Goal: Information Seeking & Learning: Understand process/instructions

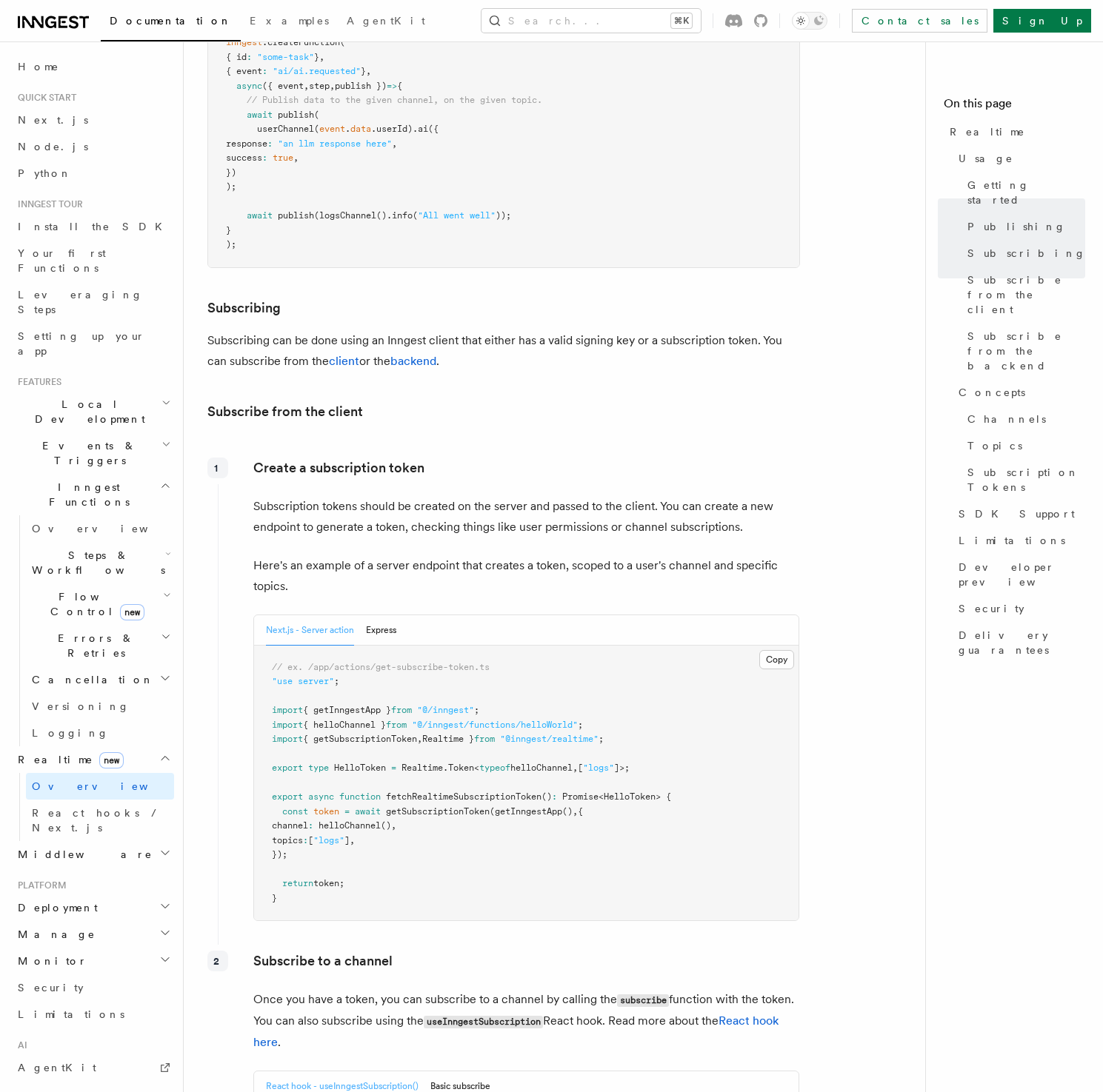
scroll to position [1481, 0]
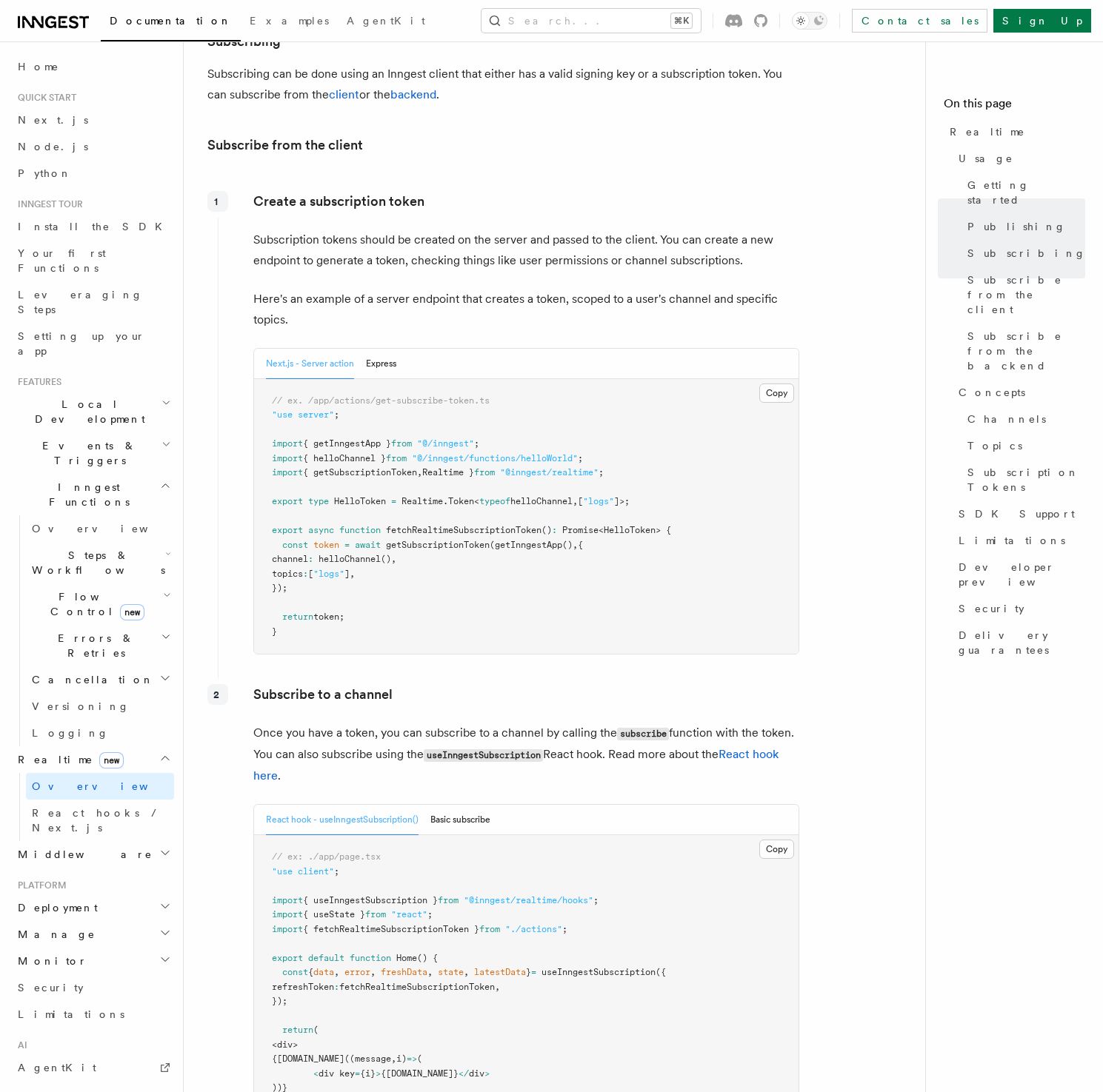
scroll to position [1741, 0]
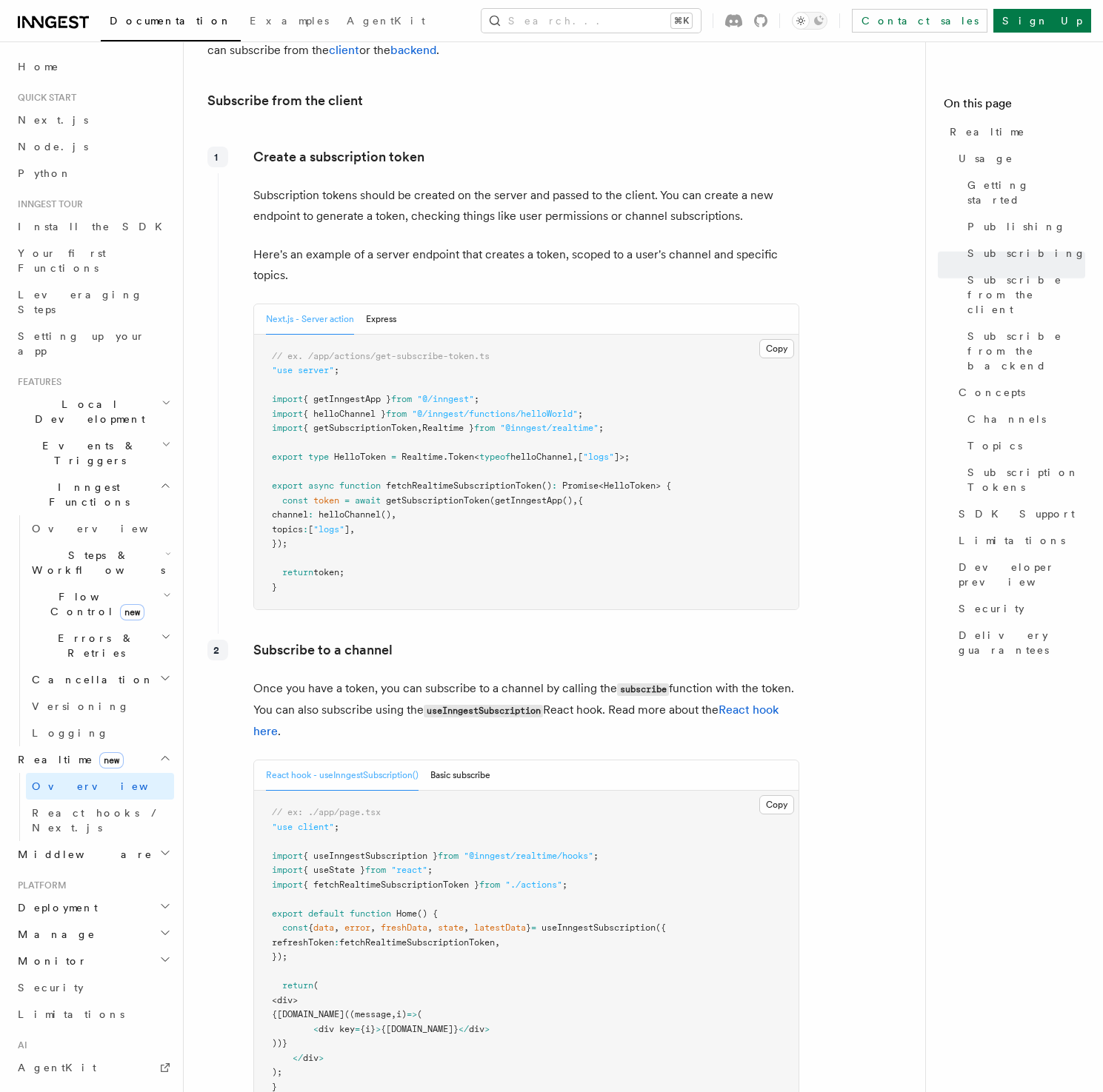
click at [496, 639] on p "Subscribe to a channel" at bounding box center [526, 650] width 546 height 21
click at [540, 678] on p "Once you have a token, you can subscribe to a channel by calling the subscribe …" at bounding box center [526, 709] width 546 height 63
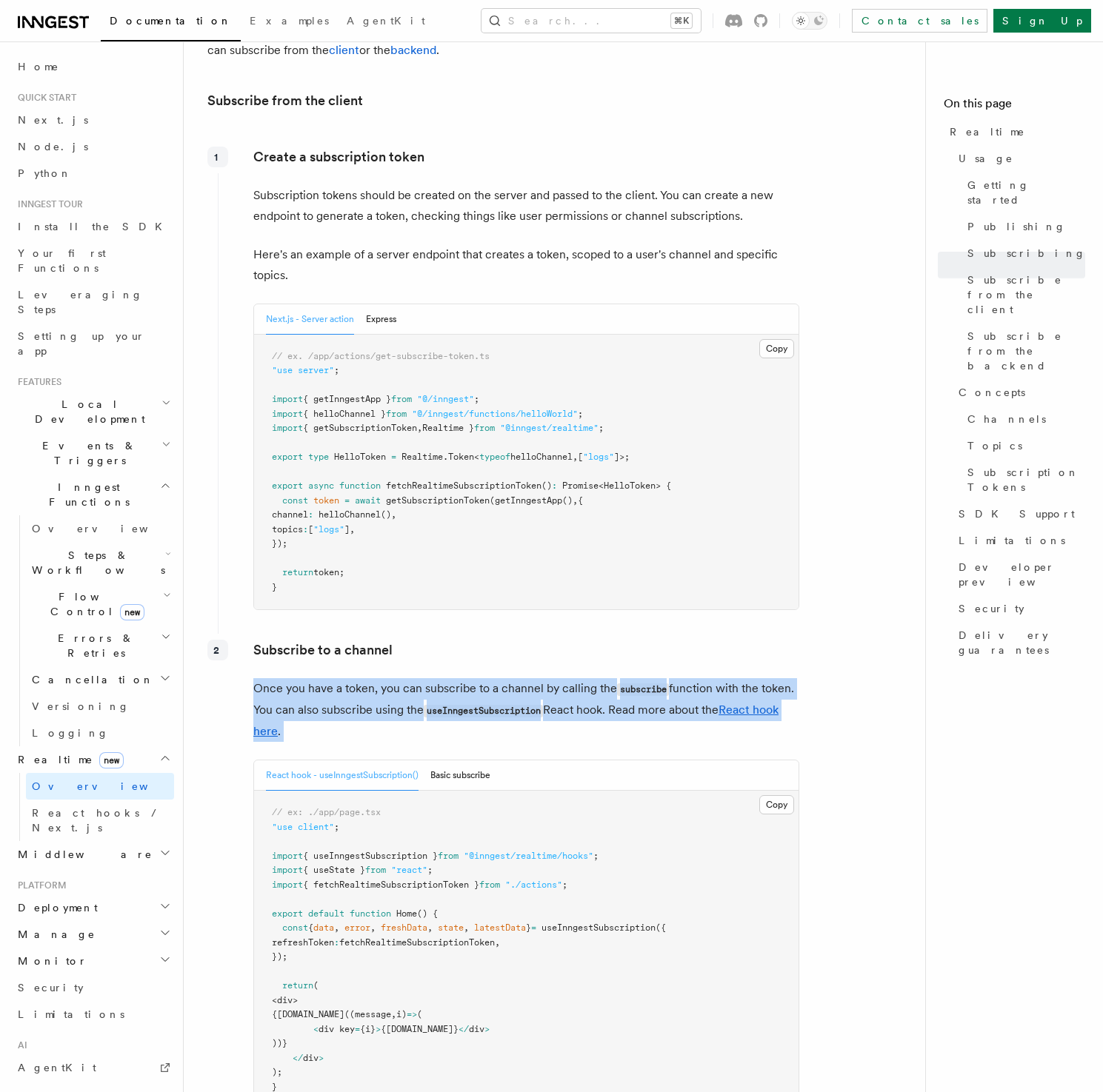
click at [540, 678] on p "Once you have a token, you can subscribe to a channel by calling the subscribe …" at bounding box center [526, 709] width 546 height 63
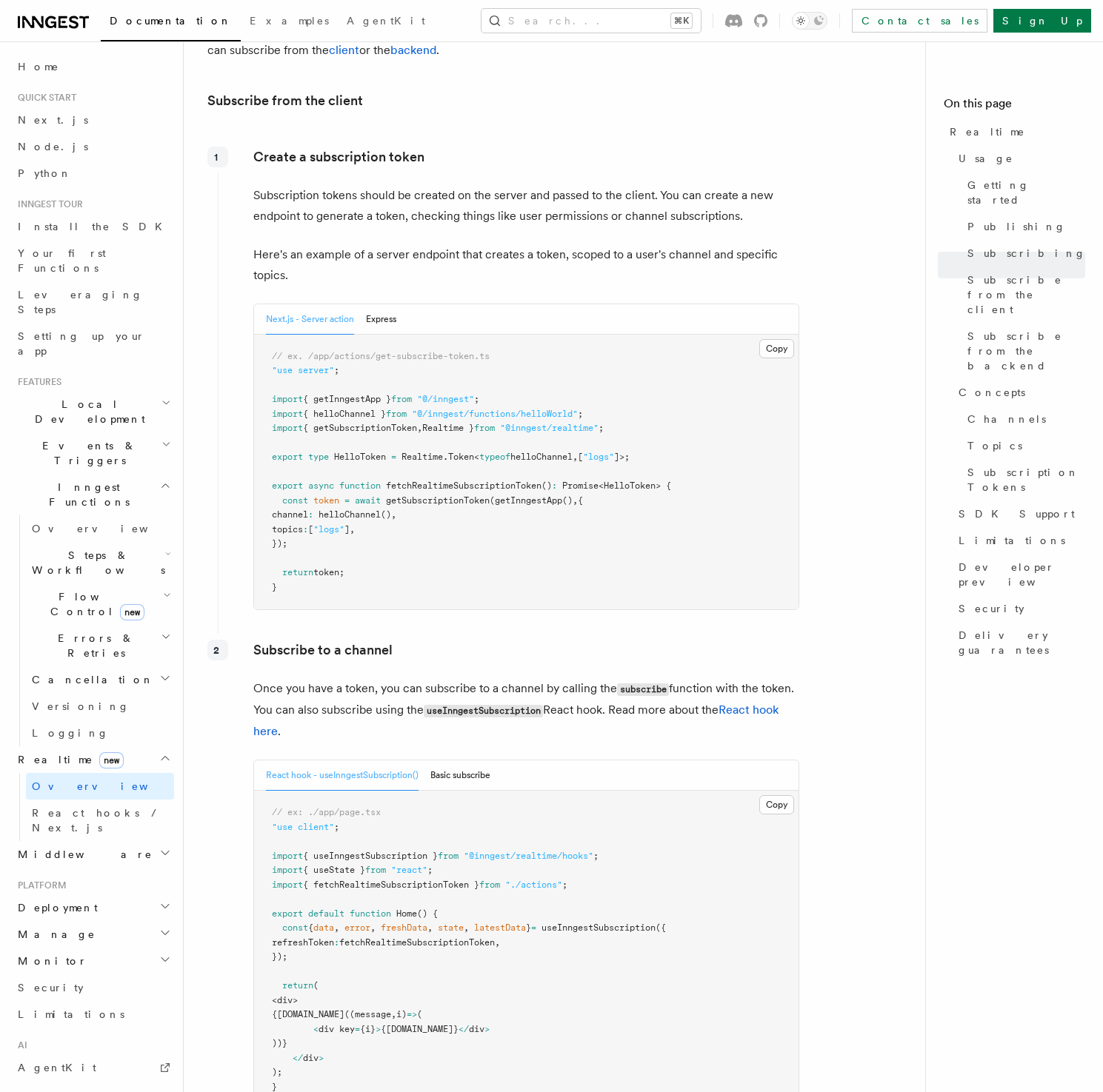
click at [538, 678] on p "Once you have a token, you can subscribe to a channel by calling the subscribe …" at bounding box center [526, 709] width 546 height 63
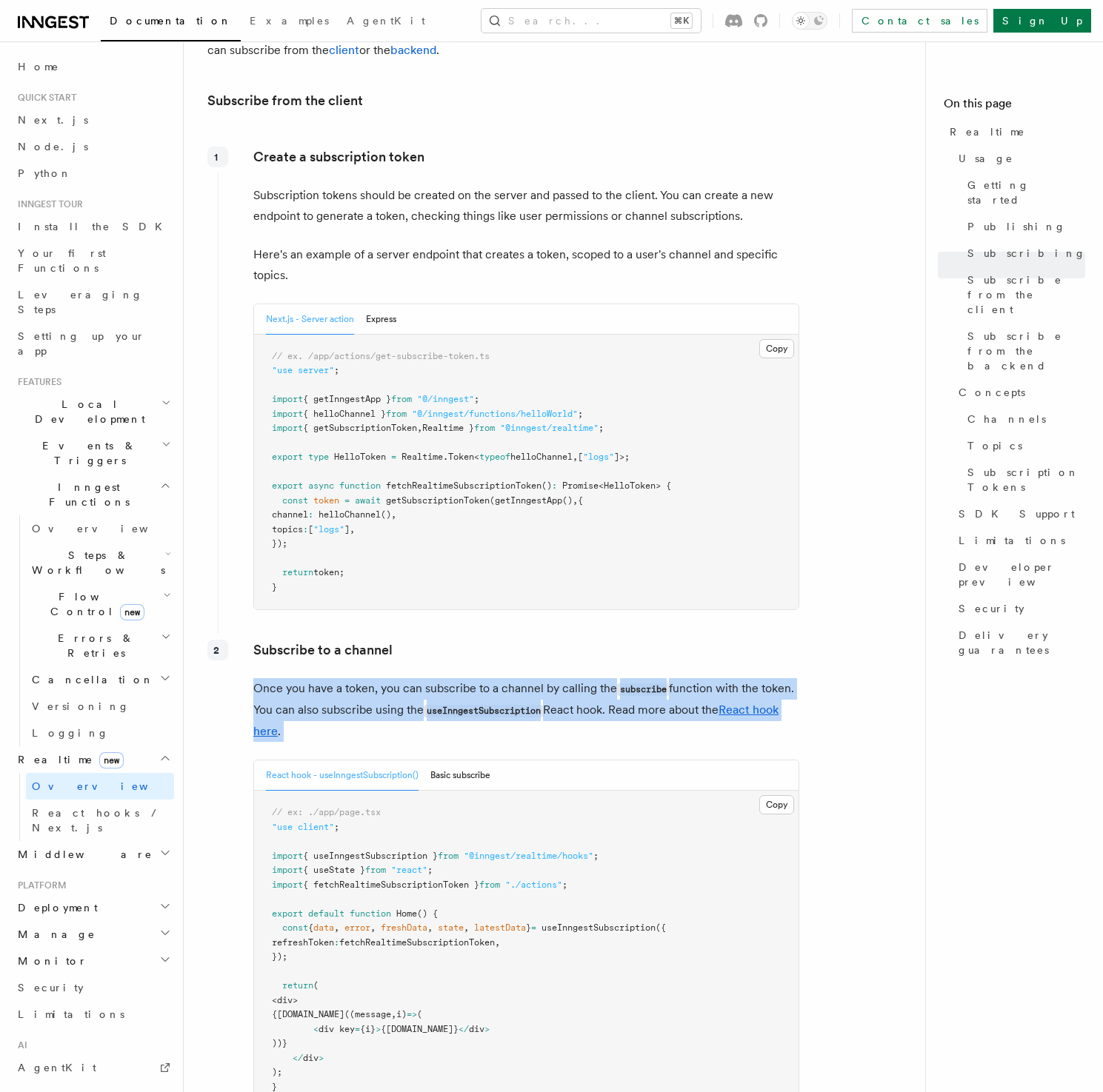
click at [538, 678] on p "Once you have a token, you can subscribe to a channel by calling the subscribe …" at bounding box center [526, 709] width 546 height 63
click at [540, 678] on p "Once you have a token, you can subscribe to a channel by calling the subscribe …" at bounding box center [526, 709] width 546 height 63
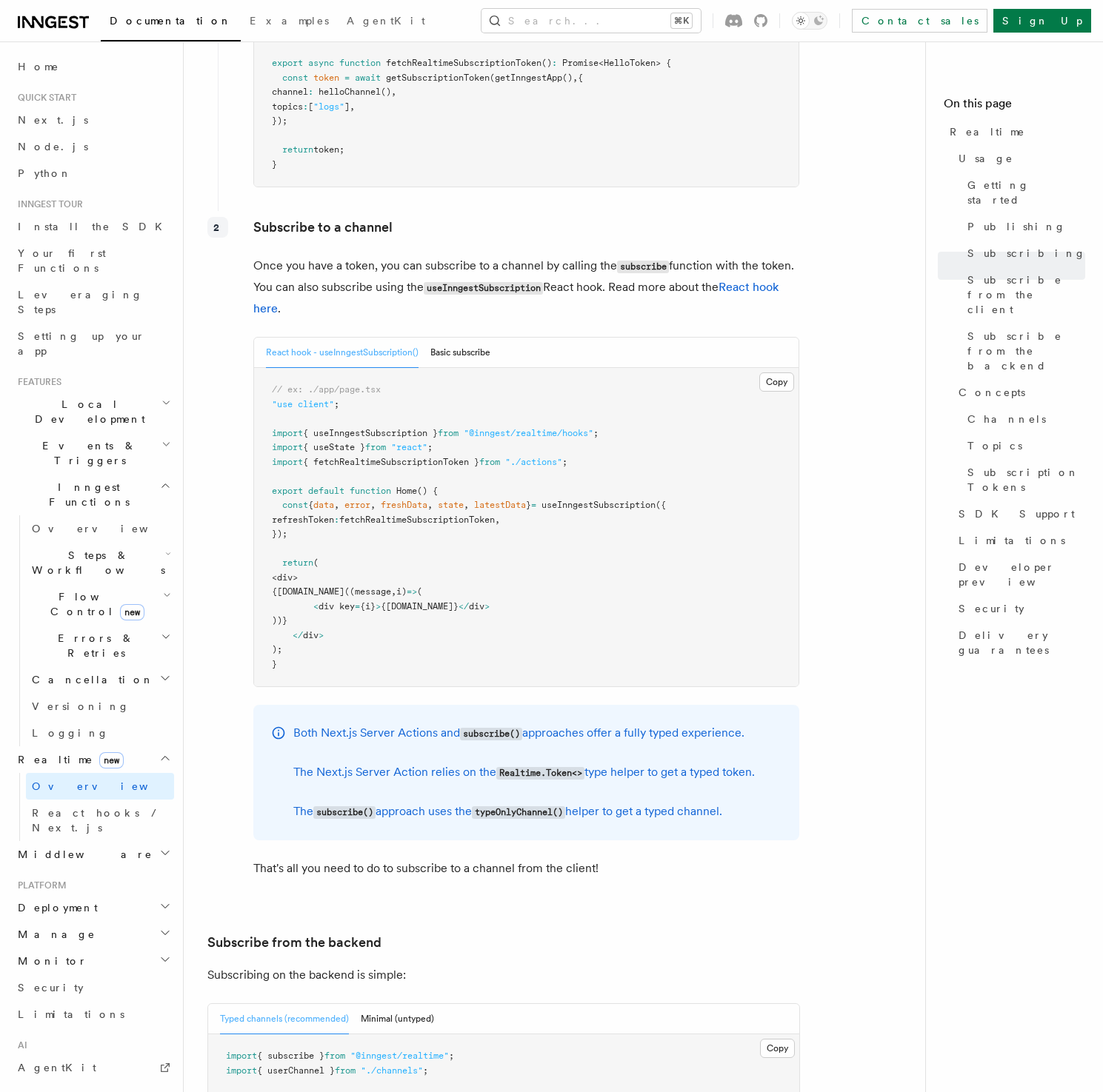
scroll to position [2171, 0]
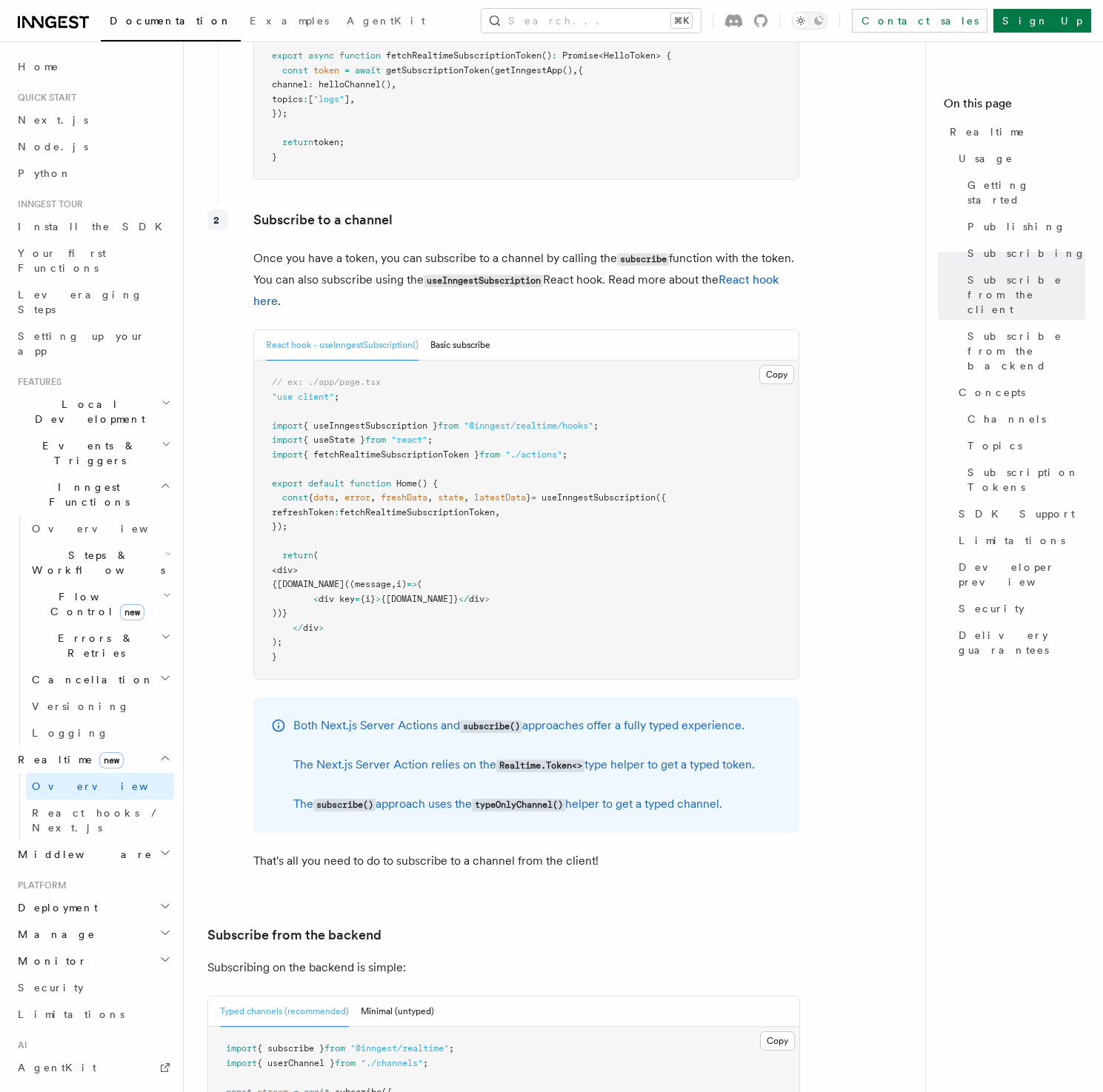
click at [880, 510] on article "Features Realtime TypeScript SDK v3.32.0+ Go SDK v0.9.0+ Realtime is currently …" at bounding box center [560, 703] width 706 height 5617
click at [874, 517] on article "Features Realtime TypeScript SDK v3.32.0+ Go SDK v0.9.0+ Realtime is currently …" at bounding box center [560, 703] width 706 height 5617
click at [868, 496] on article "Features Realtime TypeScript SDK v3.32.0+ Go SDK v0.9.0+ Realtime is currently …" at bounding box center [560, 703] width 706 height 5617
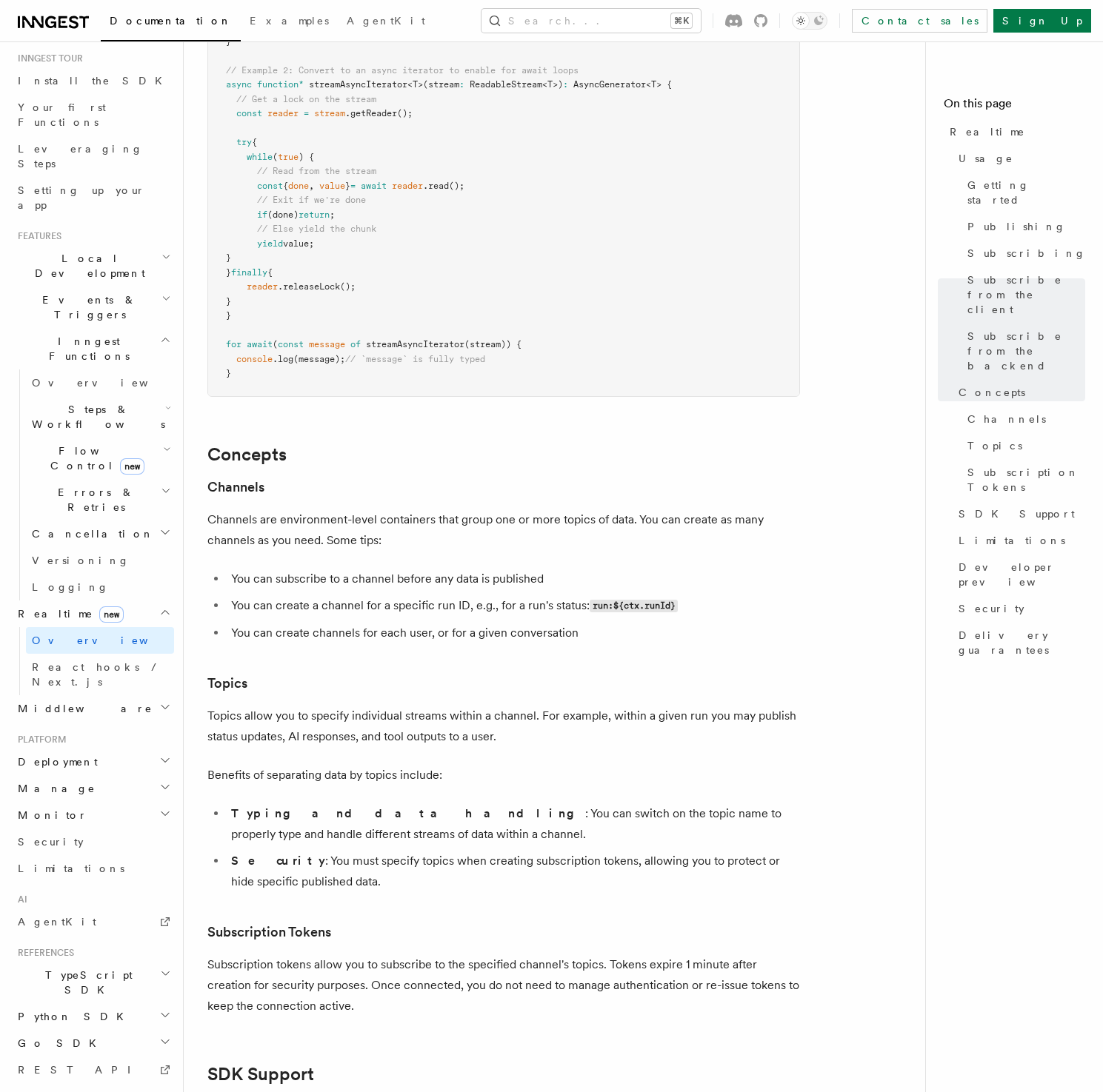
scroll to position [3659, 0]
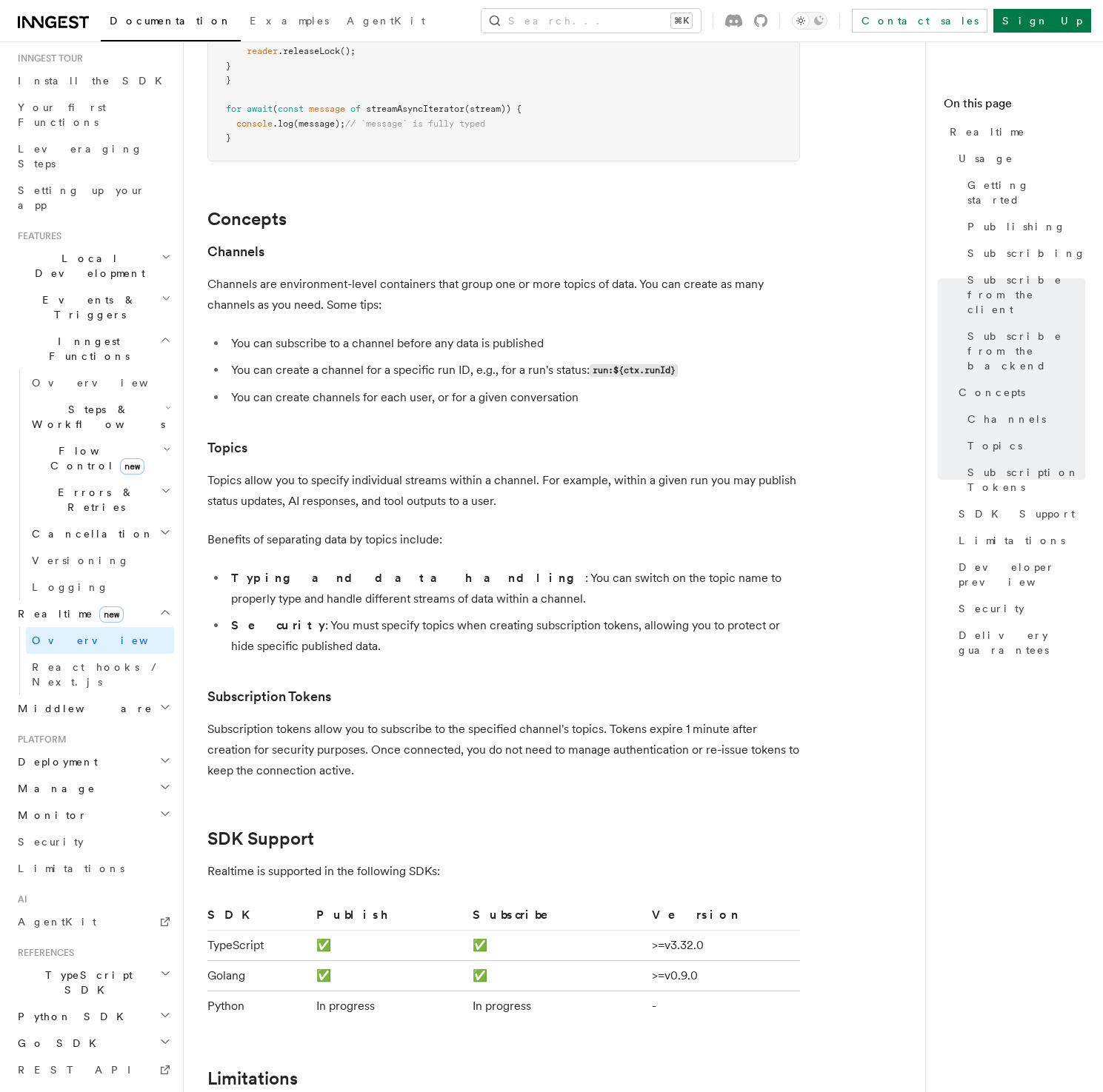
click at [572, 334] on li "You can subscribe to a channel before any data is published" at bounding box center [513, 344] width 574 height 21
click at [752, 360] on li "You can create a channel for a specific run ID, e.g., for a run's status: run:$…" at bounding box center [513, 370] width 574 height 21
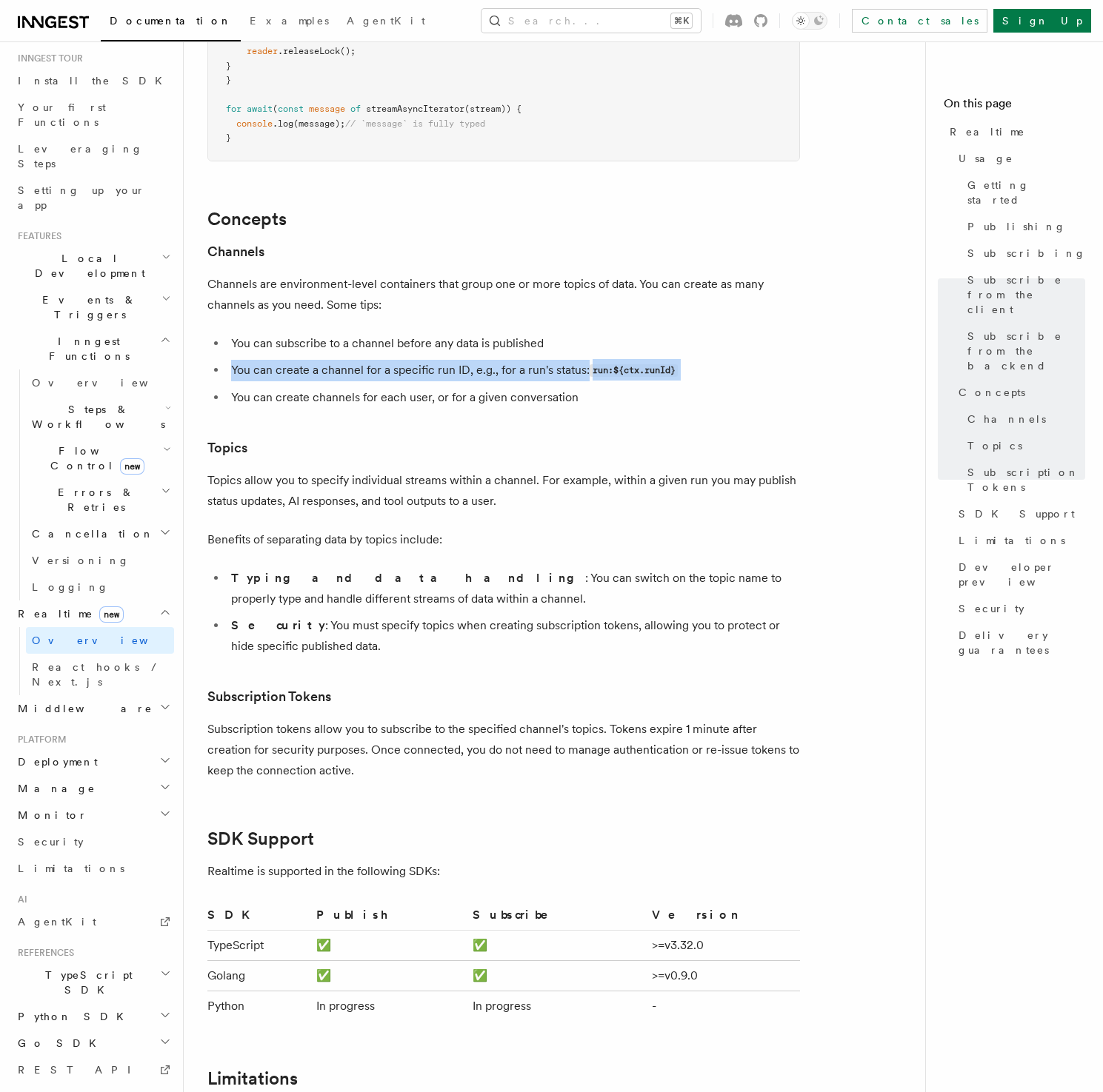
click at [752, 360] on li "You can create a channel for a specific run ID, e.g., for a run's status: run:$…" at bounding box center [513, 370] width 574 height 21
click at [739, 387] on li "You can create channels for each user, or for a given conversation" at bounding box center [513, 398] width 574 height 21
click at [738, 387] on li "You can create channels for each user, or for a given conversation" at bounding box center [513, 398] width 574 height 21
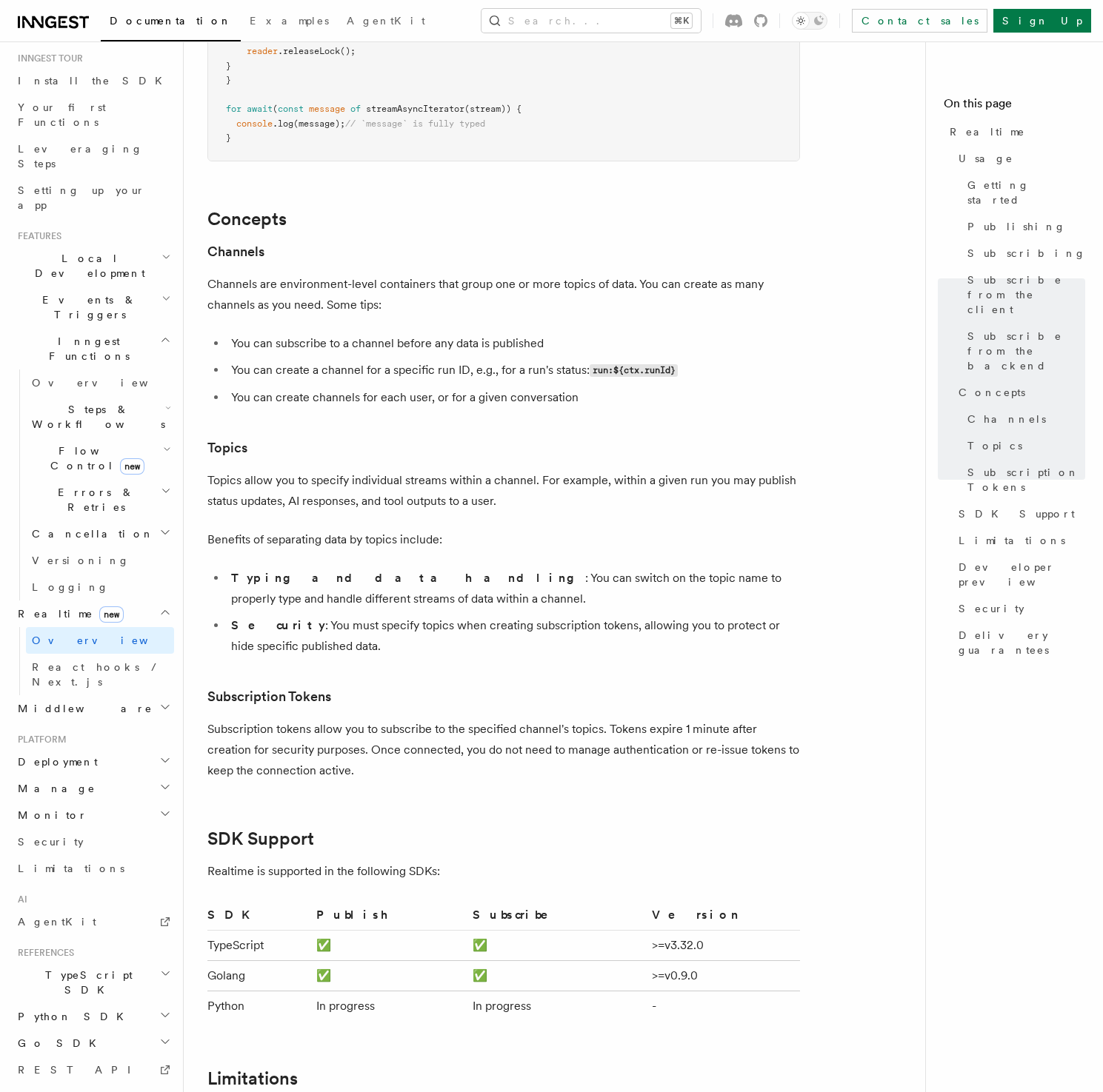
click at [738, 387] on li "You can create channels for each user, or for a given conversation" at bounding box center [513, 398] width 574 height 21
click at [744, 360] on li "You can create a channel for a specific run ID, e.g., for a run's status: run:$…" at bounding box center [513, 370] width 574 height 21
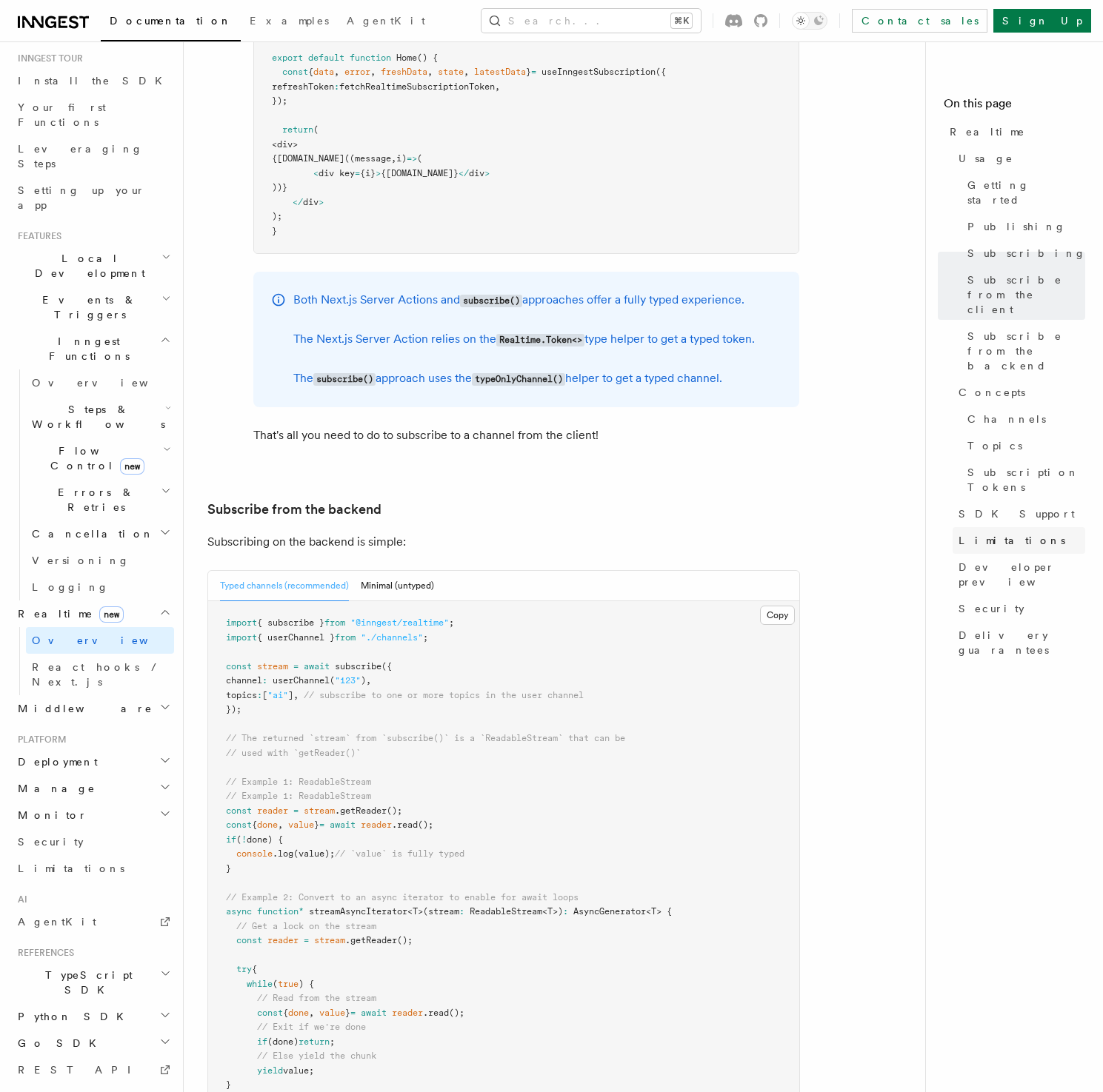
click at [974, 533] on span "Limitations" at bounding box center [1011, 540] width 106 height 14
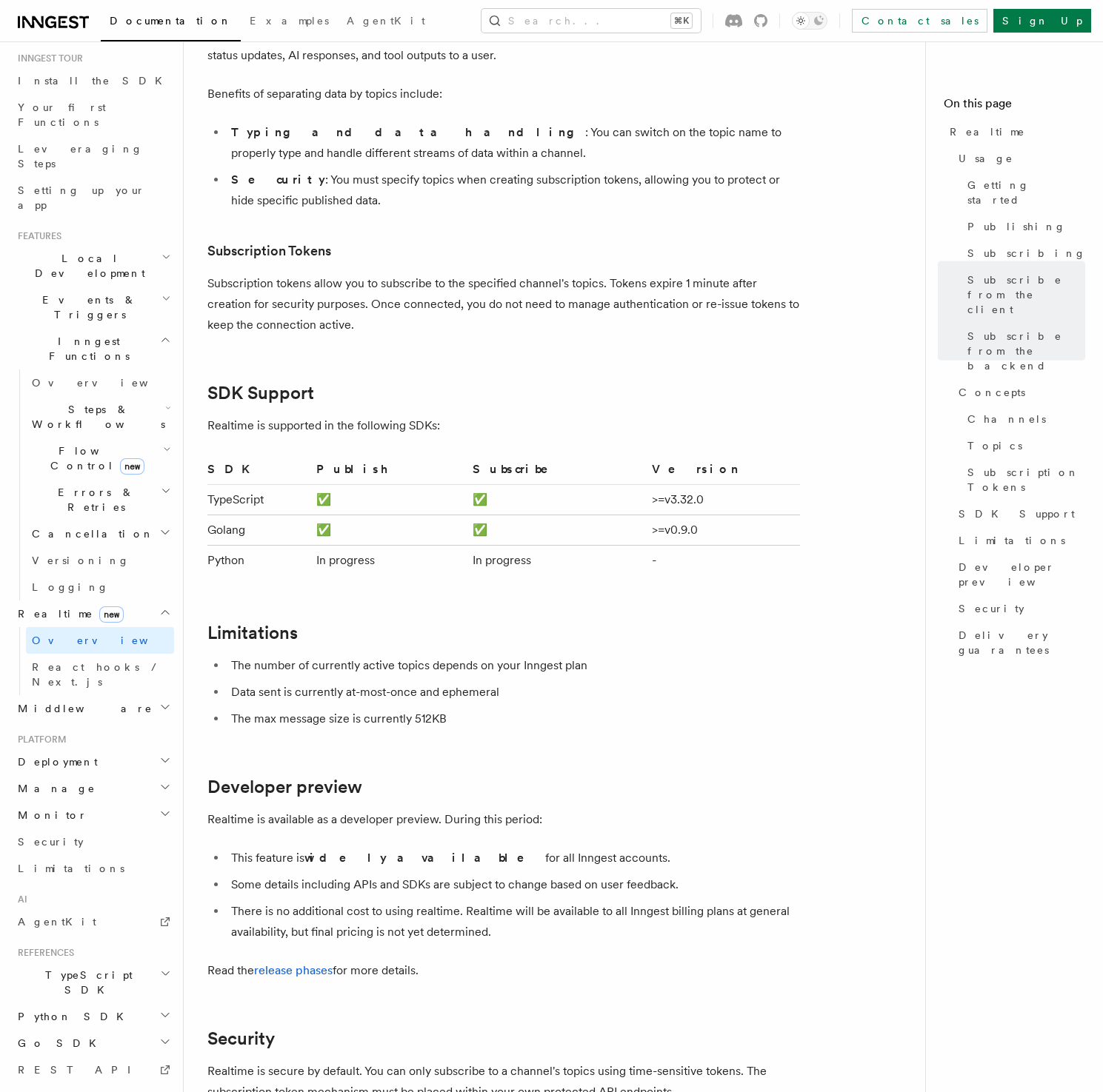
scroll to position [4560, 0]
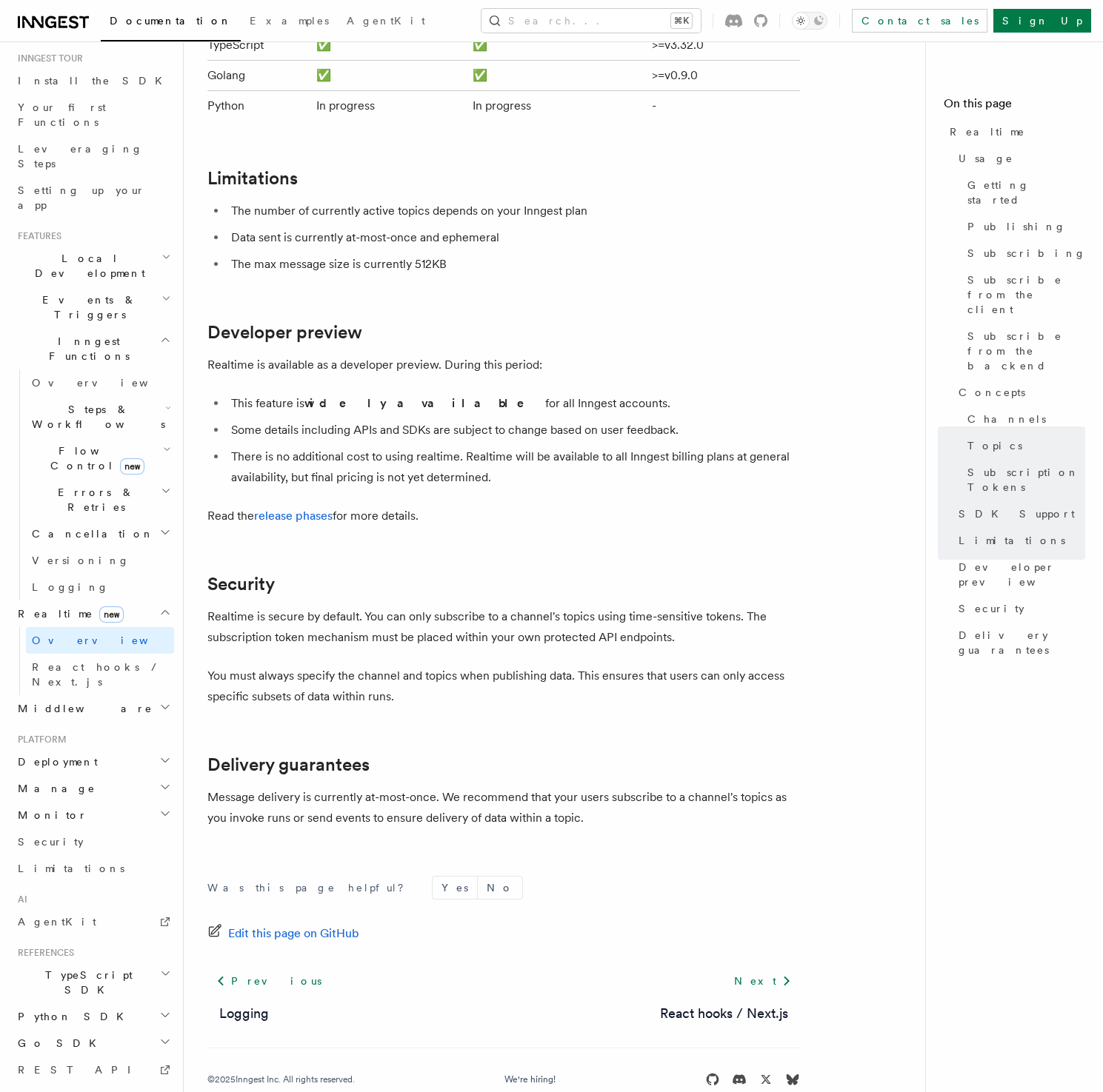
click at [494, 254] on li "The max message size is currently 512KB" at bounding box center [513, 265] width 574 height 21
click at [662, 447] on li "There is no additional cost to using realtime. Realtime will be available to al…" at bounding box center [513, 467] width 574 height 41
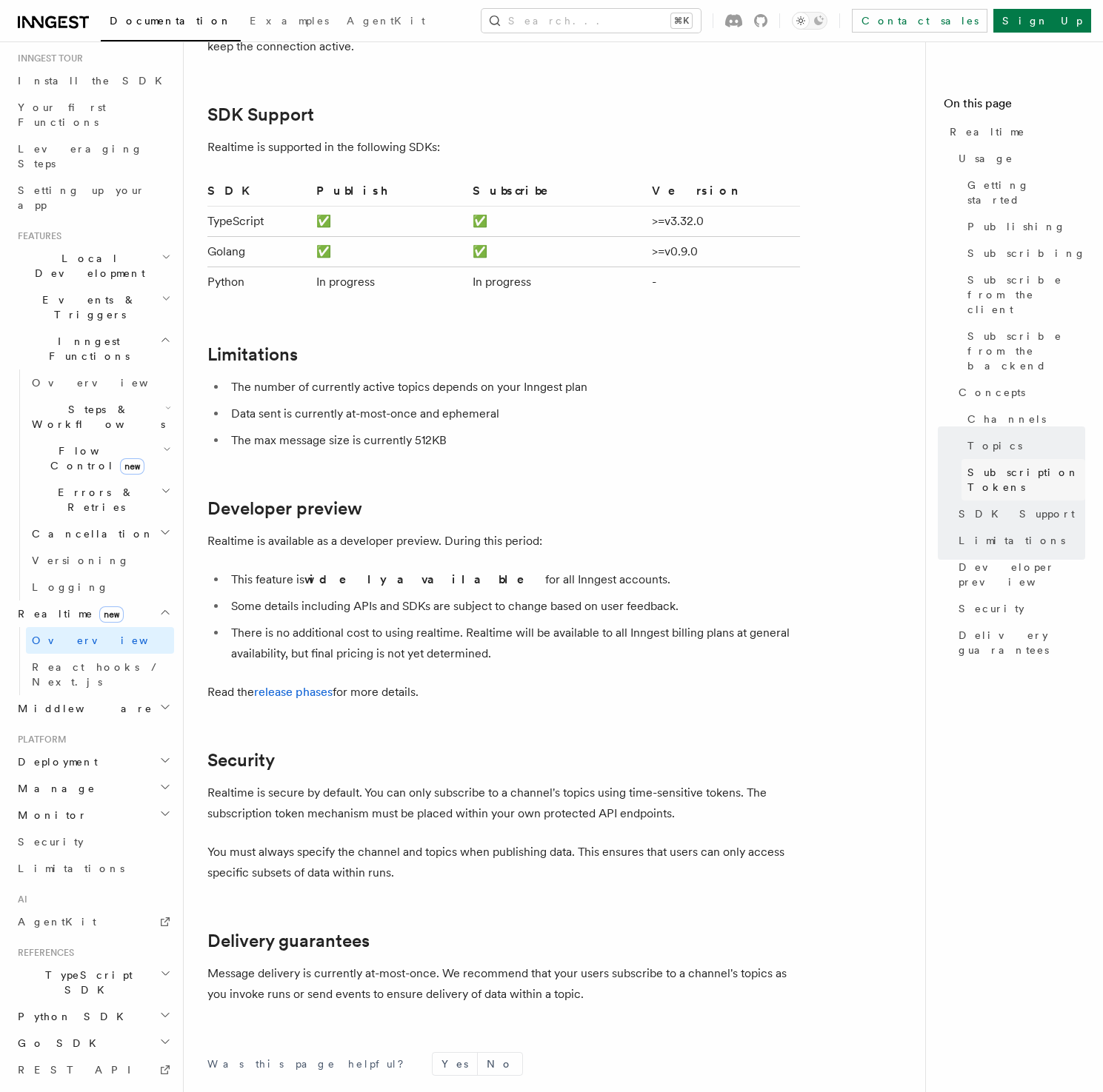
click at [978, 465] on span "Subscription Tokens" at bounding box center [1026, 479] width 118 height 30
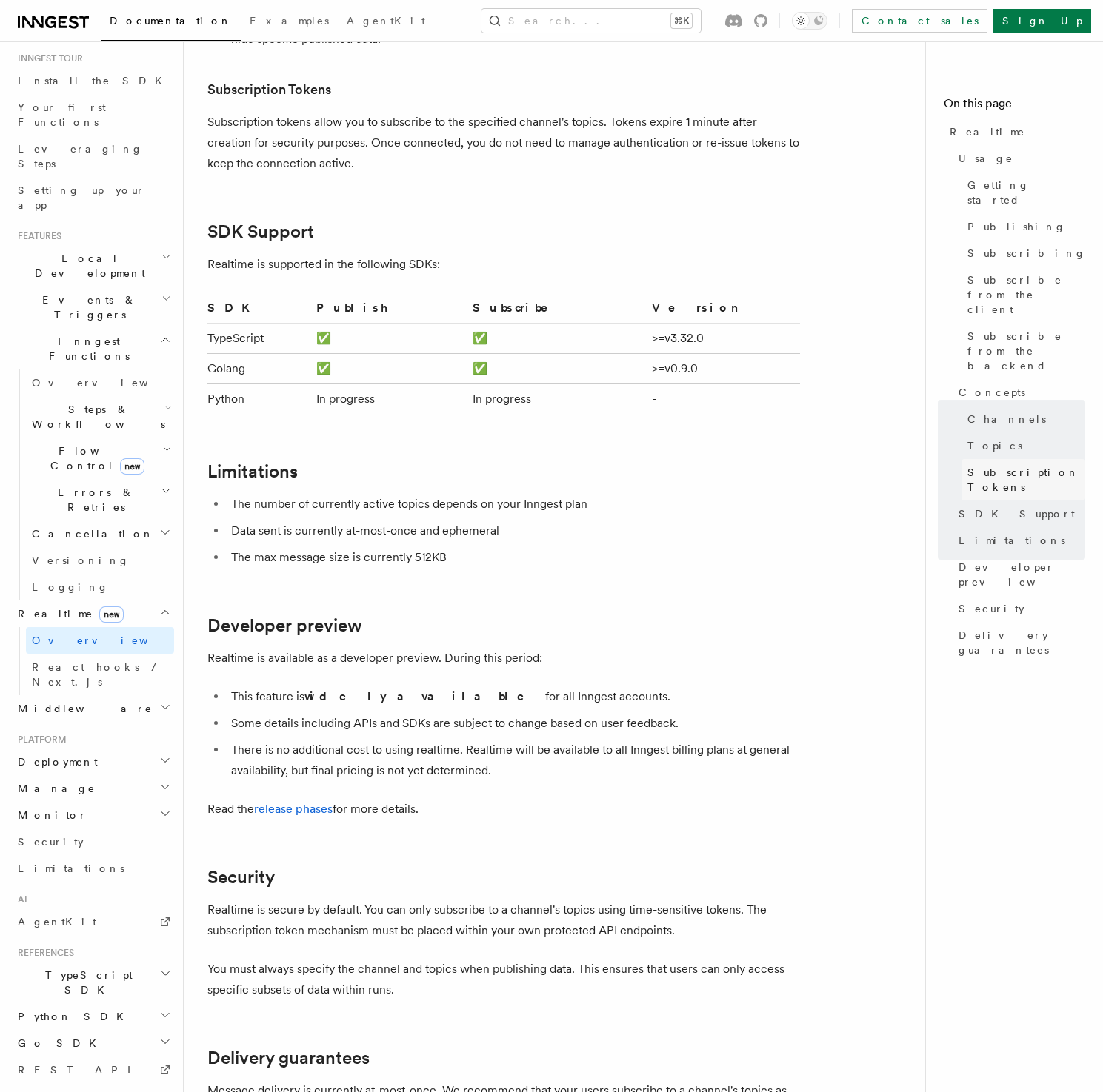
scroll to position [4244, 0]
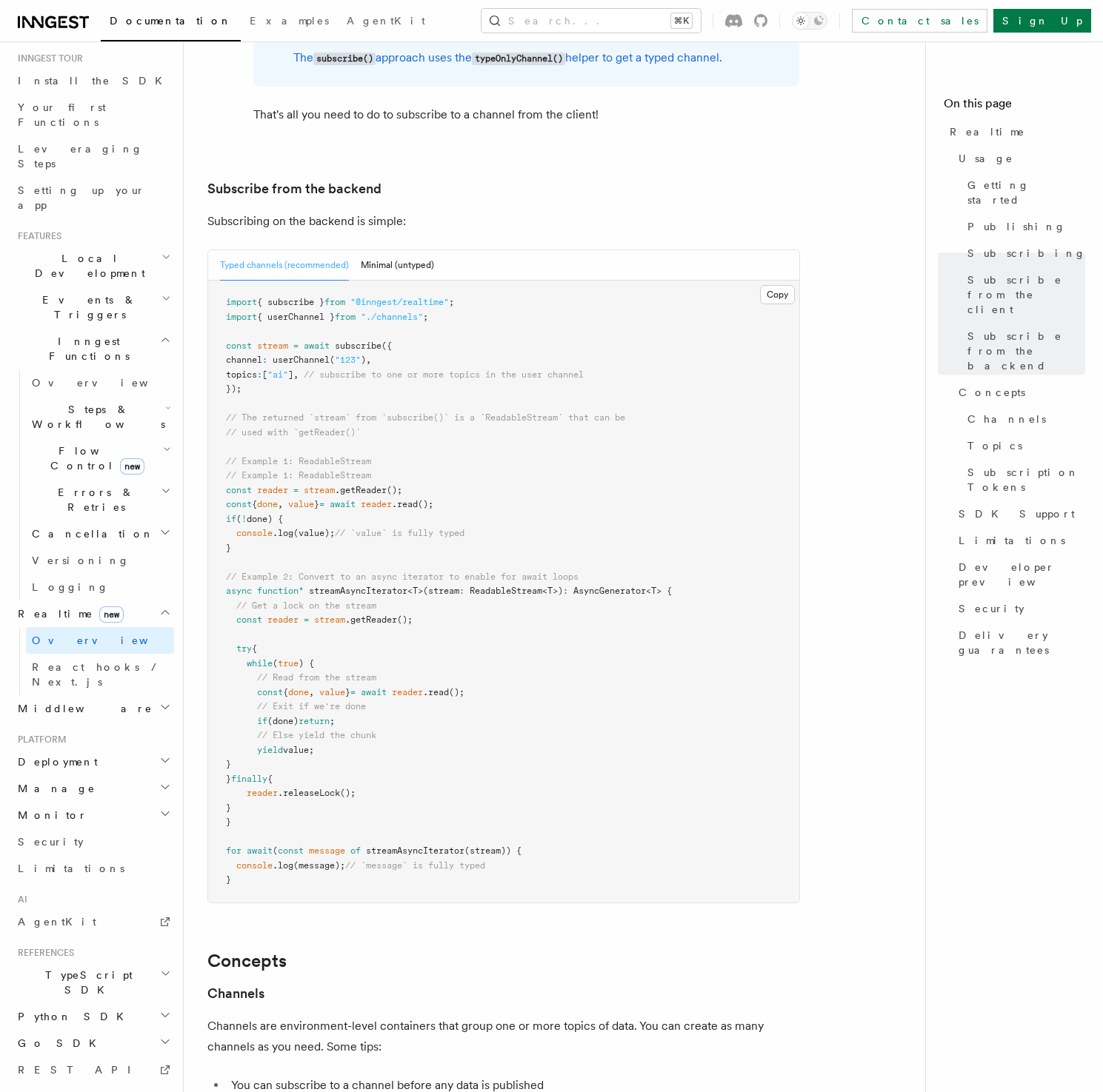
scroll to position [2917, 0]
click at [494, 211] on p "Subscribing on the backend is simple:" at bounding box center [504, 221] width 593 height 21
click at [493, 178] on h3 "Subscribe from the backend" at bounding box center [504, 189] width 593 height 21
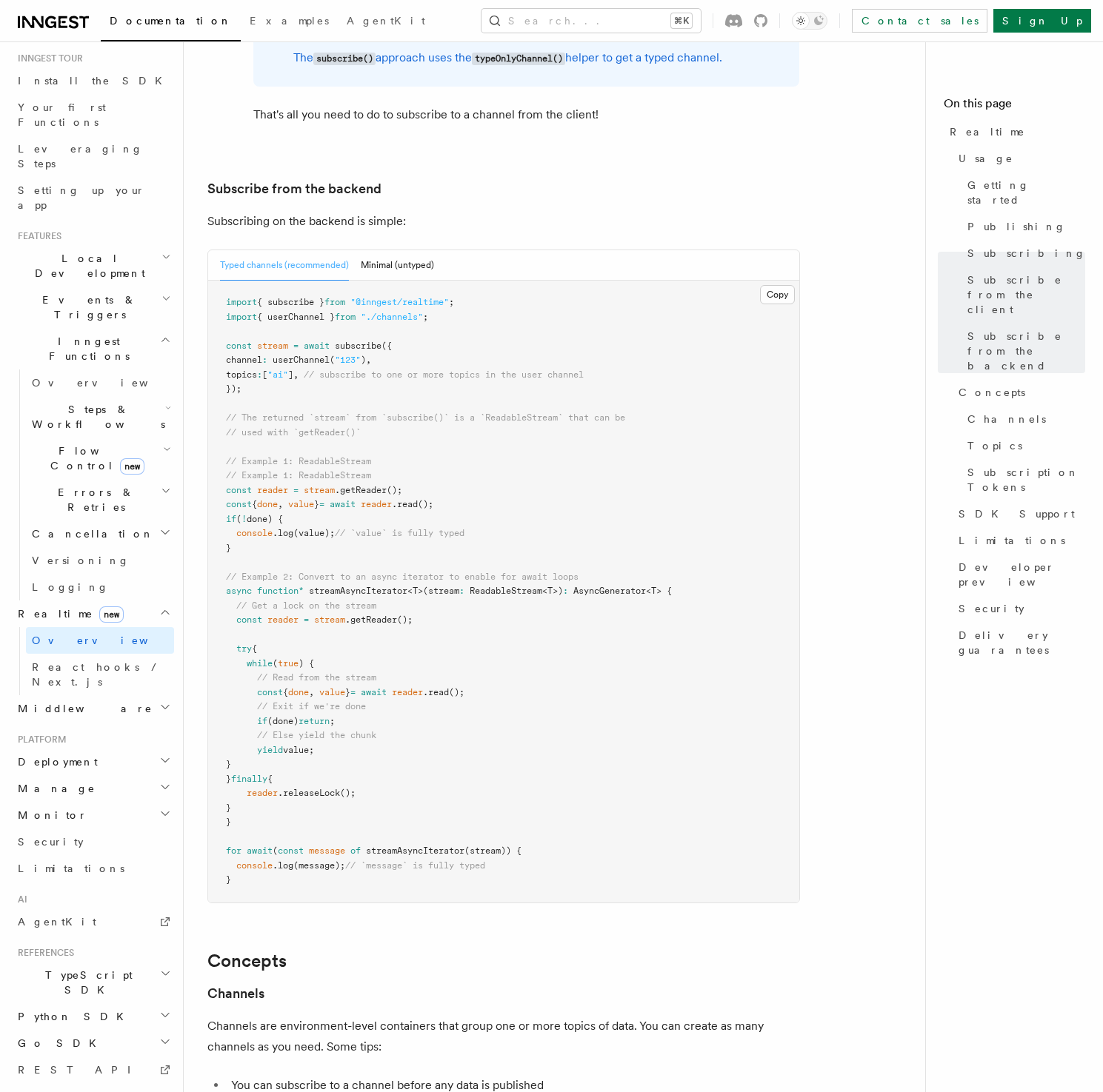
click at [493, 178] on h3 "Subscribe from the backend" at bounding box center [504, 189] width 593 height 21
click at [489, 211] on p "Subscribing on the backend is simple:" at bounding box center [504, 221] width 593 height 21
click at [409, 250] on button "Minimal (untyped)" at bounding box center [397, 266] width 73 height 31
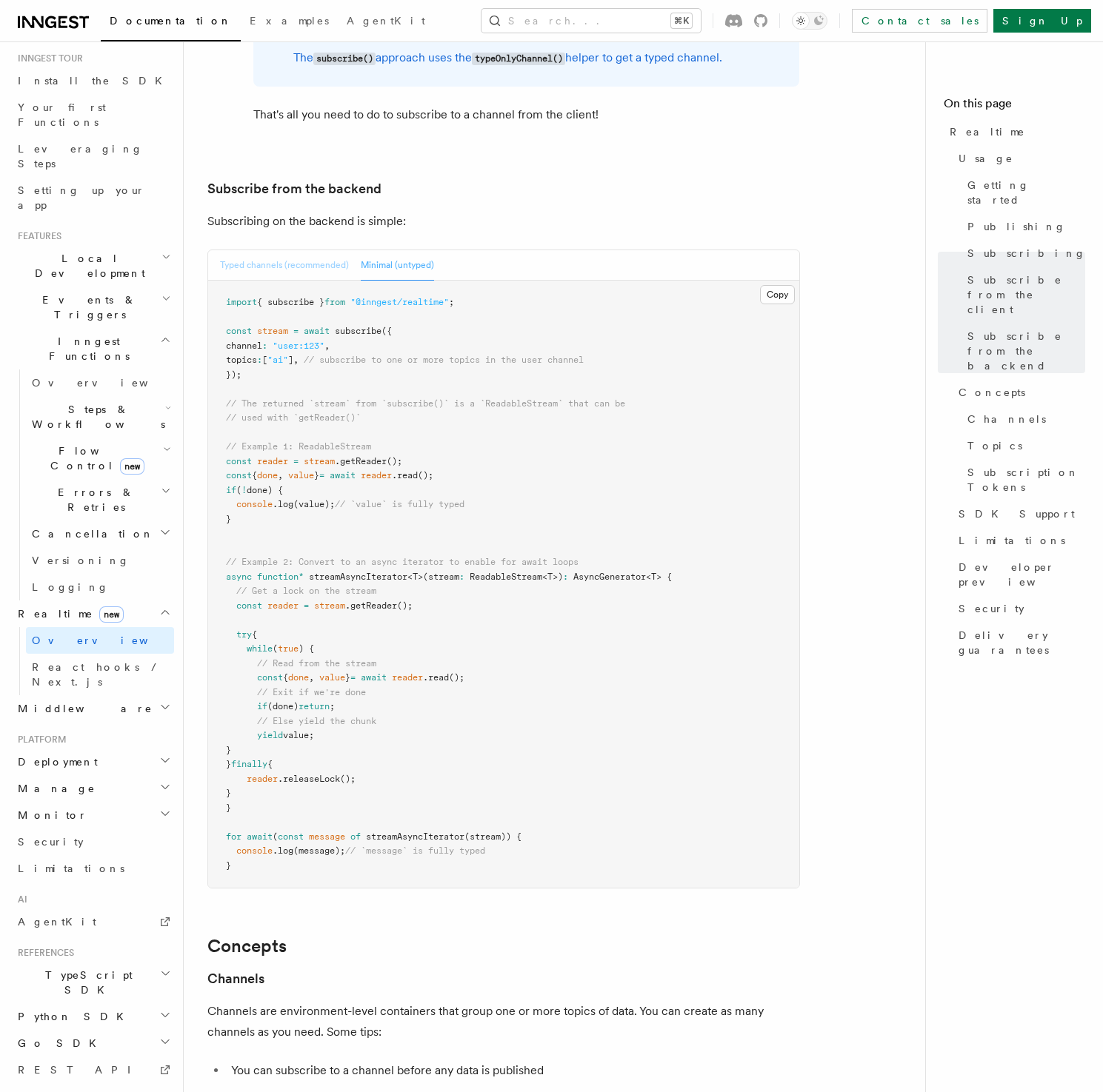
click at [224, 250] on button "Typed channels (recommended)" at bounding box center [284, 266] width 129 height 31
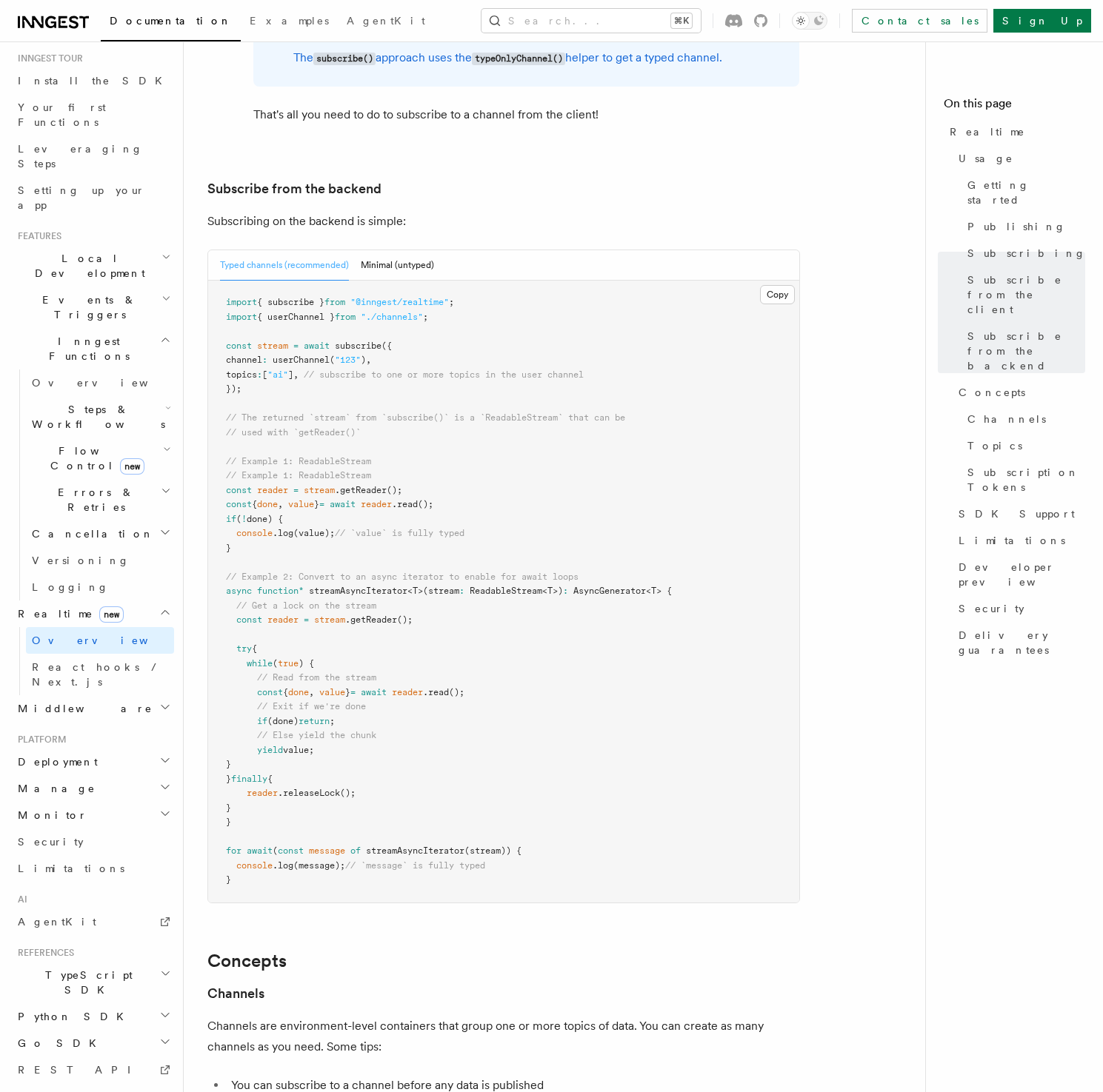
click at [495, 211] on p "Subscribing on the backend is simple:" at bounding box center [504, 221] width 593 height 21
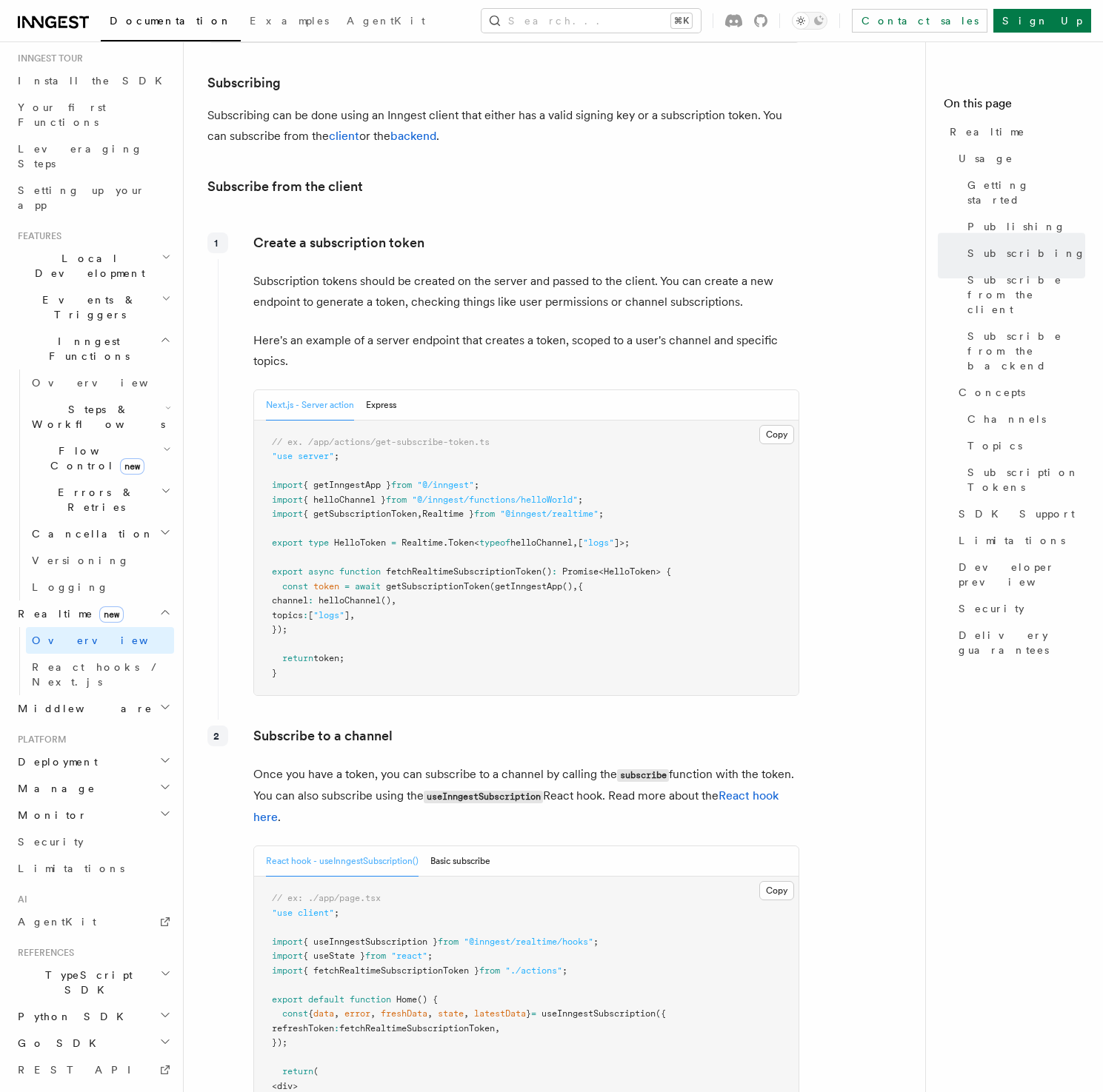
scroll to position [1647, 0]
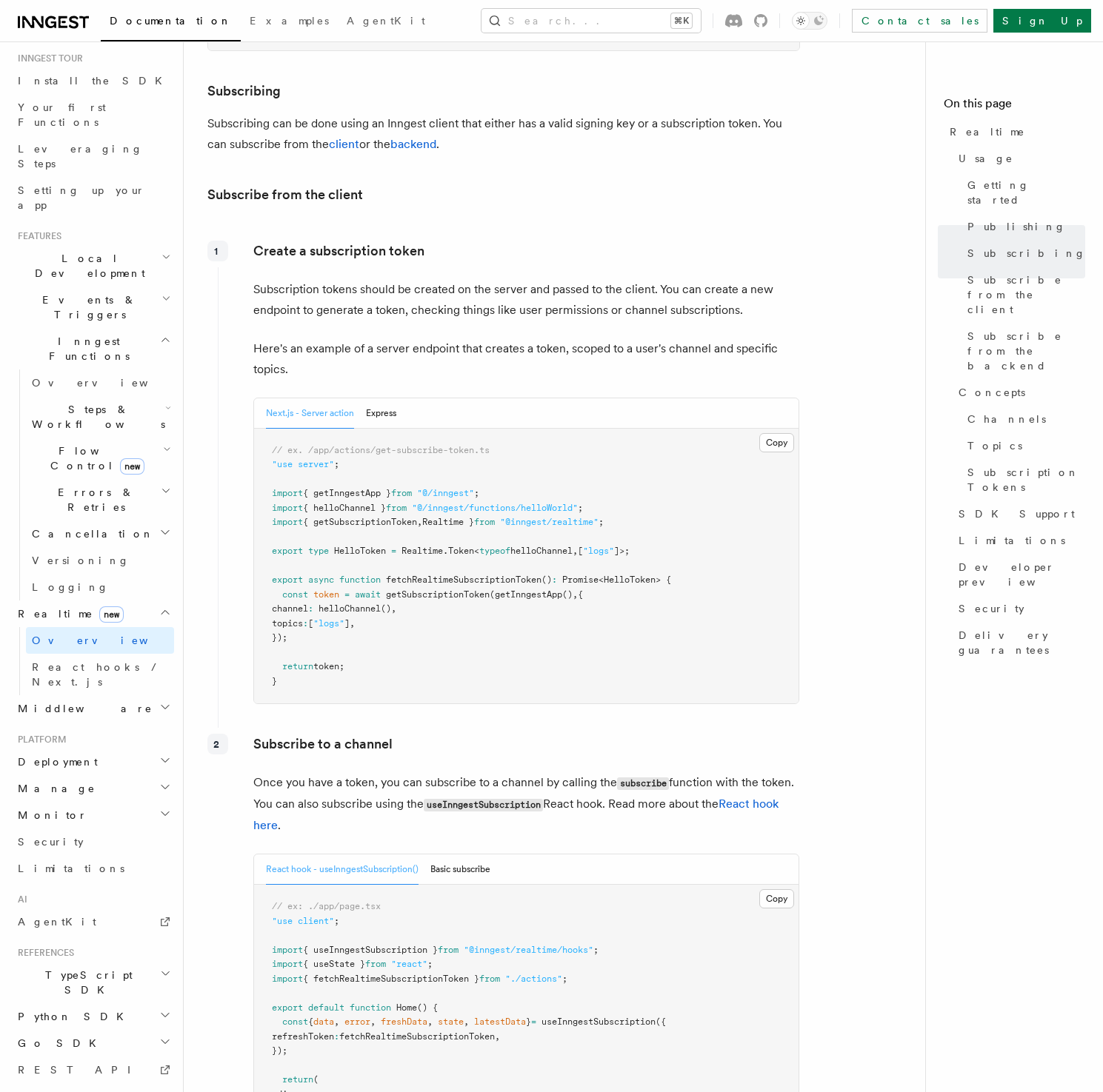
click at [541, 241] on p "Create a subscription token" at bounding box center [526, 251] width 546 height 21
drag, startPoint x: 541, startPoint y: 215, endPoint x: 534, endPoint y: 223, distance: 10.6
click at [541, 241] on p "Create a subscription token" at bounding box center [526, 251] width 546 height 21
click at [522, 279] on p "Subscription tokens should be created on the server and passed to the client. Y…" at bounding box center [526, 299] width 546 height 41
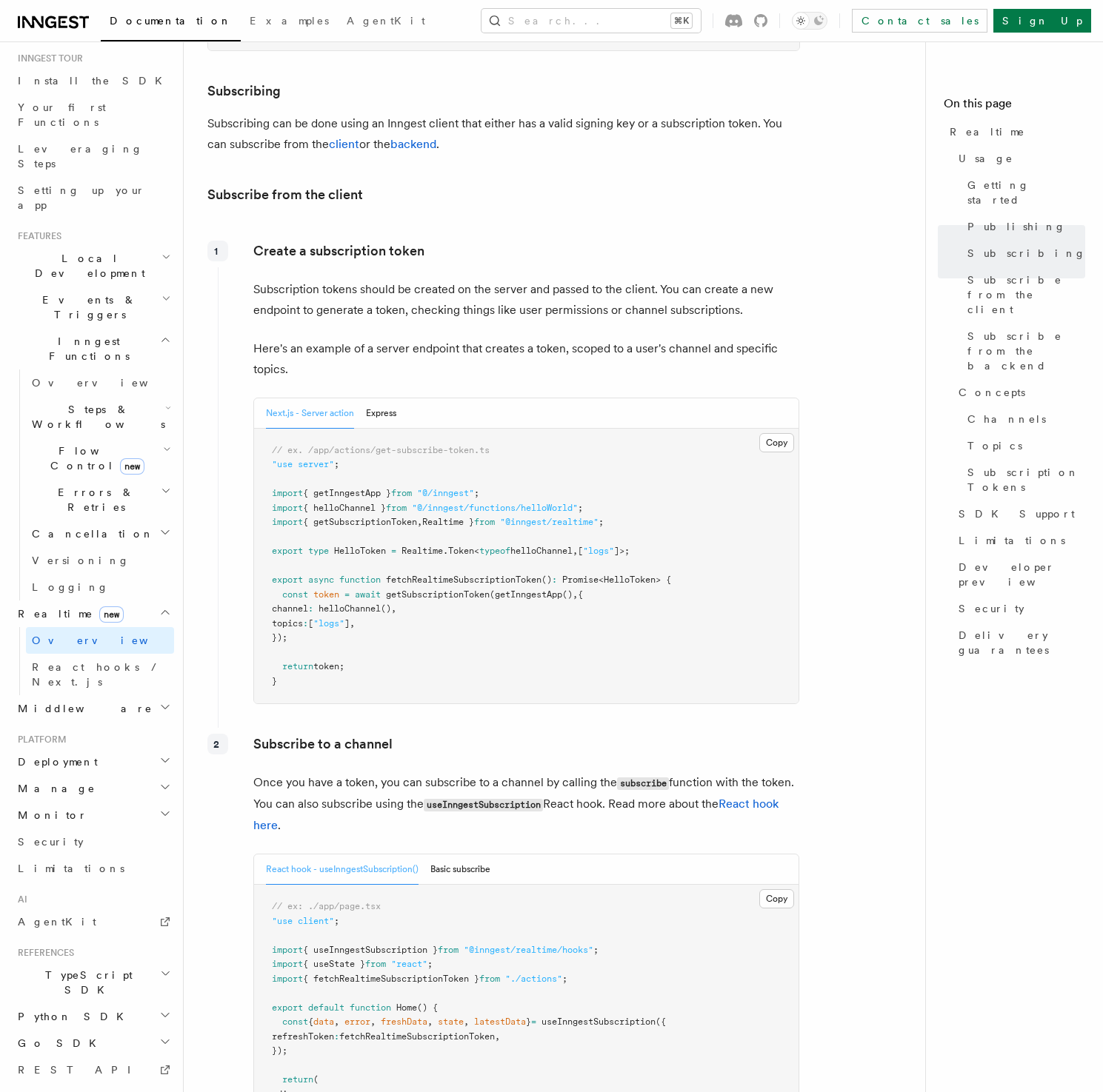
click at [522, 279] on p "Subscription tokens should be created on the server and passed to the client. Y…" at bounding box center [526, 299] width 546 height 41
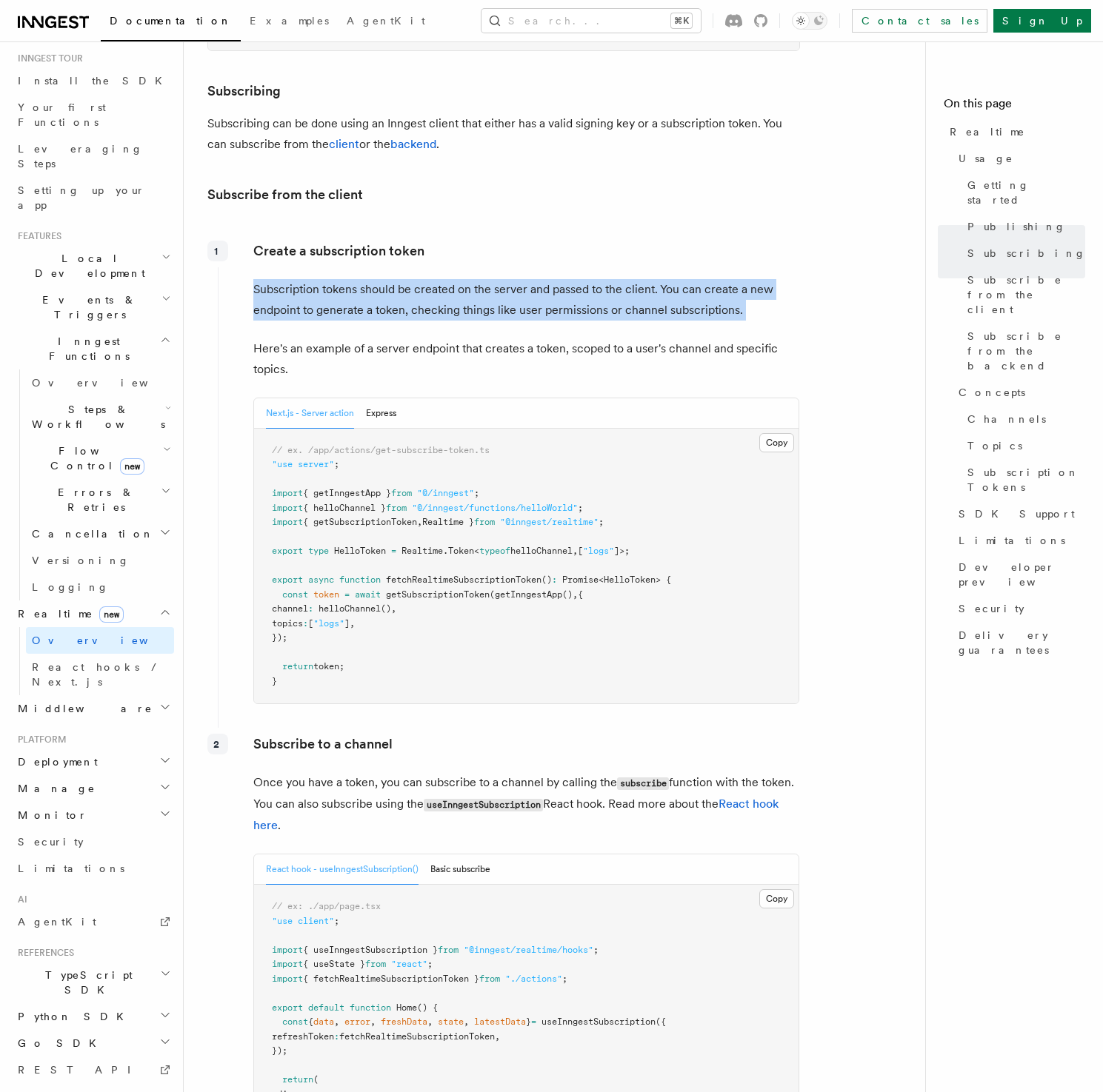
click at [522, 279] on p "Subscription tokens should be created on the server and passed to the client. Y…" at bounding box center [526, 299] width 546 height 41
click at [519, 279] on p "Subscription tokens should be created on the server and passed to the client. Y…" at bounding box center [526, 299] width 546 height 41
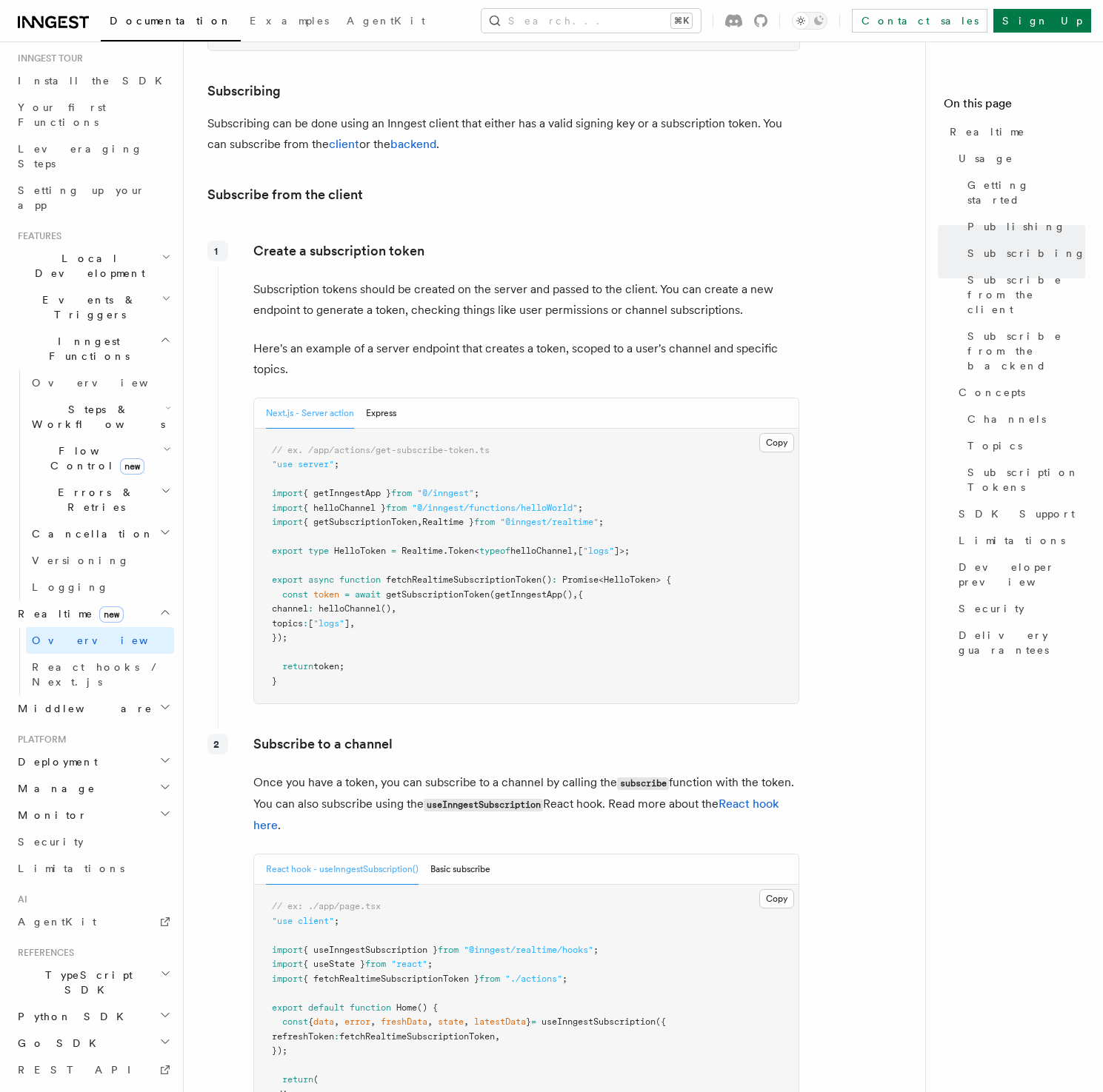
click at [528, 338] on p "Here's an example of a server endpoint that creates a token, scoped to a user's…" at bounding box center [526, 359] width 546 height 41
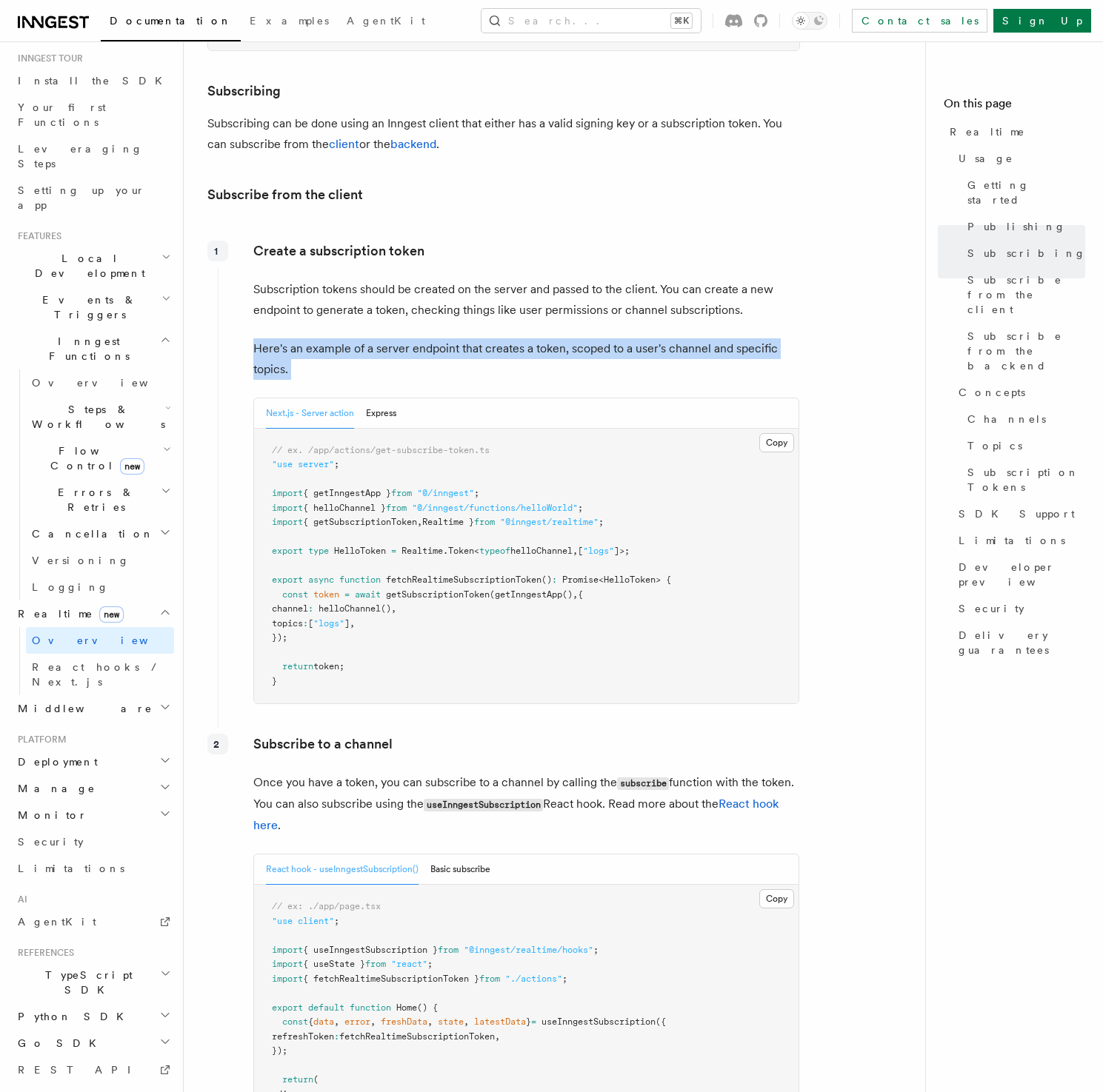
click at [528, 338] on p "Here's an example of a server endpoint that creates a token, scoped to a user's…" at bounding box center [526, 359] width 546 height 41
click at [531, 338] on p "Here's an example of a server endpoint that creates a token, scoped to a user's…" at bounding box center [526, 359] width 546 height 41
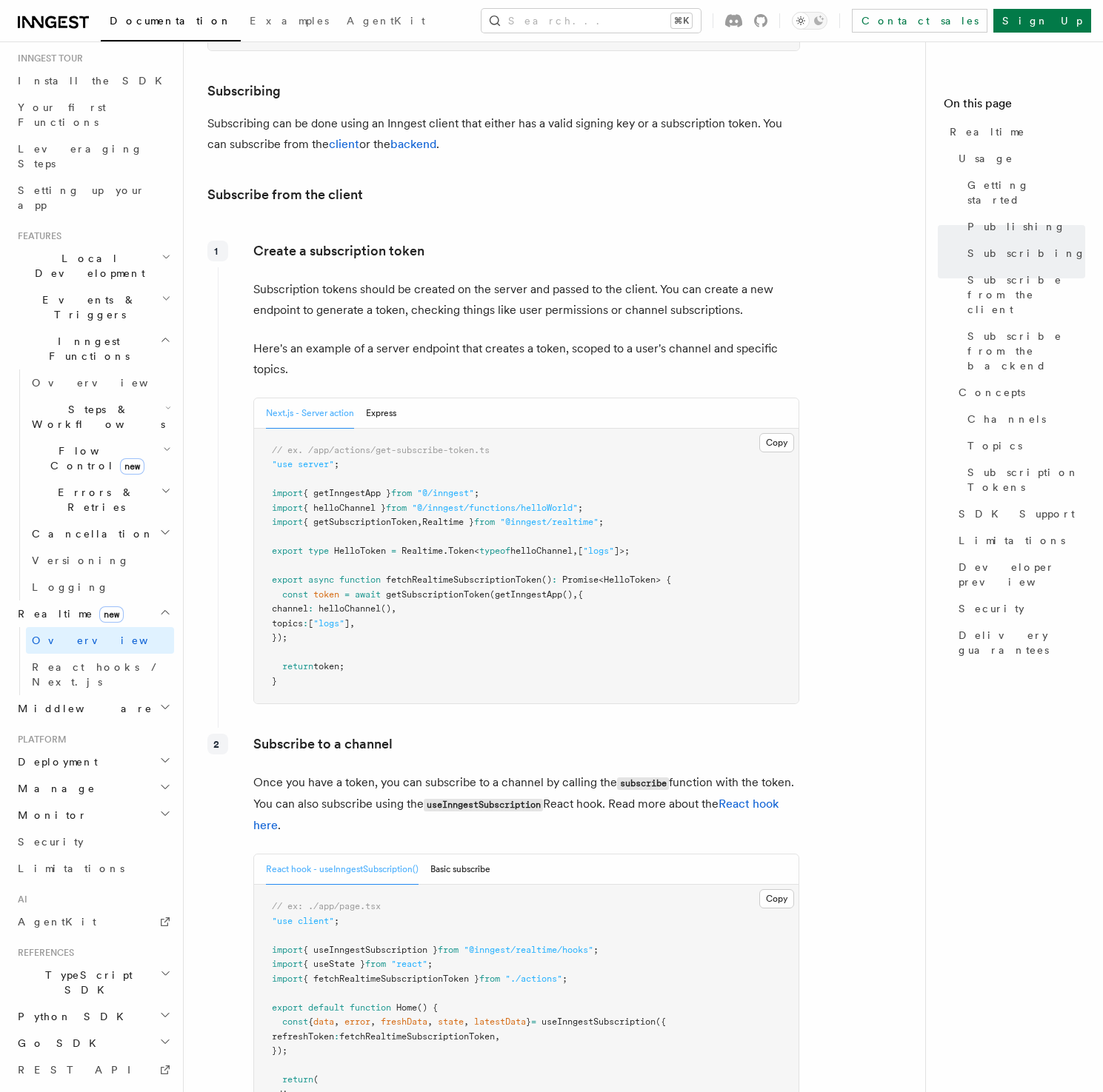
click at [527, 338] on p "Here's an example of a server endpoint that creates a token, scoped to a user's…" at bounding box center [526, 359] width 546 height 41
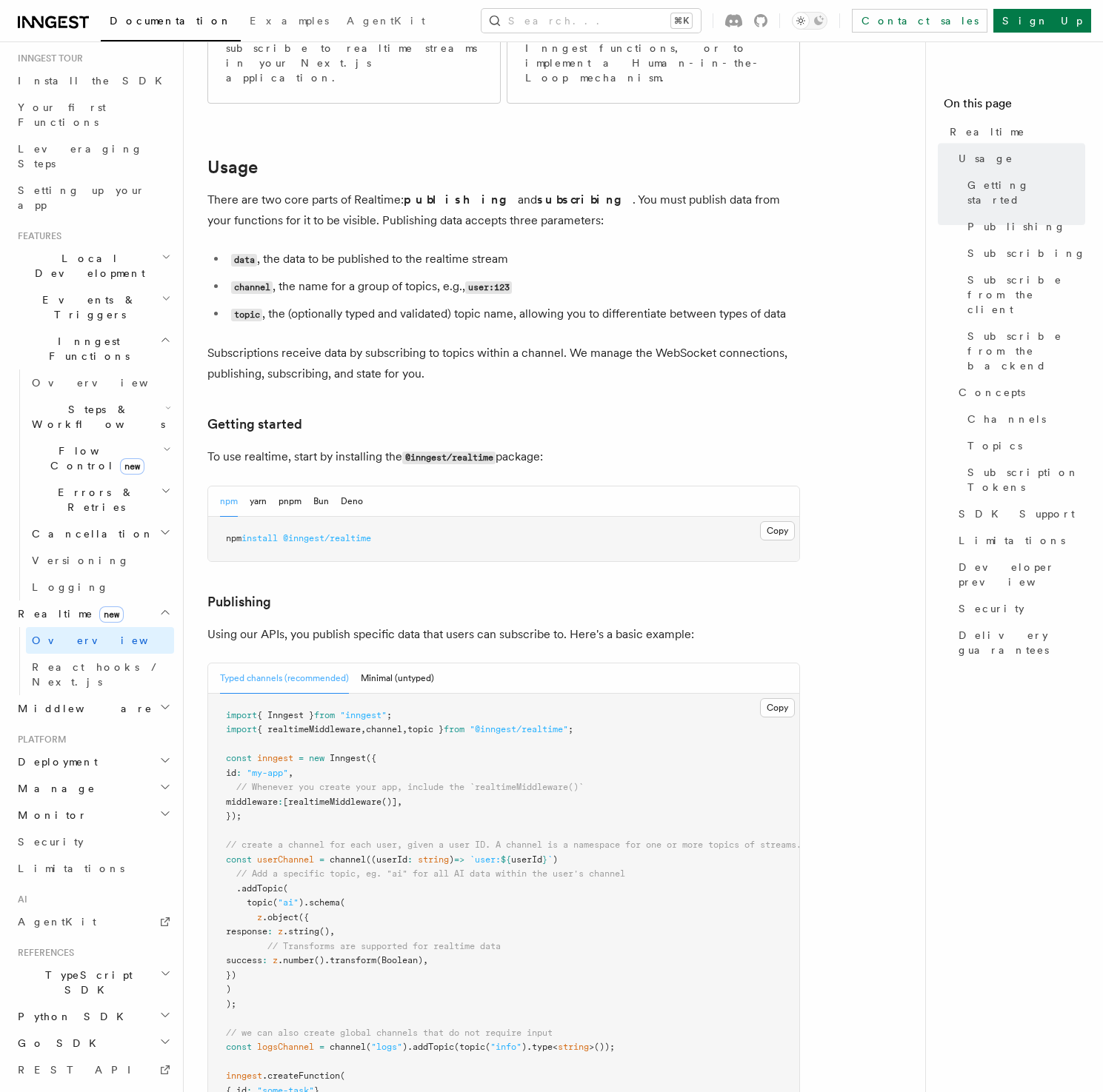
scroll to position [264, 0]
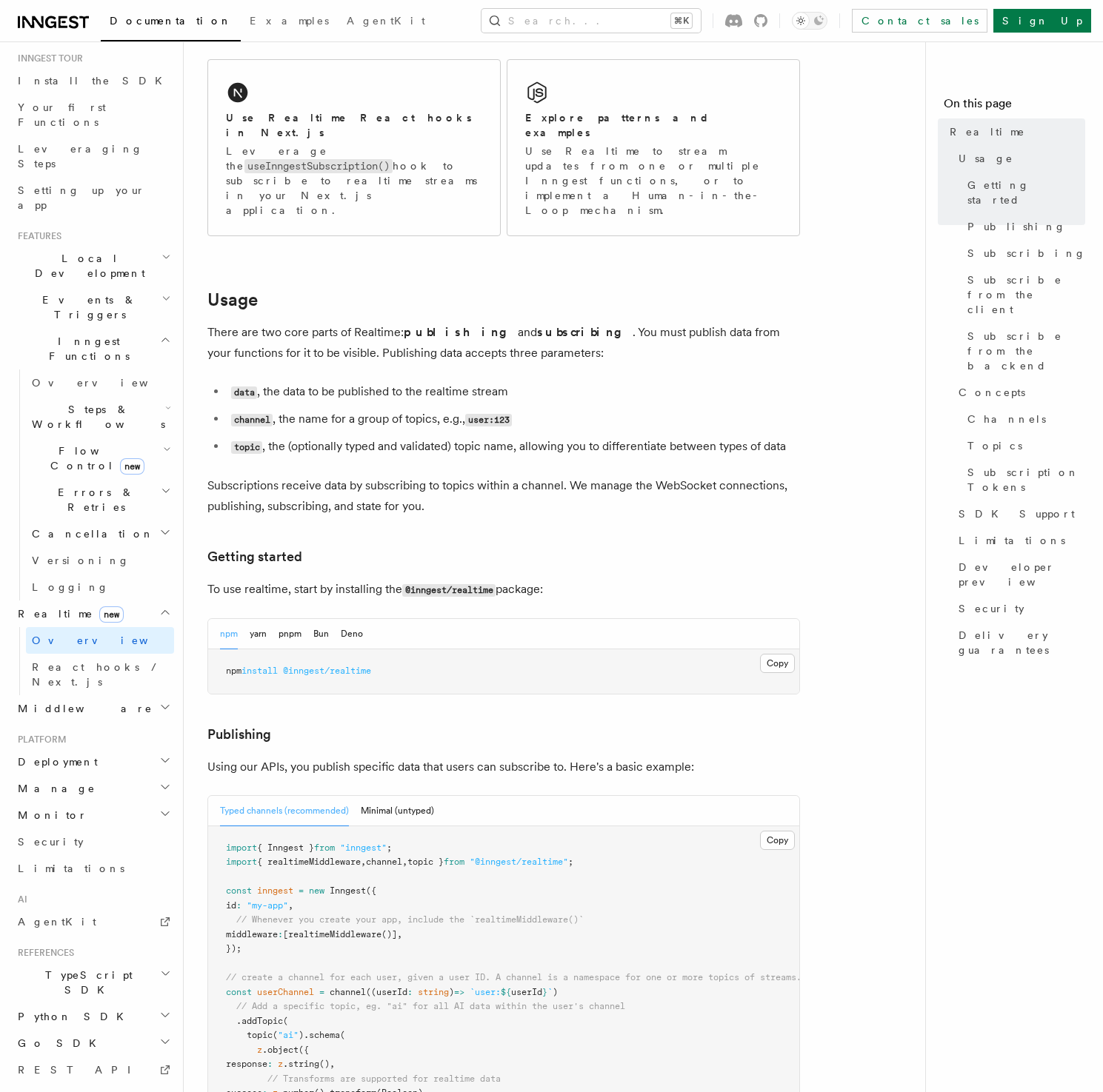
click at [575, 322] on p "There are two core parts of Realtime: publishing and subscribing . You must pub…" at bounding box center [504, 342] width 593 height 41
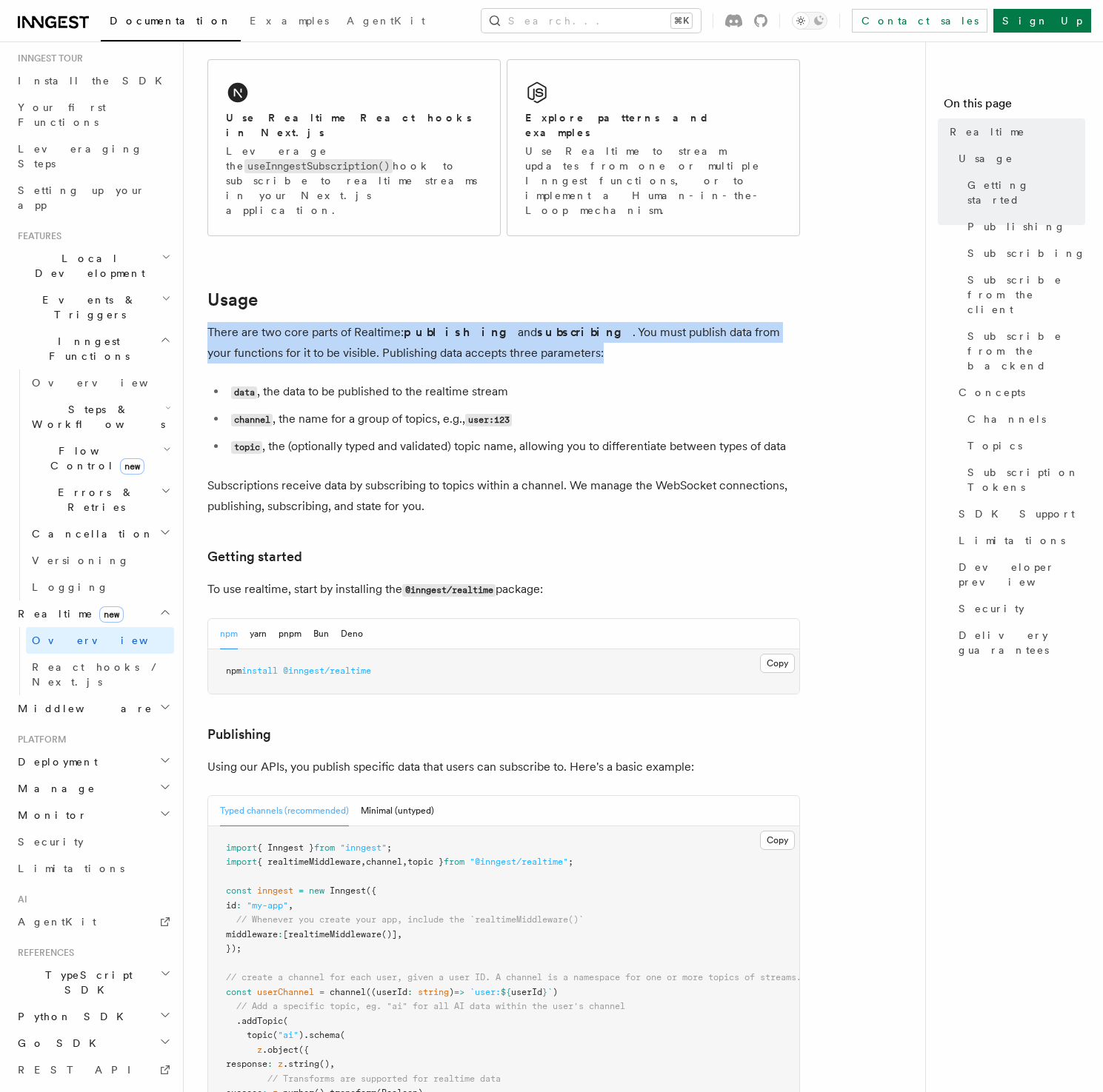
click at [575, 322] on p "There are two core parts of Realtime: publishing and subscribing . You must pub…" at bounding box center [504, 342] width 593 height 41
click at [569, 322] on p "There are two core parts of Realtime: publishing and subscribing . You must pub…" at bounding box center [504, 342] width 593 height 41
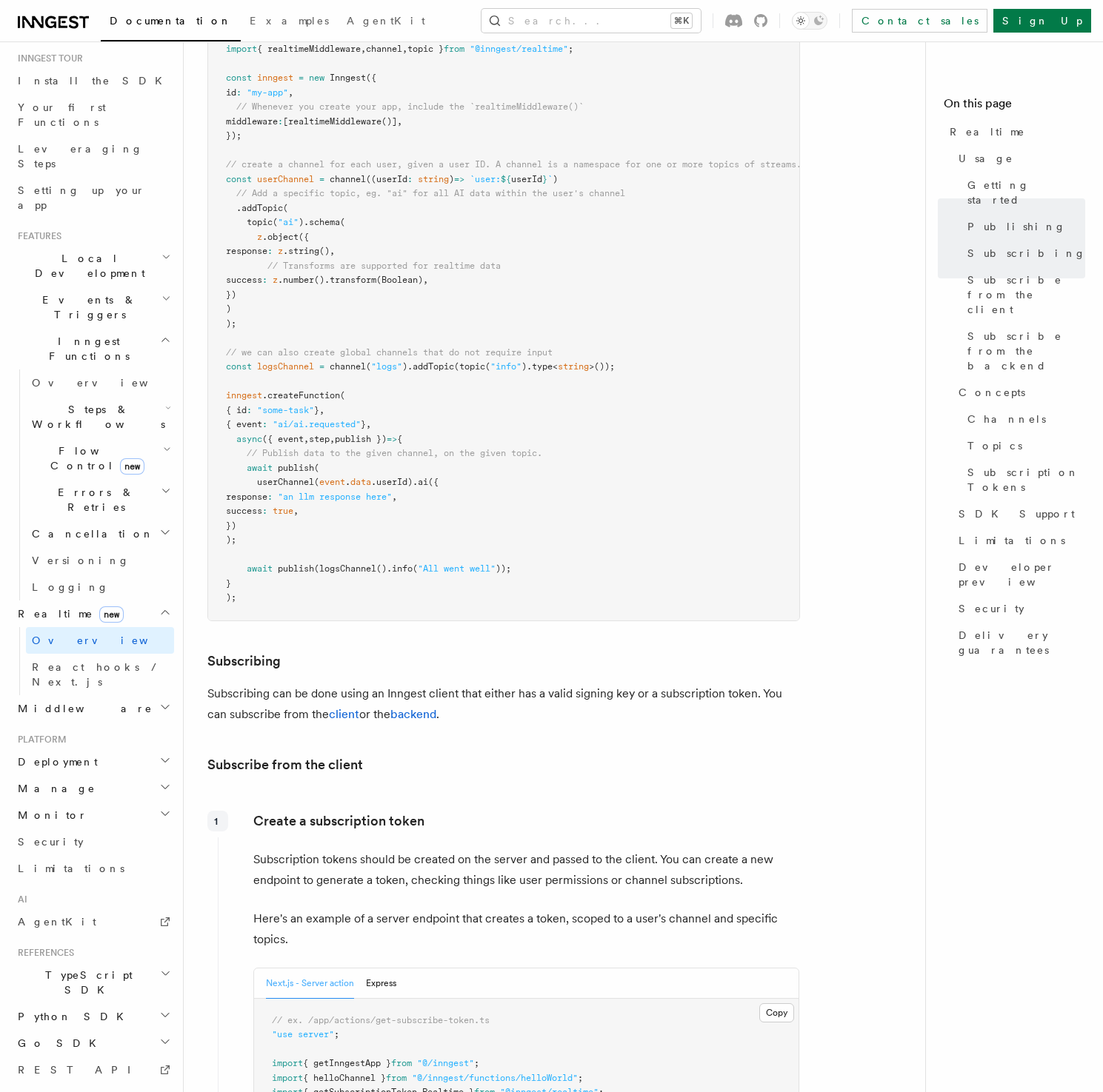
scroll to position [1078, 0]
click at [54, 607] on span "Realtime new" at bounding box center [67, 614] width 112 height 14
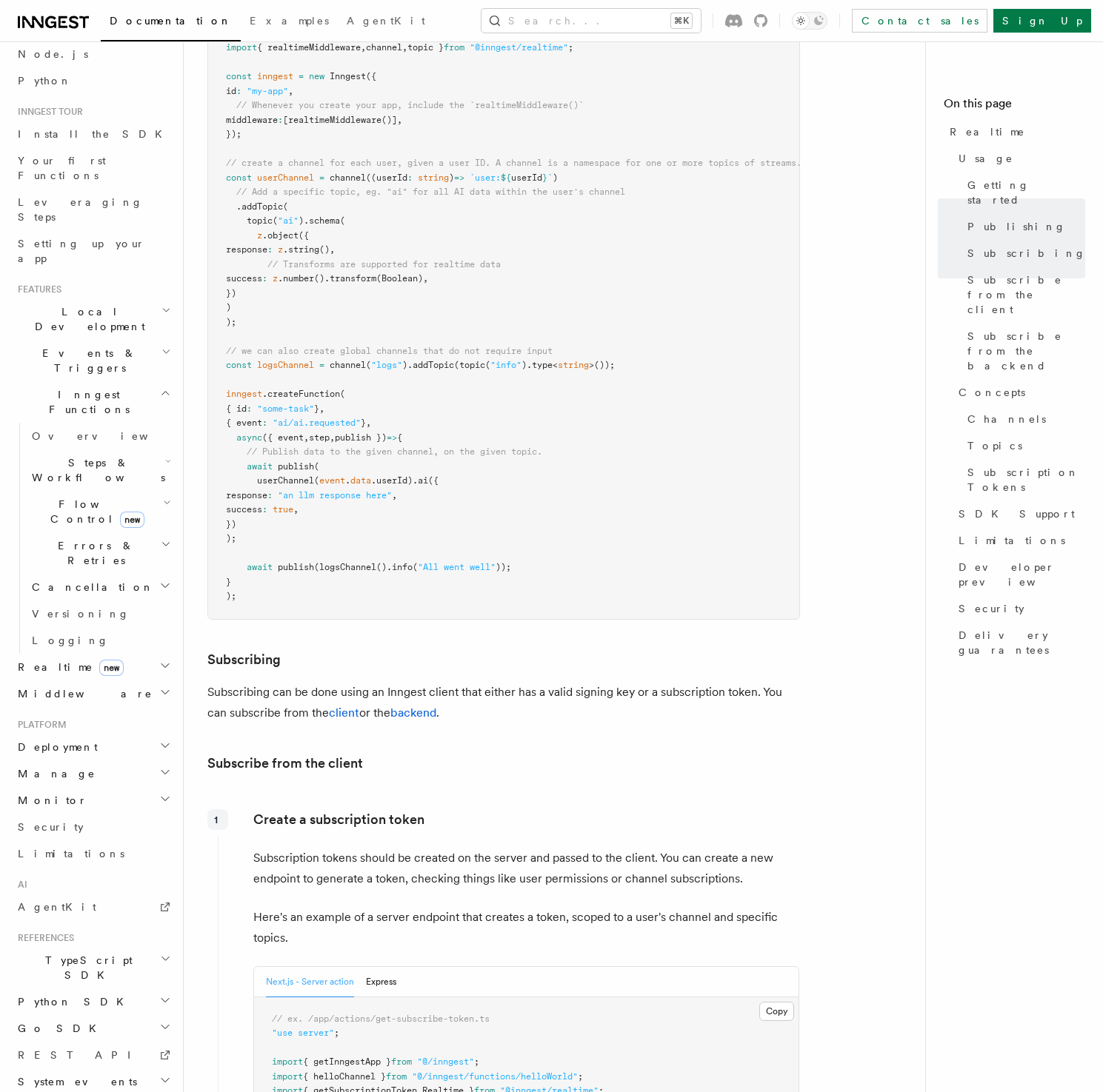
click at [44, 660] on span "Realtime new" at bounding box center [67, 666] width 112 height 14
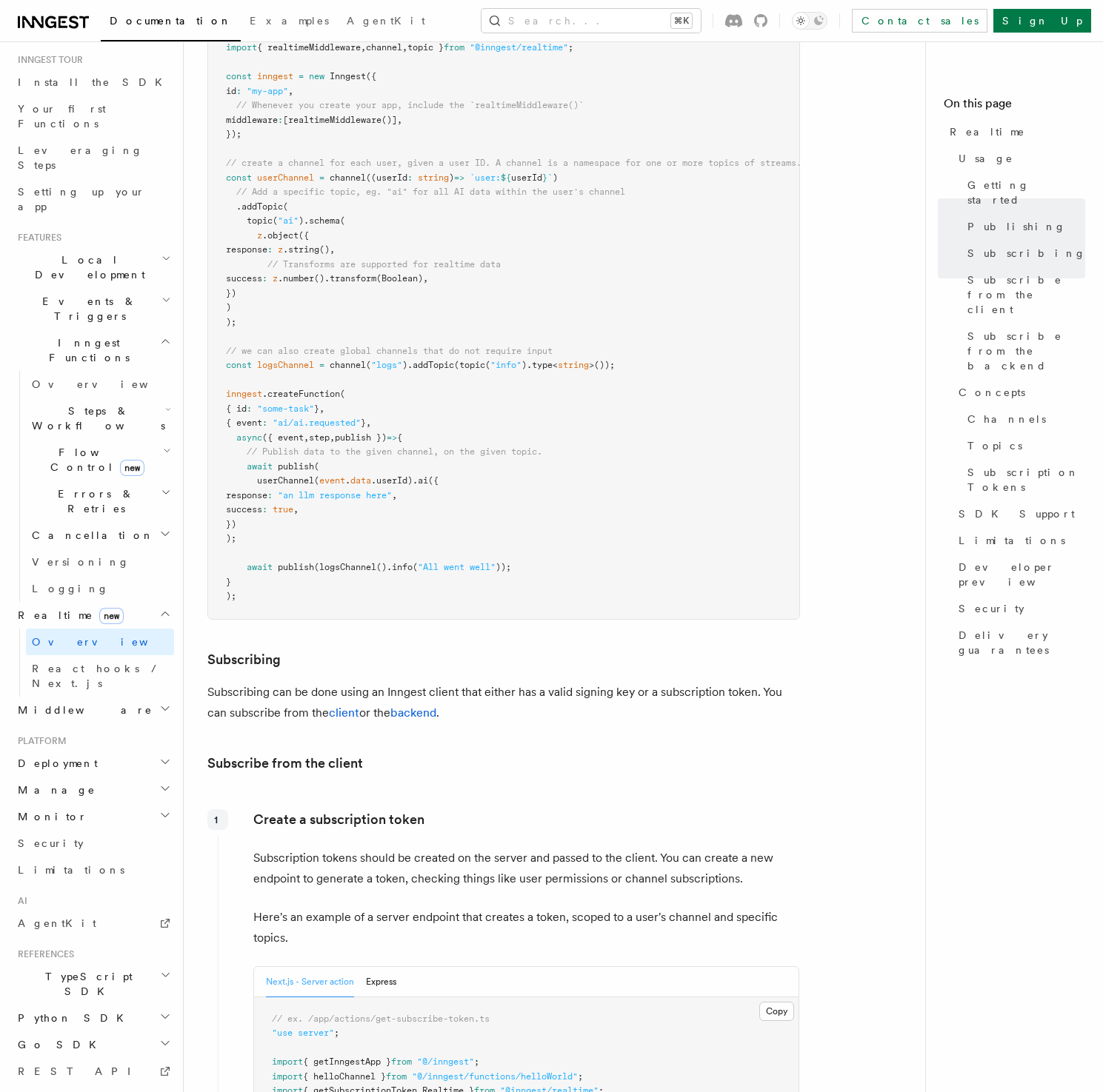
scroll to position [146, 0]
click at [59, 627] on link "Overview" at bounding box center [100, 640] width 148 height 27
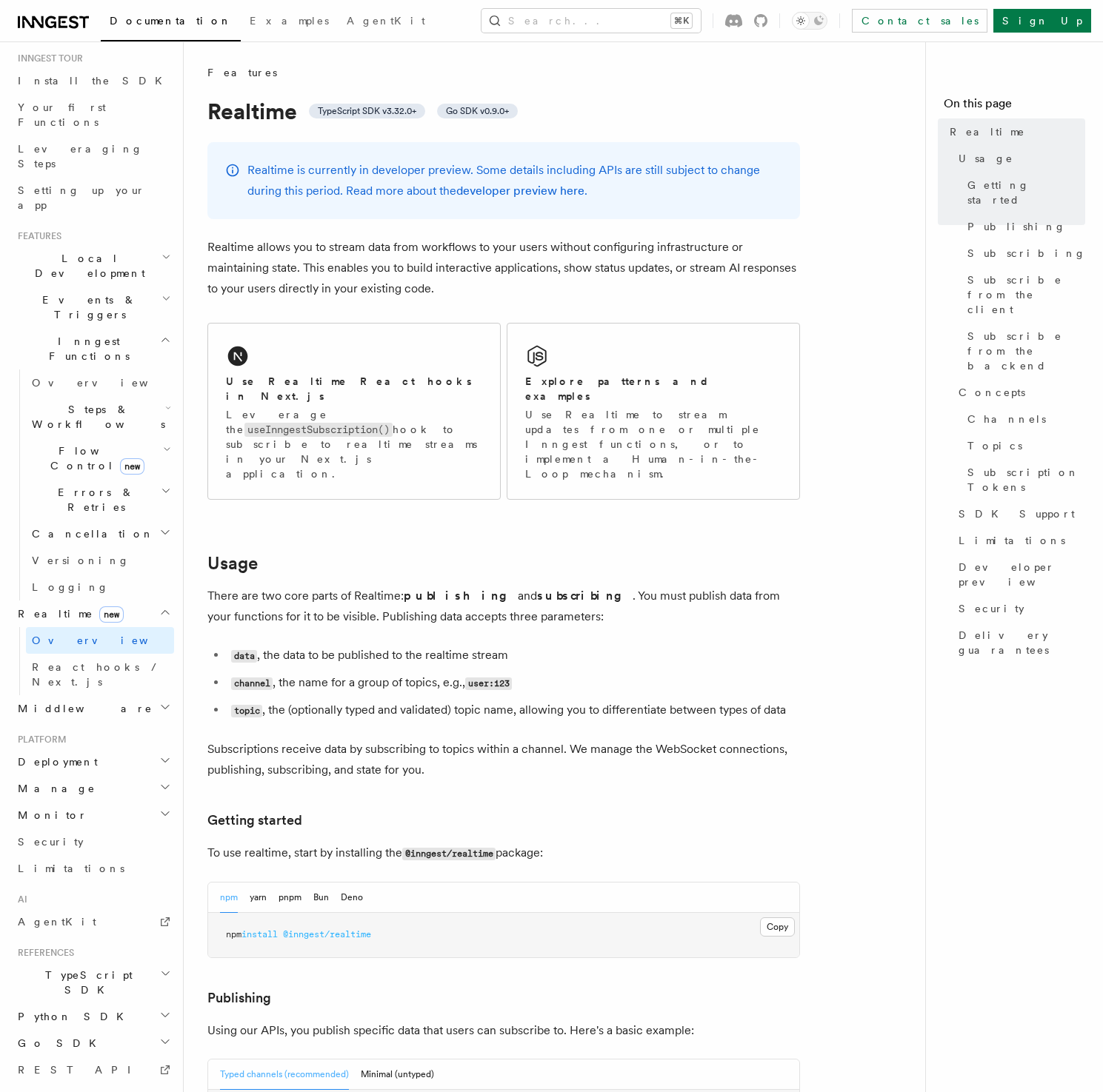
click at [496, 553] on h2 "Usage" at bounding box center [504, 564] width 593 height 21
click at [495, 553] on h2 "Usage" at bounding box center [504, 564] width 593 height 21
click at [481, 553] on h2 "Usage" at bounding box center [504, 564] width 593 height 21
click at [480, 553] on h2 "Usage" at bounding box center [504, 564] width 593 height 21
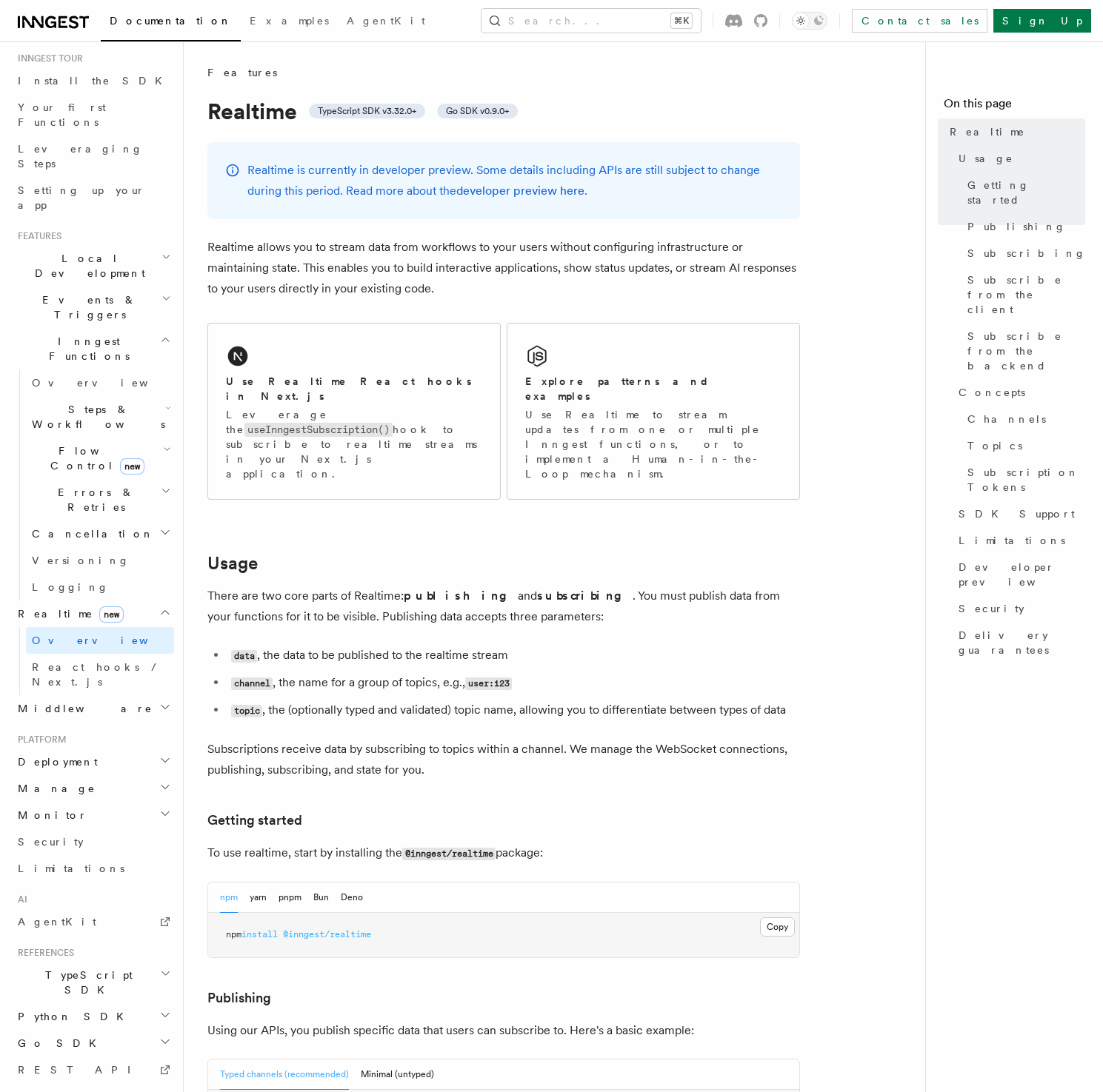
click at [482, 553] on h2 "Usage" at bounding box center [504, 564] width 593 height 21
click at [503, 553] on h2 "Usage" at bounding box center [504, 564] width 593 height 21
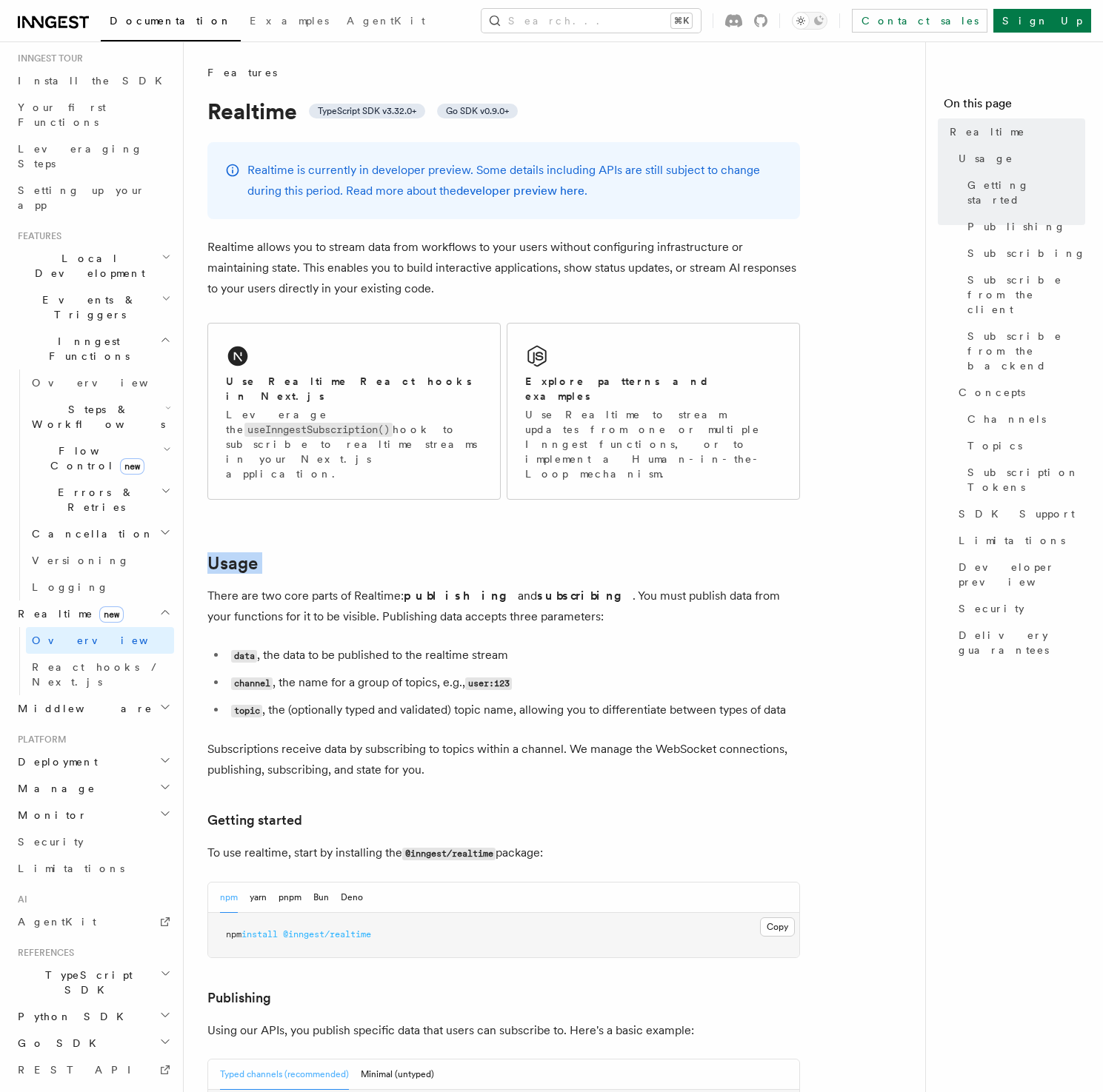
click at [502, 553] on h2 "Usage" at bounding box center [504, 564] width 593 height 21
click at [503, 553] on h2 "Usage" at bounding box center [504, 564] width 593 height 21
click at [504, 553] on h2 "Usage" at bounding box center [504, 564] width 593 height 21
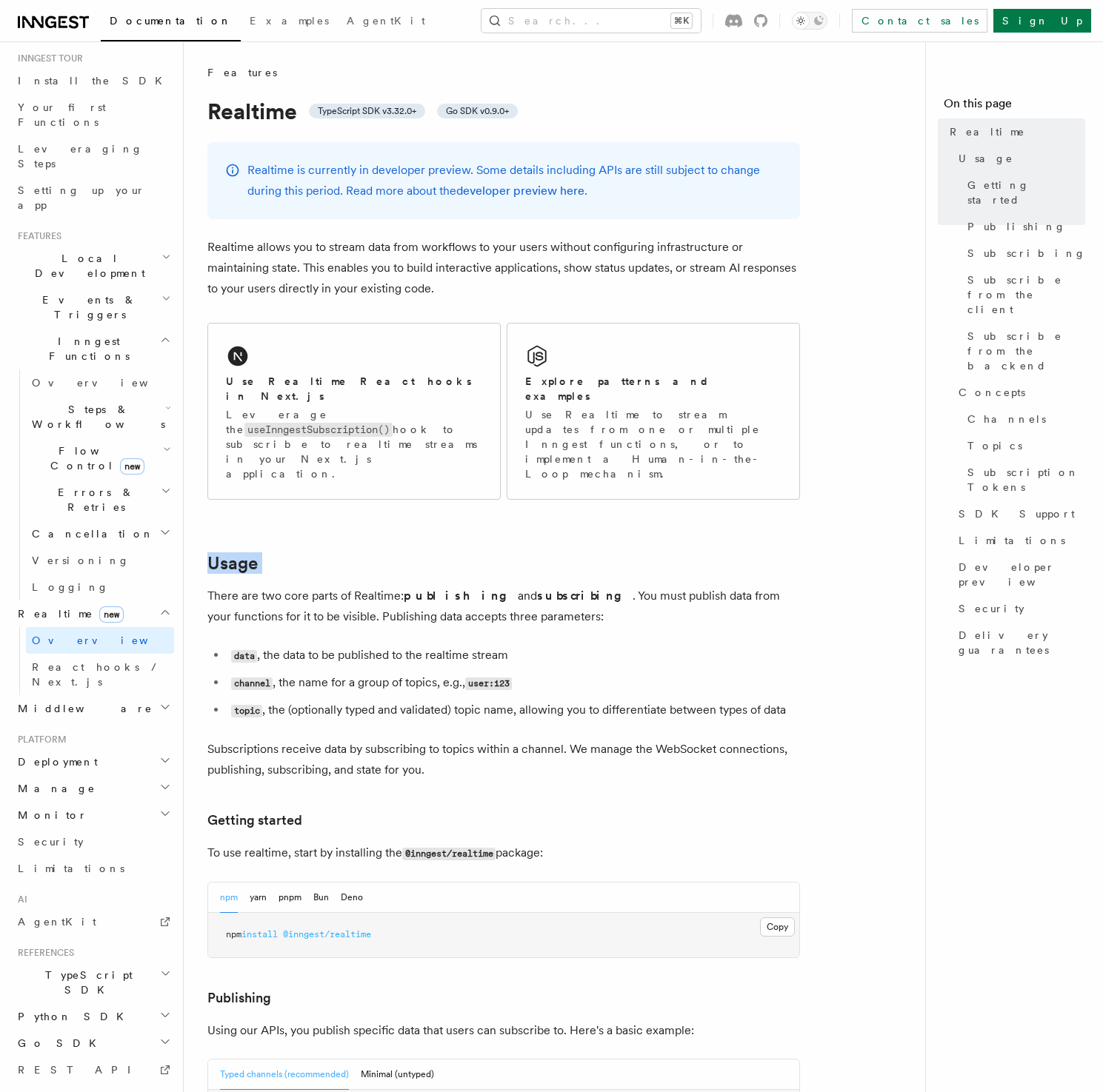
click at [504, 553] on h2 "Usage" at bounding box center [504, 564] width 593 height 21
click at [503, 553] on h2 "Usage" at bounding box center [504, 564] width 593 height 21
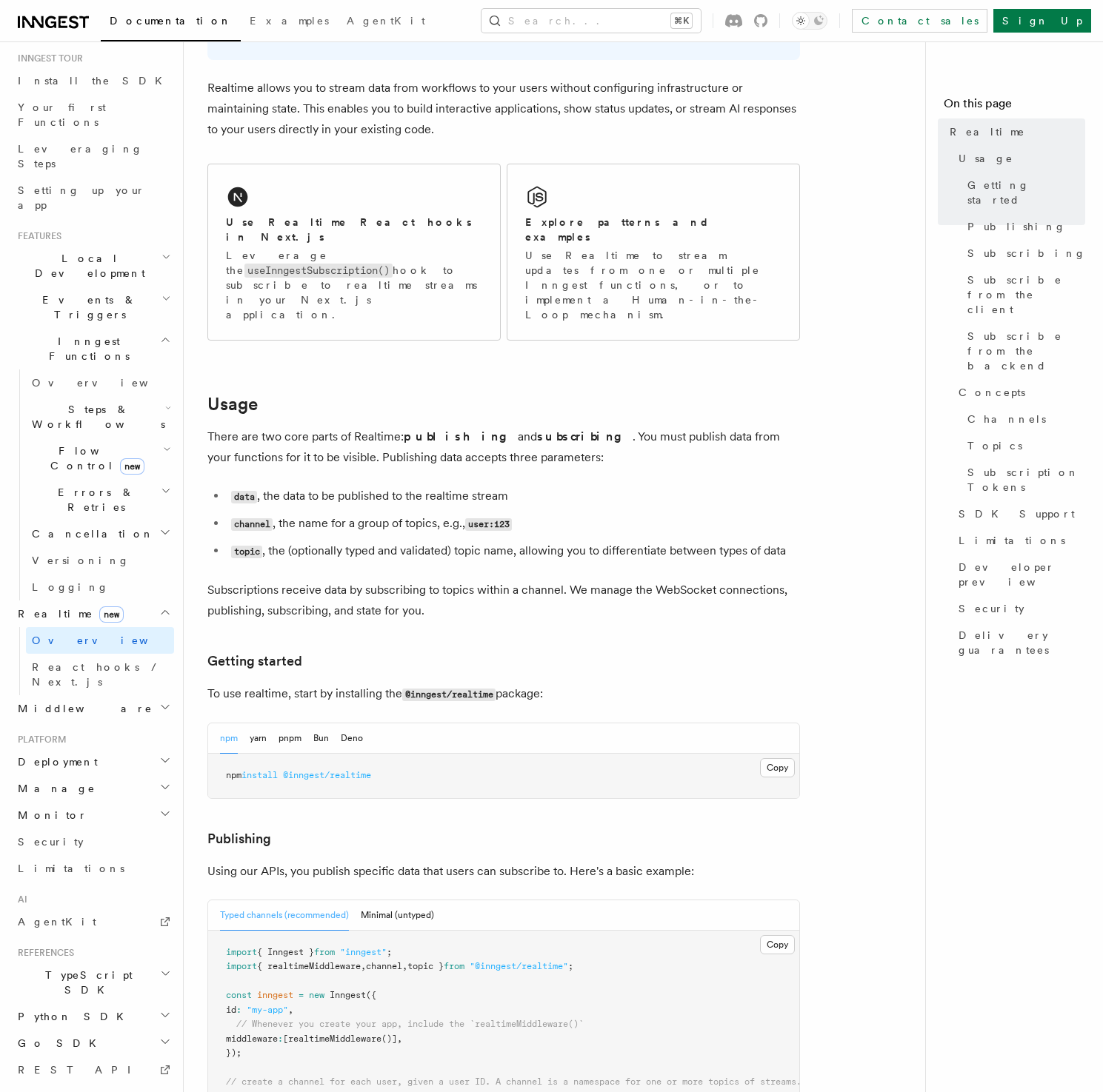
scroll to position [162, 0]
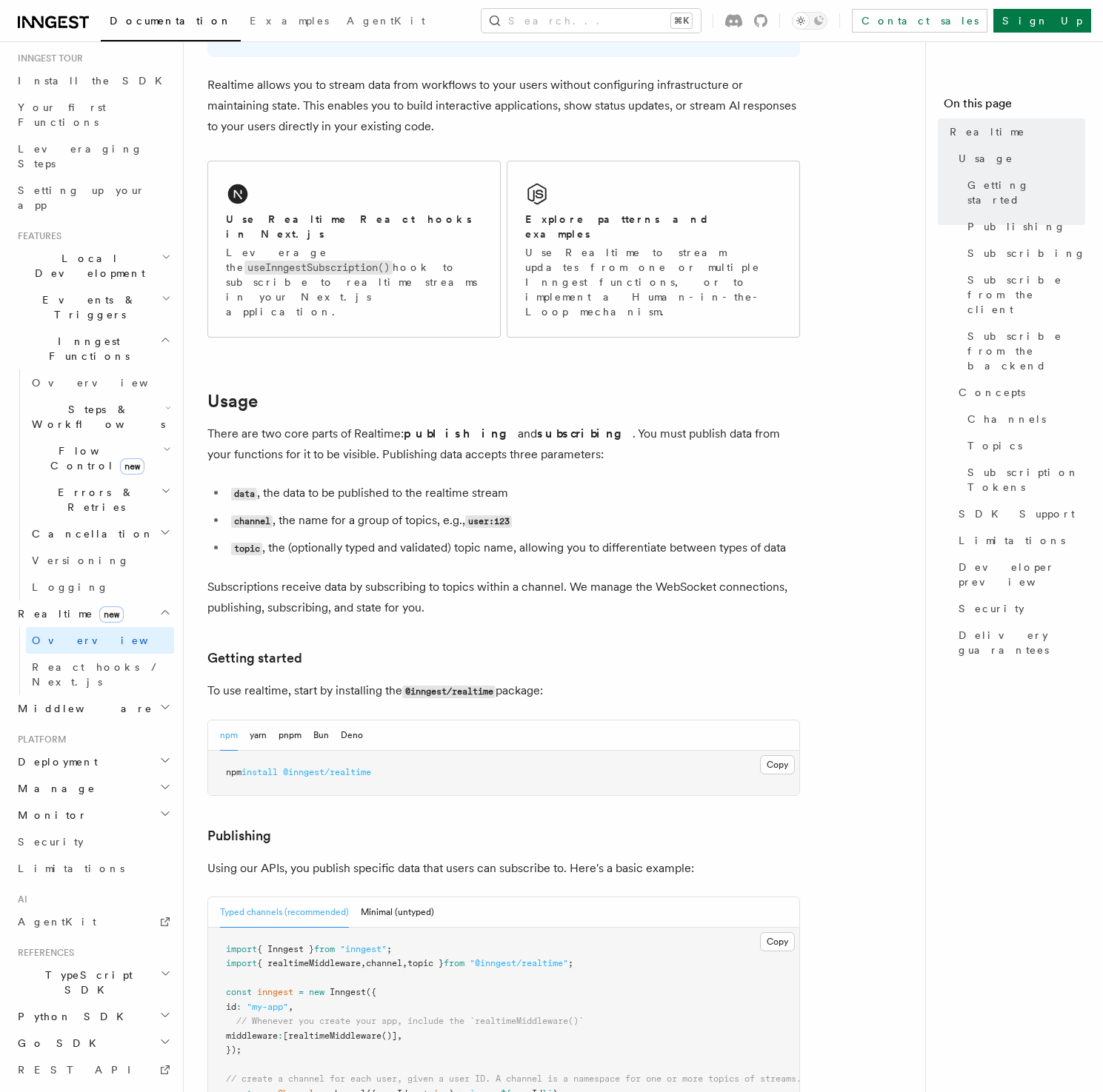
click at [510, 577] on p "Subscriptions receive data by subscribing to topics within a channel. We manage…" at bounding box center [504, 597] width 593 height 41
click at [508, 577] on p "Subscriptions receive data by subscribing to topics within a channel. We manage…" at bounding box center [504, 597] width 593 height 41
click at [506, 577] on p "Subscriptions receive data by subscribing to topics within a channel. We manage…" at bounding box center [504, 597] width 593 height 41
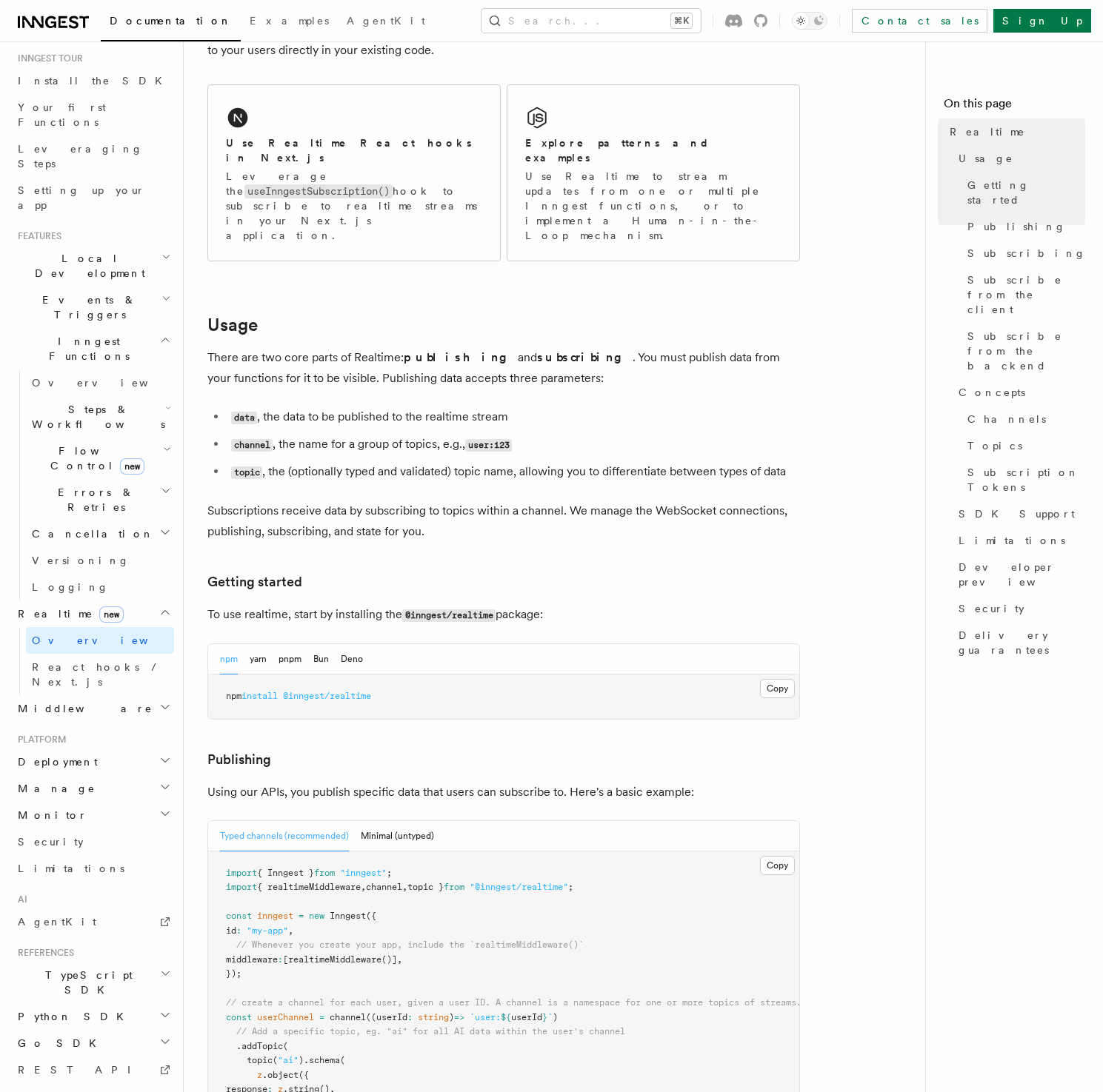
scroll to position [247, 0]
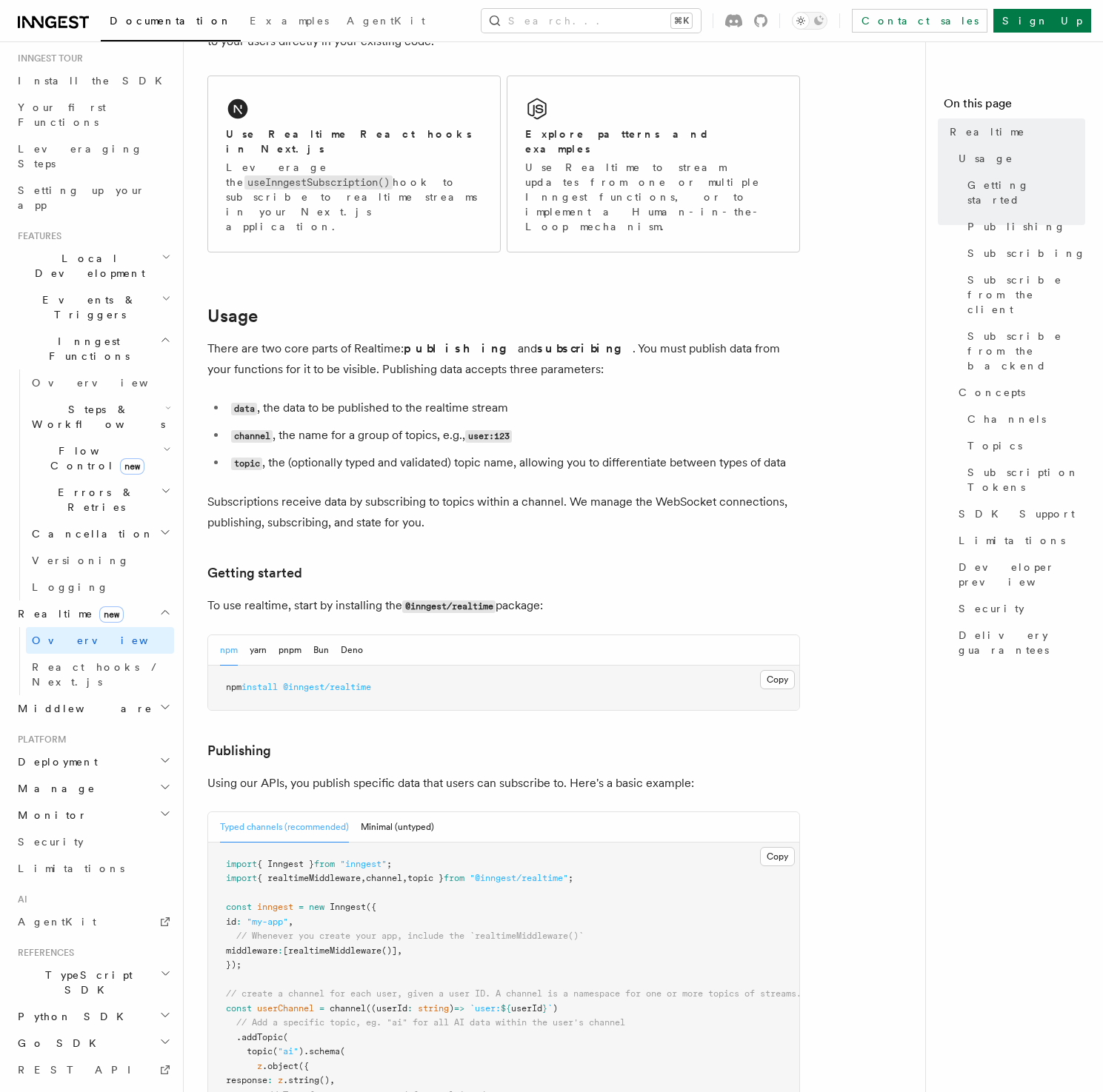
click at [584, 595] on p "To use realtime, start by installing the @inngest/realtime package:" at bounding box center [504, 606] width 593 height 21
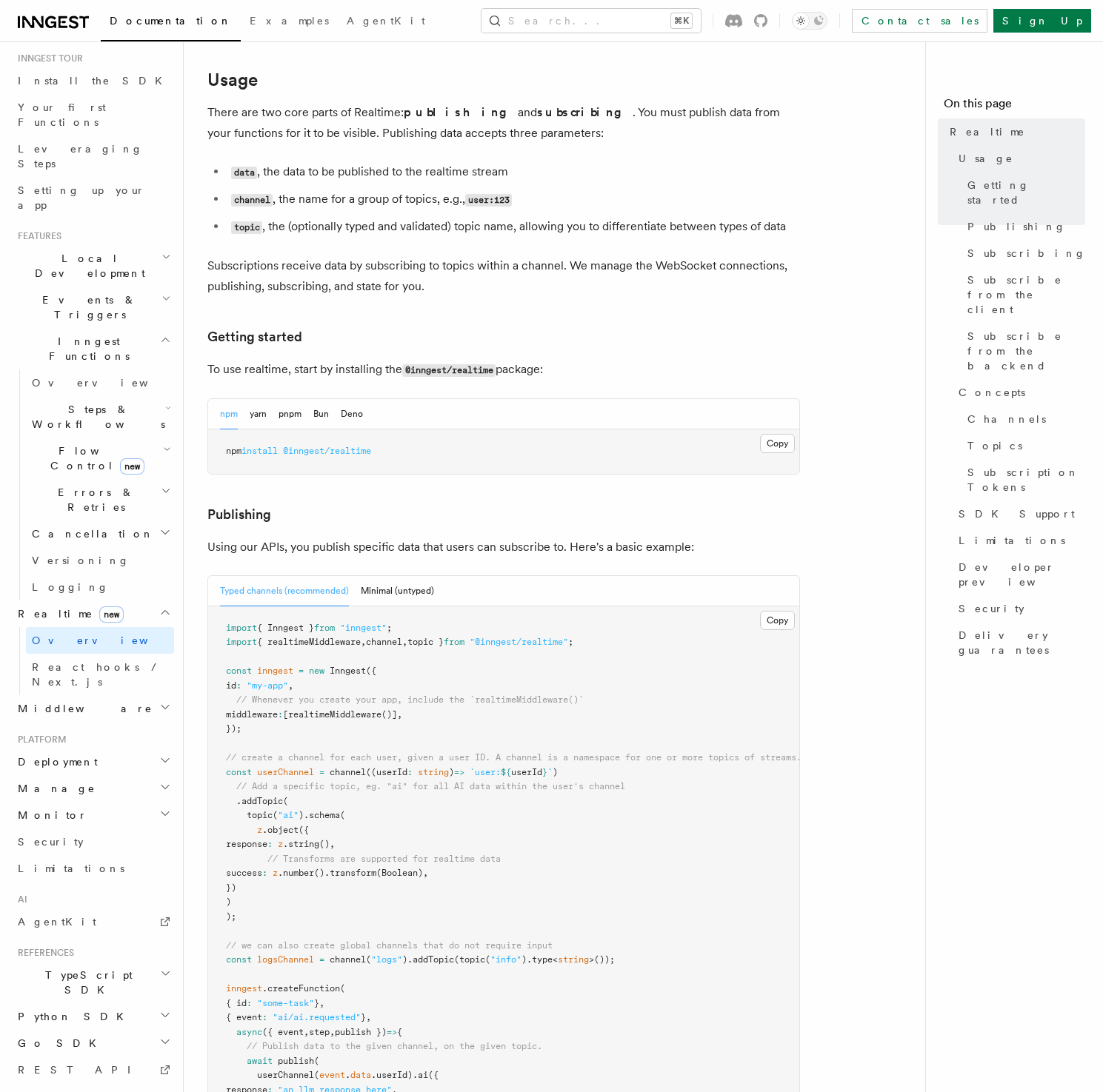
scroll to position [487, 0]
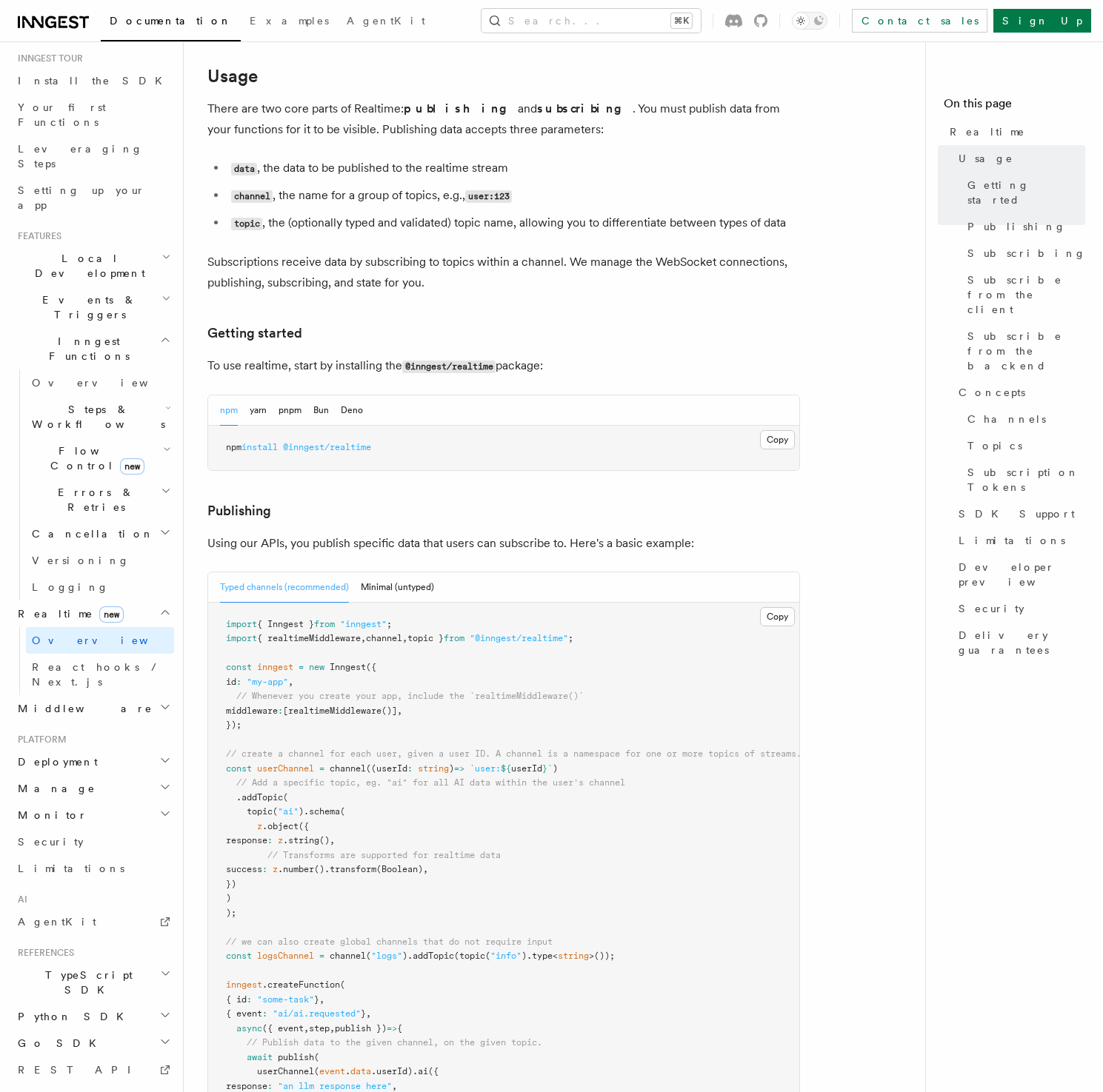
click at [430, 500] on h3 "Publishing" at bounding box center [504, 511] width 593 height 21
click at [535, 500] on h3 "Publishing" at bounding box center [504, 511] width 593 height 21
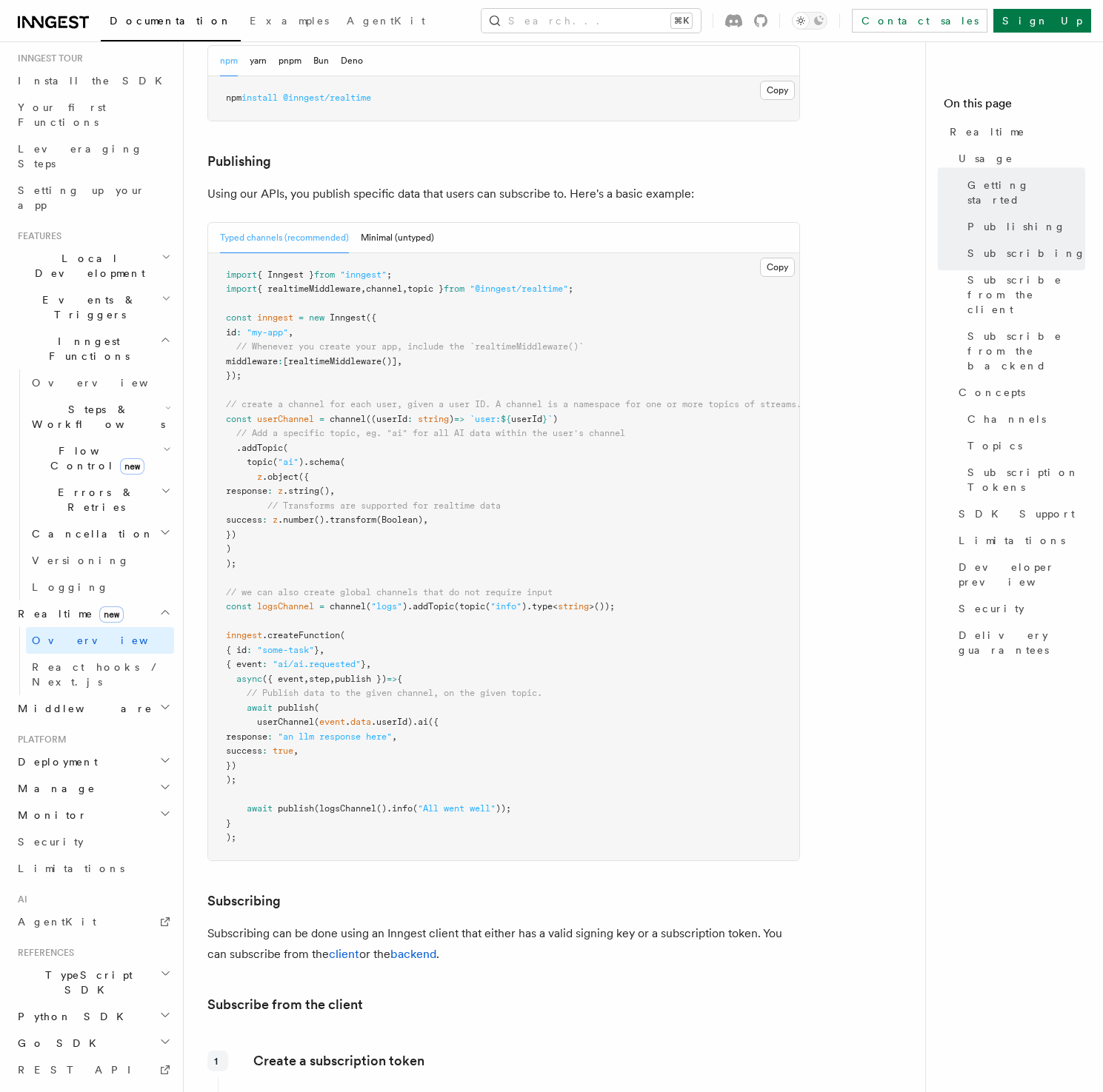
scroll to position [843, 0]
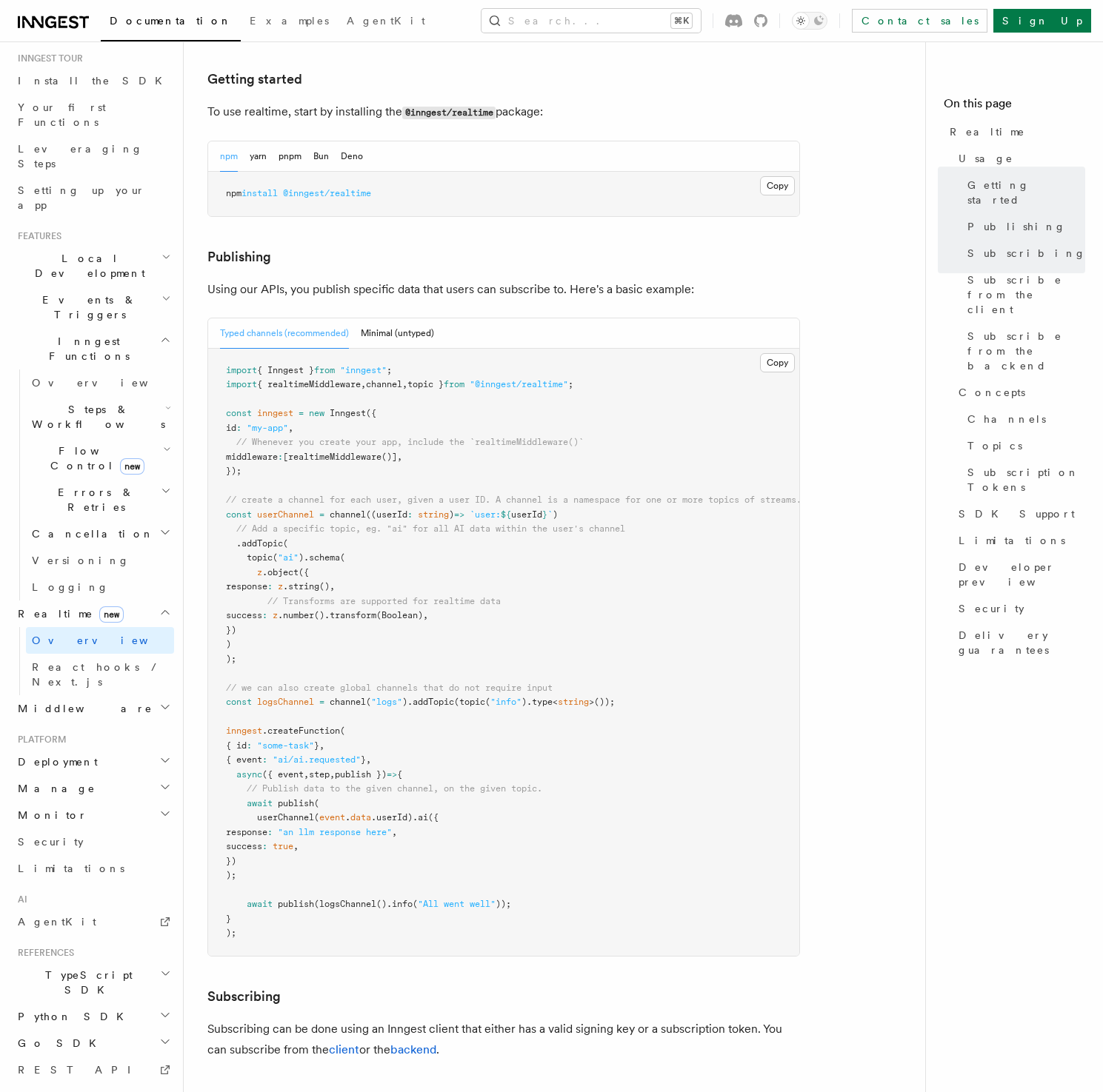
scroll to position [743, 0]
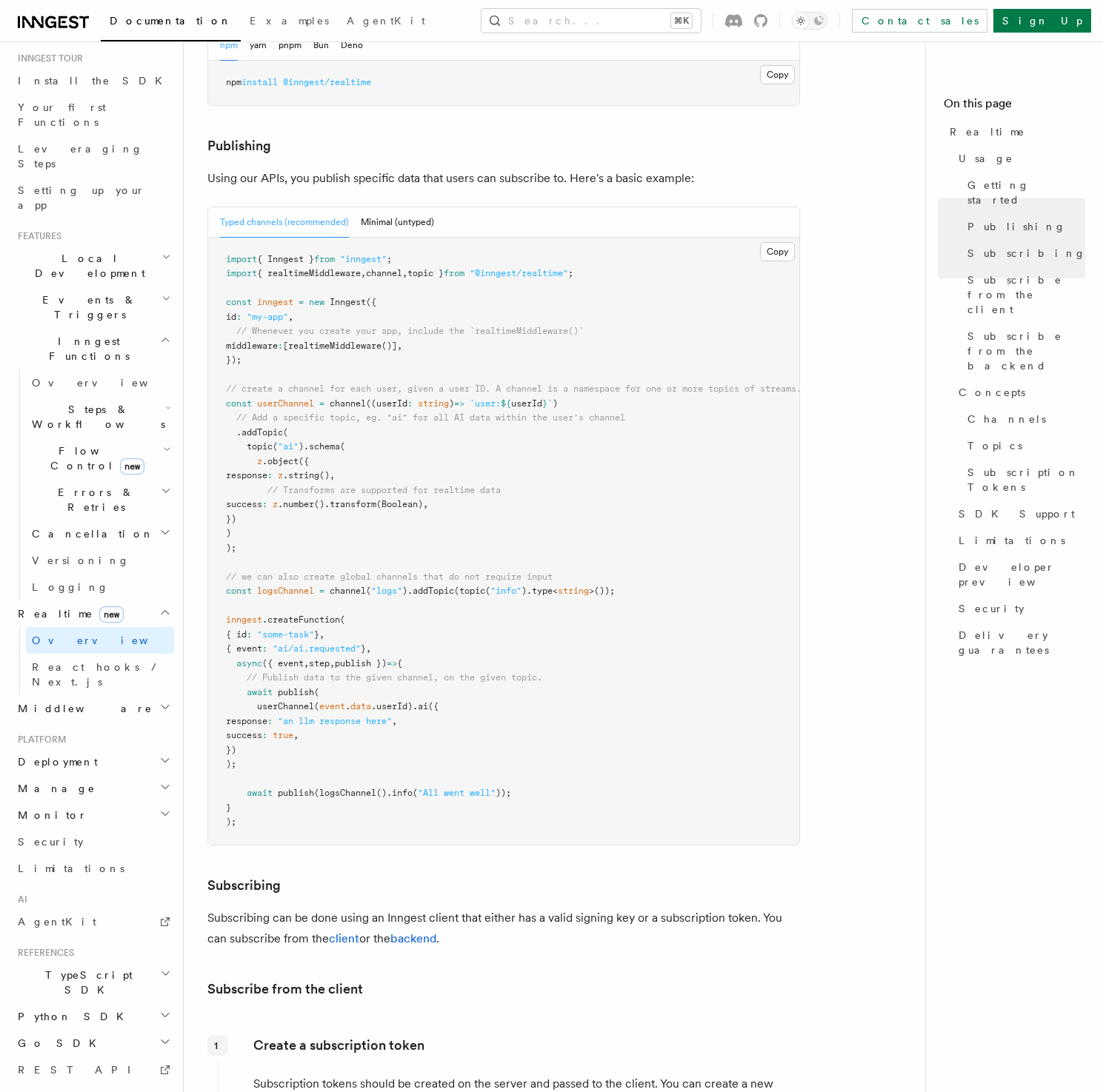
scroll to position [780, 0]
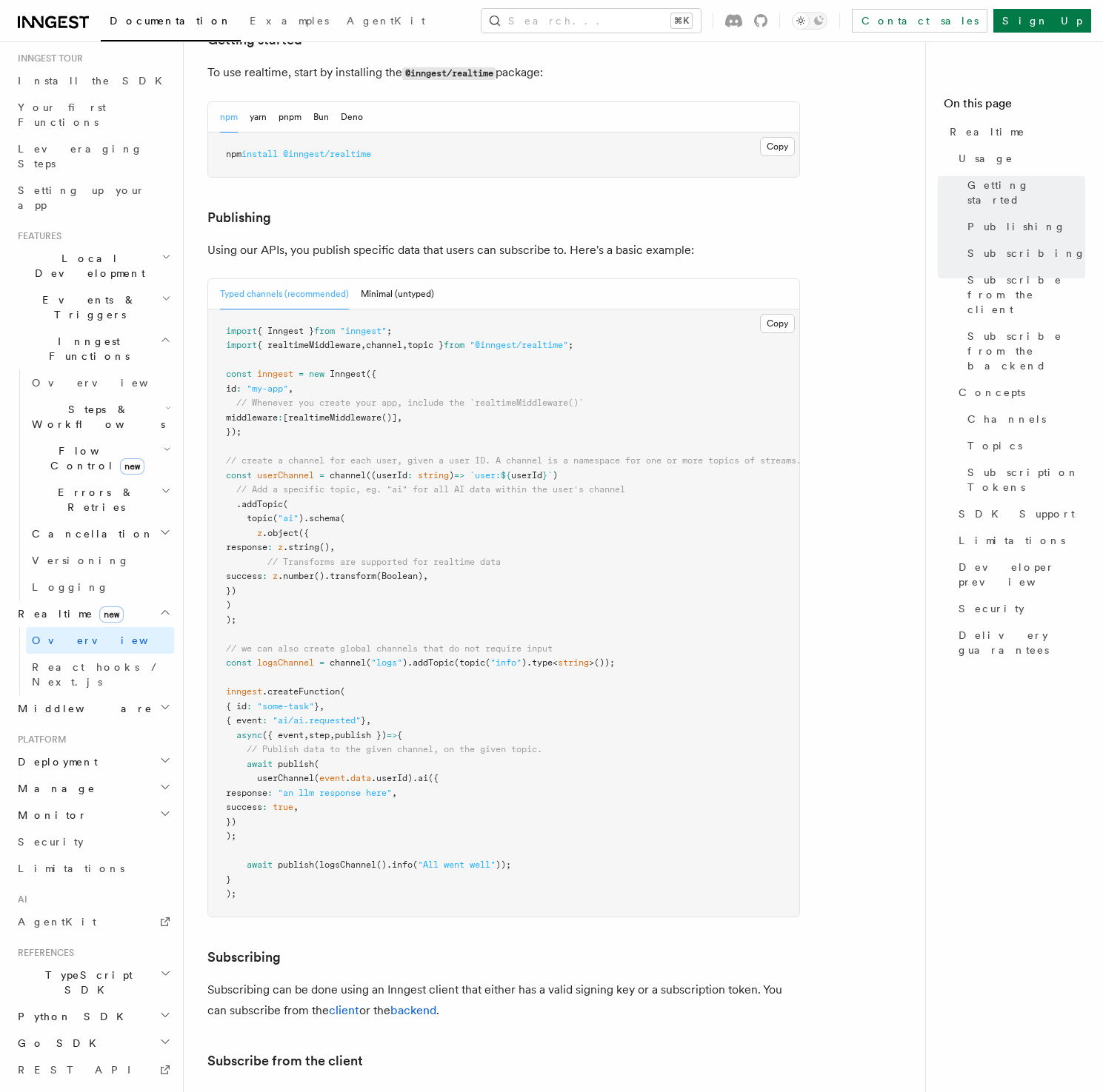
click at [696, 482] on pre "import { Inngest } from "inngest" ; import { realtimeMiddleware , channel , top…" at bounding box center [504, 613] width 591 height 607
click at [737, 430] on pre "import { Inngest } from "inngest" ; import { realtimeMiddleware , channel , top…" at bounding box center [504, 613] width 591 height 607
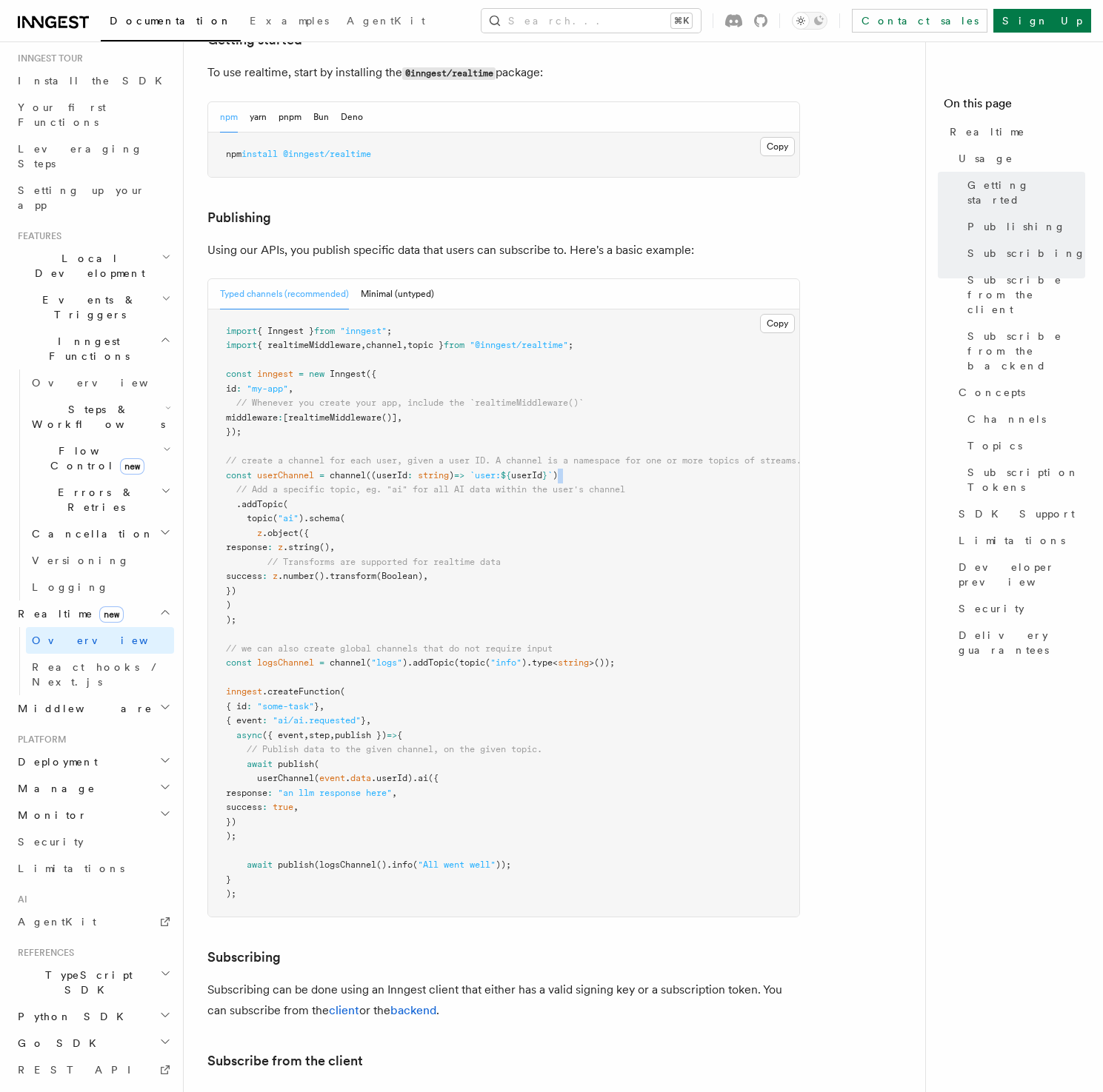
click at [737, 430] on pre "import { Inngest } from "inngest" ; import { realtimeMiddleware , channel , top…" at bounding box center [504, 613] width 591 height 607
click at [737, 437] on pre "import { Inngest } from "inngest" ; import { realtimeMiddleware , channel , top…" at bounding box center [504, 613] width 591 height 607
click at [735, 433] on pre "import { Inngest } from "inngest" ; import { realtimeMiddleware , channel , top…" at bounding box center [504, 613] width 591 height 607
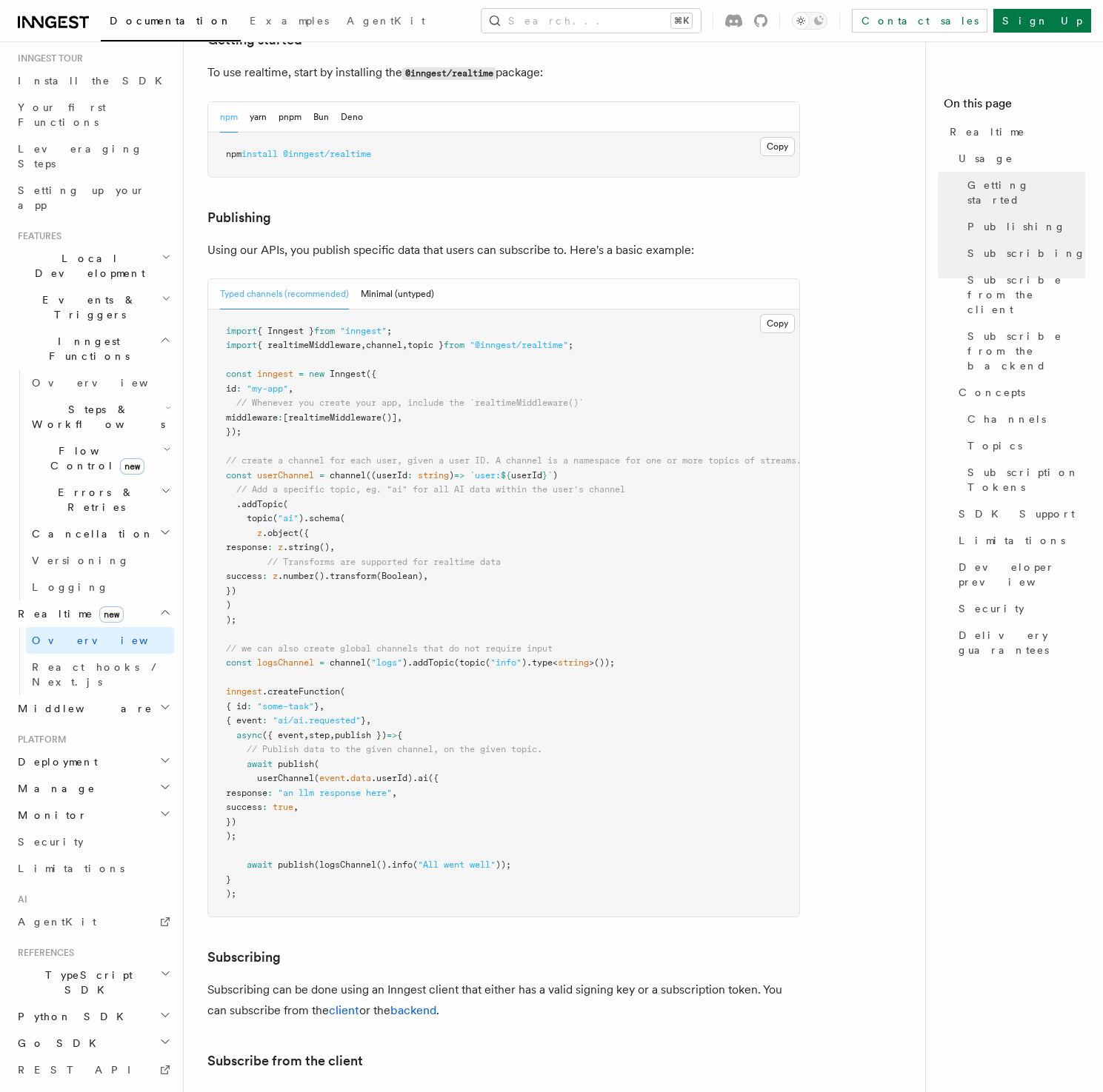
click at [735, 445] on pre "import { Inngest } from "inngest" ; import { realtimeMiddleware , channel , top…" at bounding box center [504, 613] width 591 height 607
click at [735, 444] on pre "import { Inngest } from "inngest" ; import { realtimeMiddleware , channel , top…" at bounding box center [504, 613] width 591 height 607
click at [731, 432] on pre "import { Inngest } from "inngest" ; import { realtimeMiddleware , channel , top…" at bounding box center [504, 613] width 591 height 607
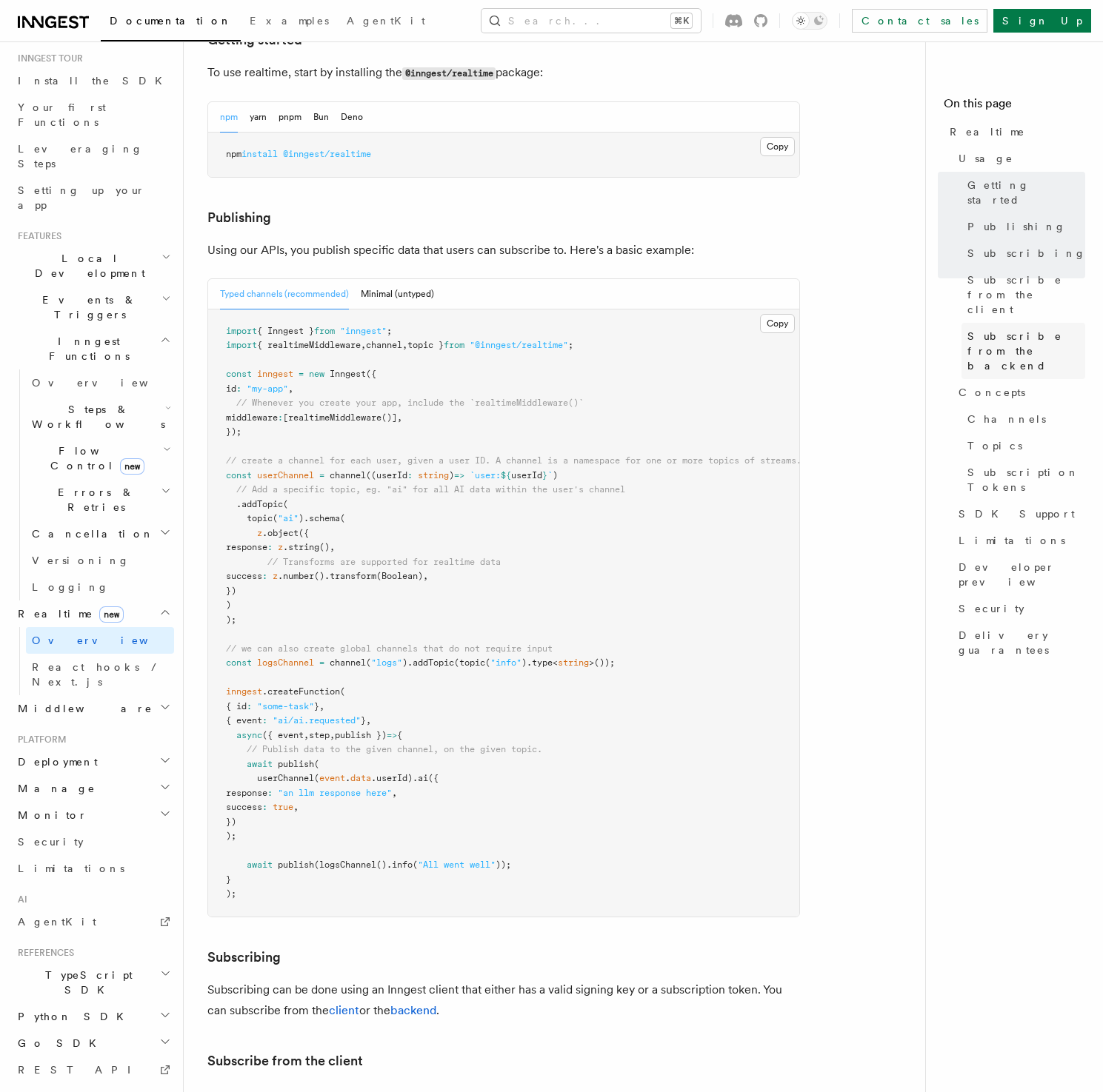
click at [991, 329] on span "Subscribe from the backend" at bounding box center [1026, 351] width 118 height 44
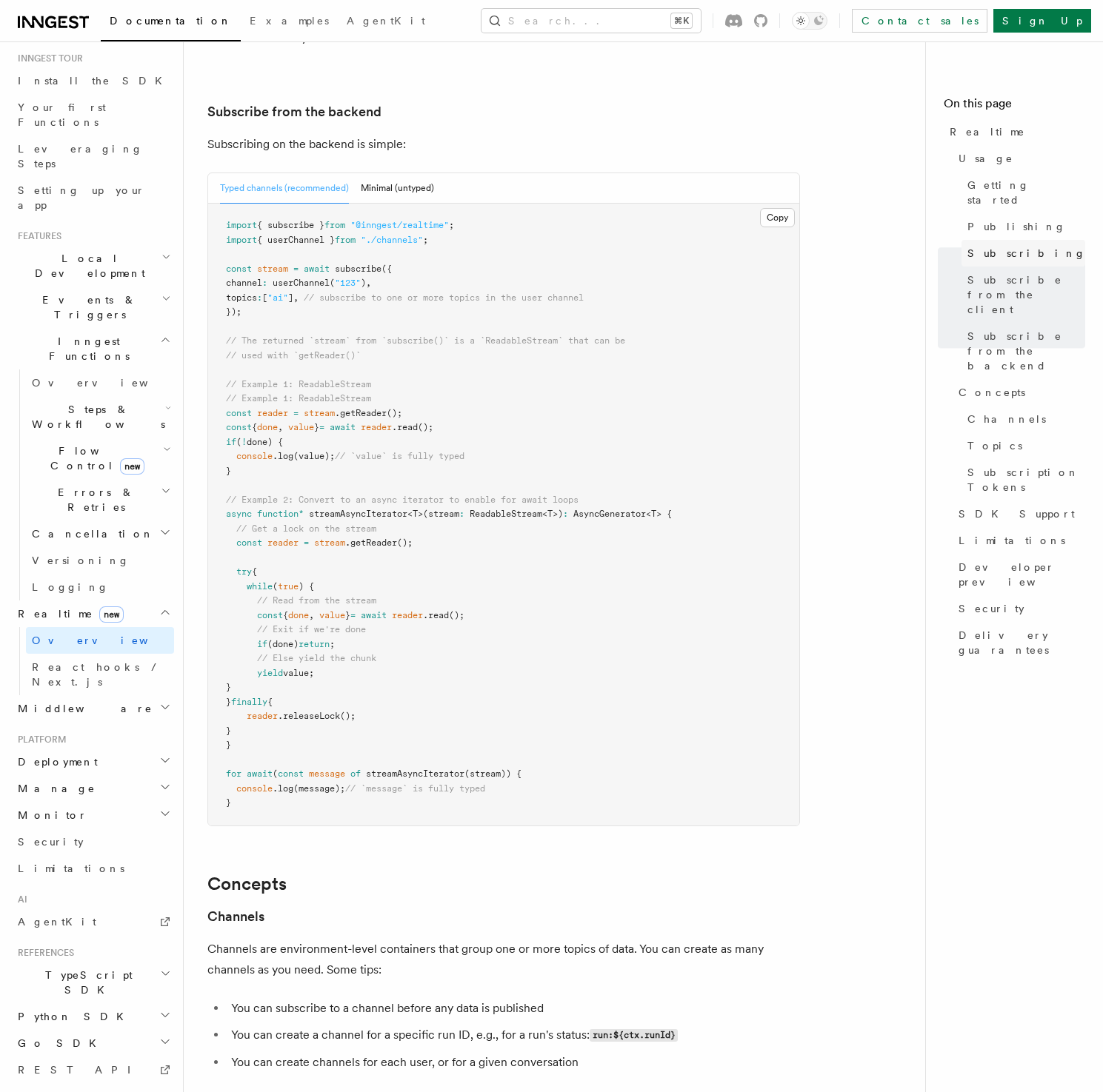
click at [1010, 245] on span "Subscribing" at bounding box center [1027, 252] width 119 height 14
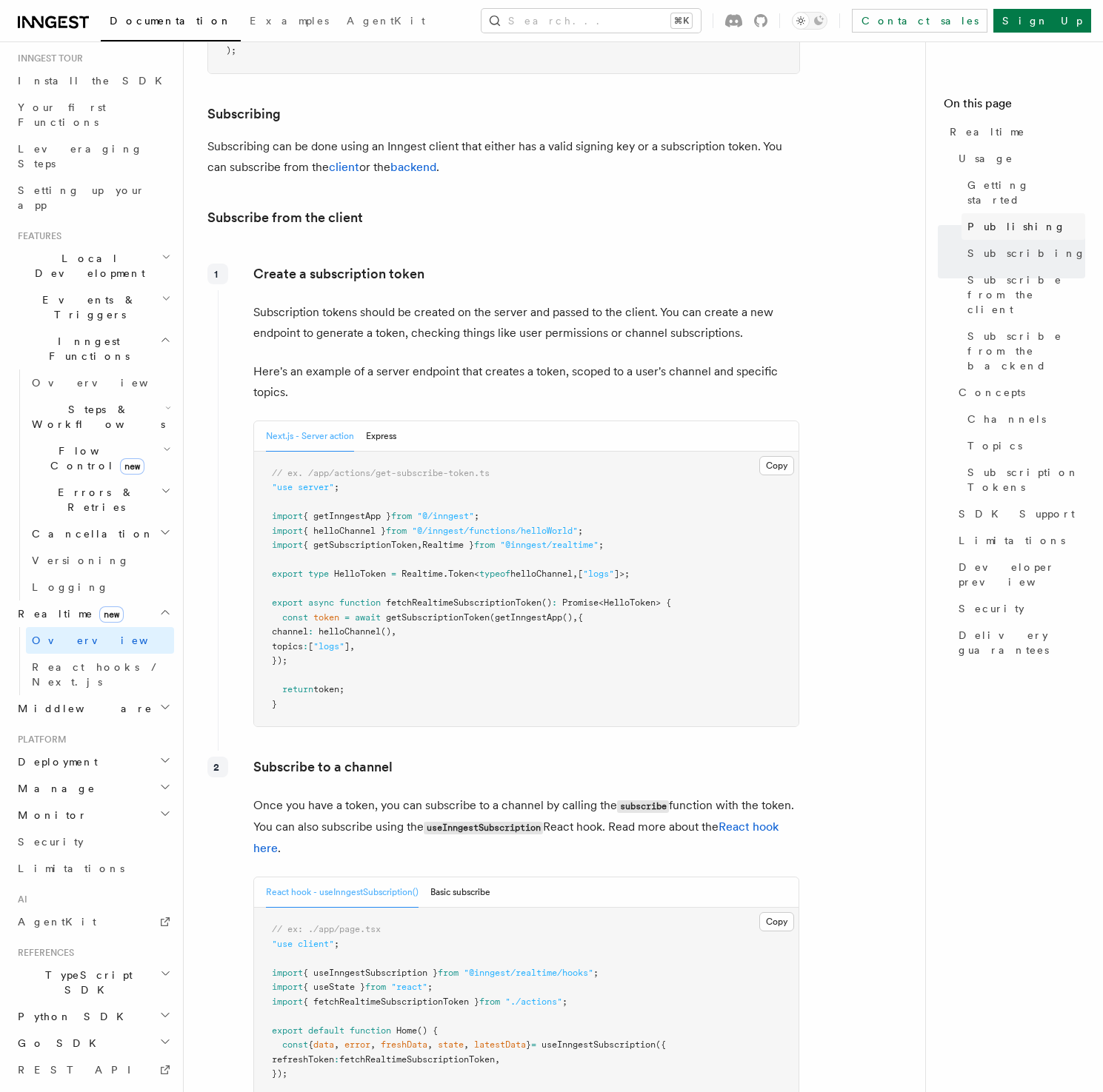
click at [1007, 220] on span "Publishing" at bounding box center [1017, 226] width 99 height 14
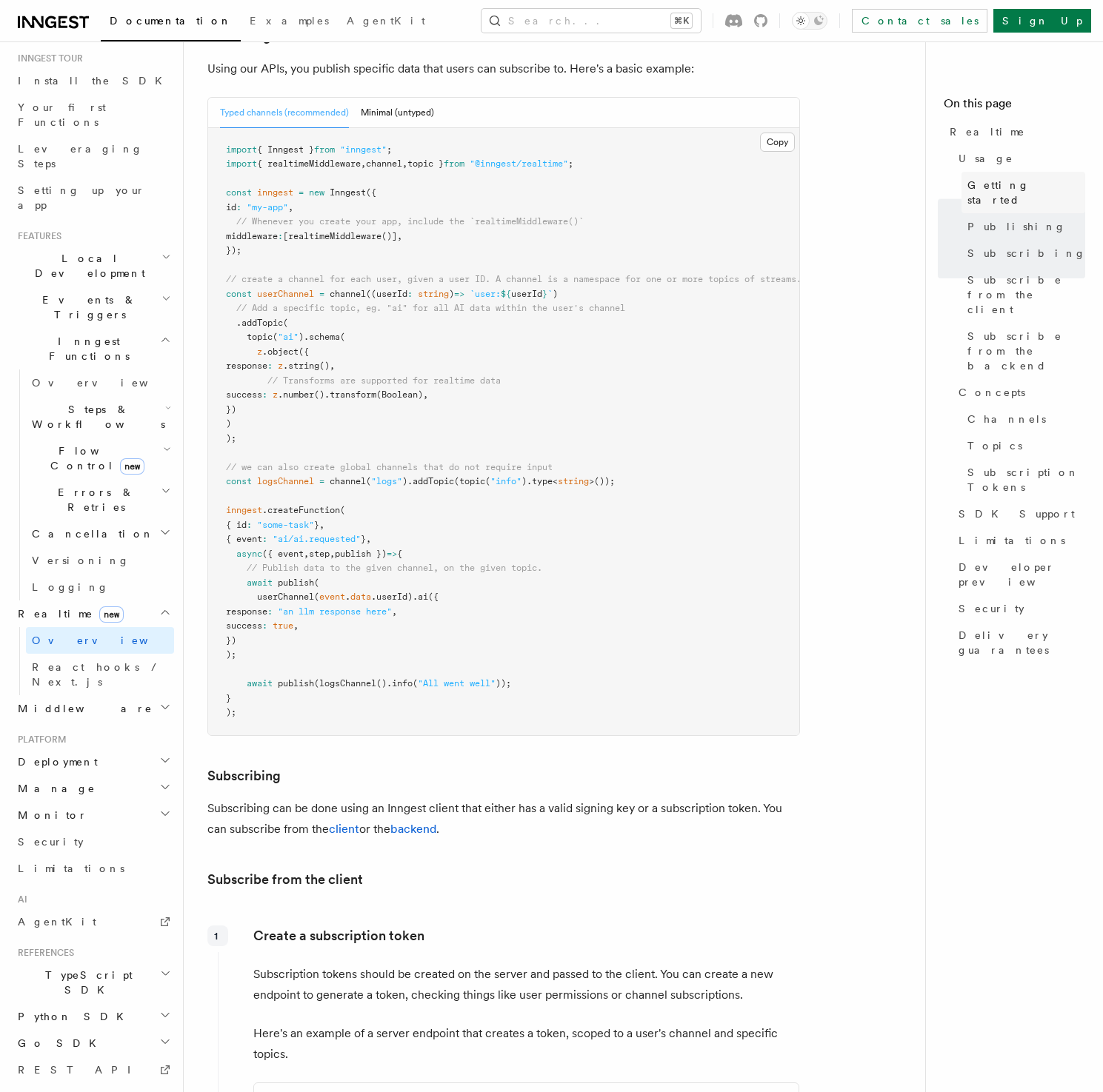
click at [1003, 180] on span "Getting started" at bounding box center [1026, 192] width 118 height 30
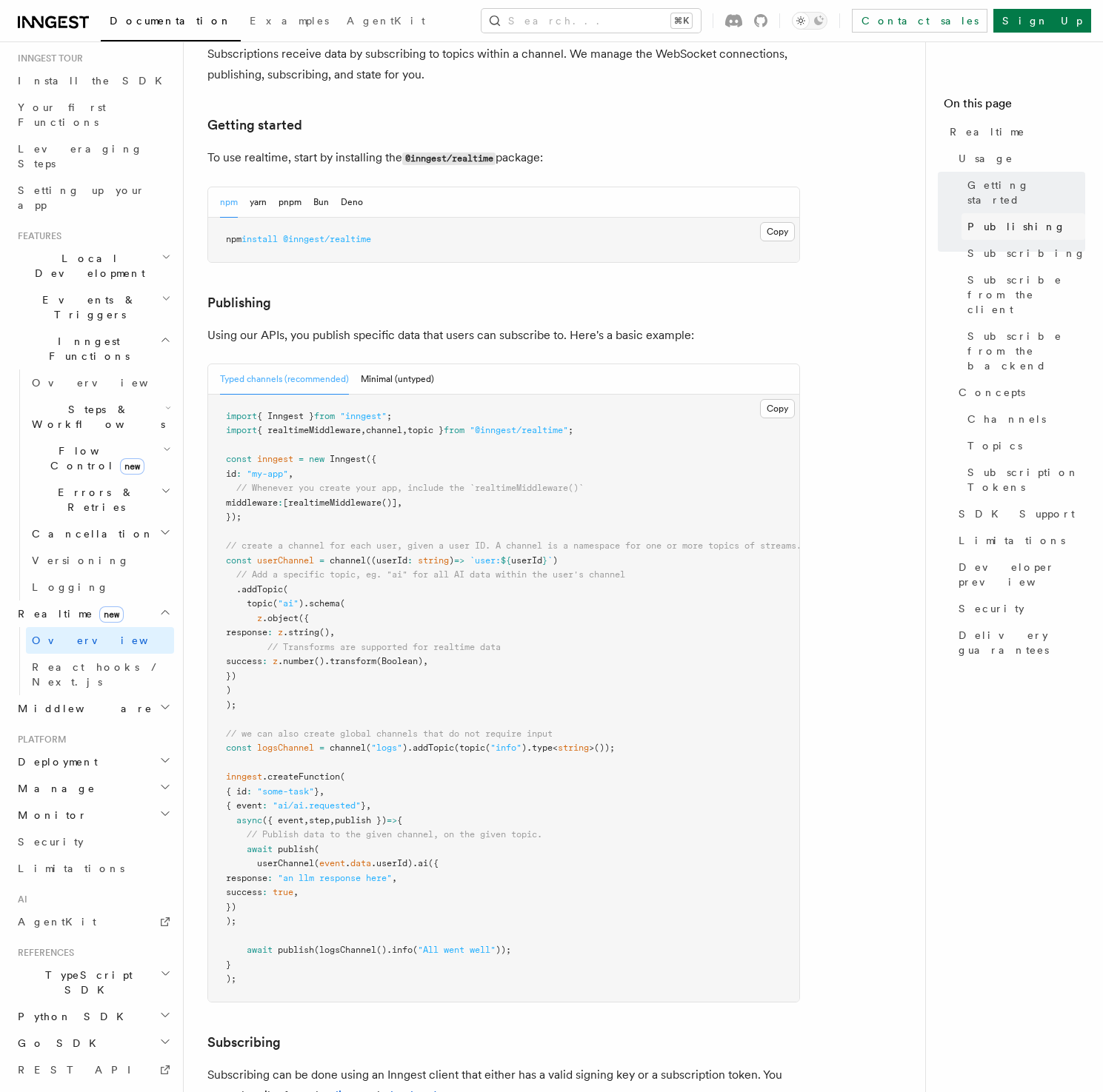
click at [1007, 220] on span "Publishing" at bounding box center [1017, 226] width 99 height 14
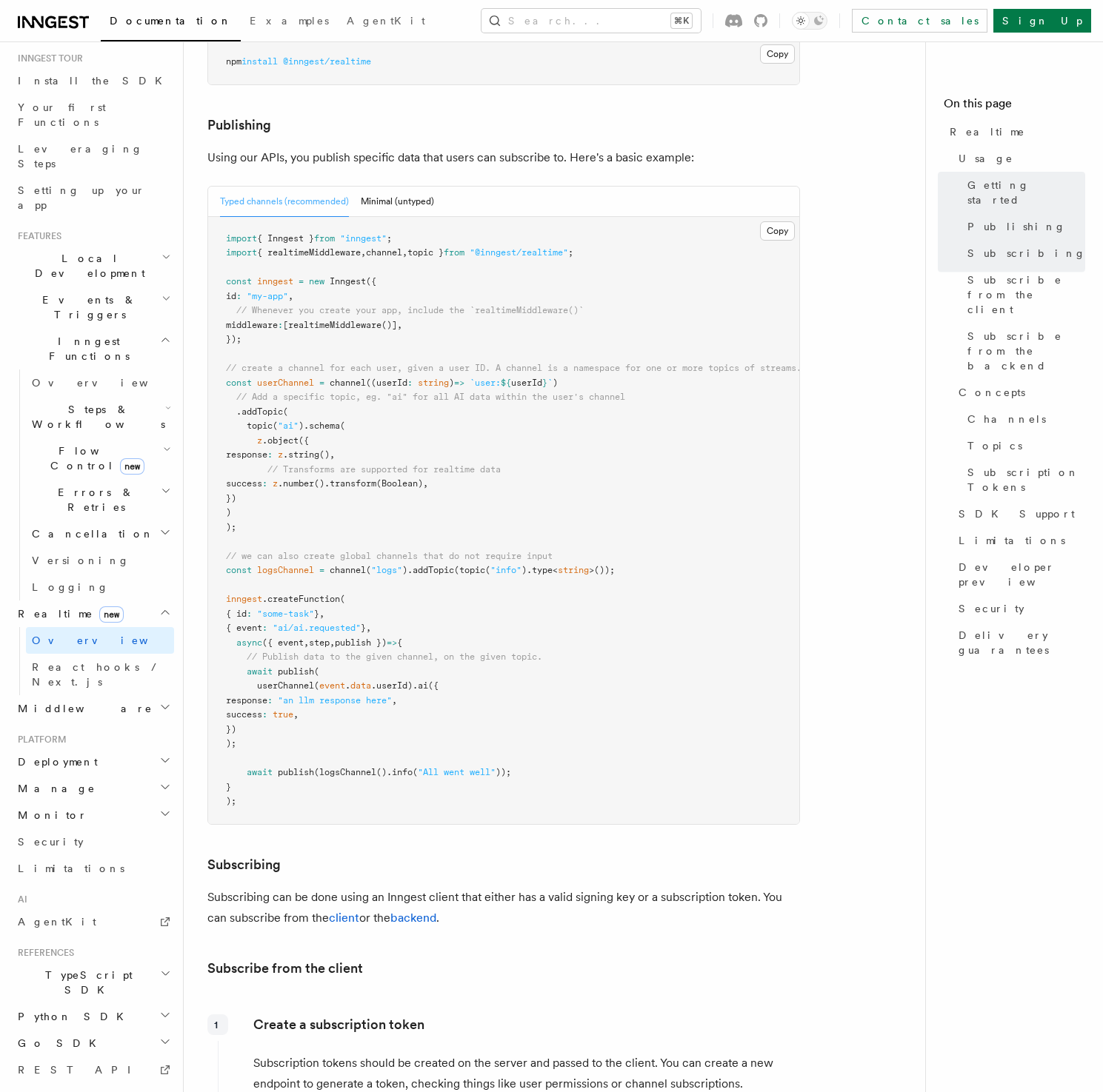
scroll to position [873, 0]
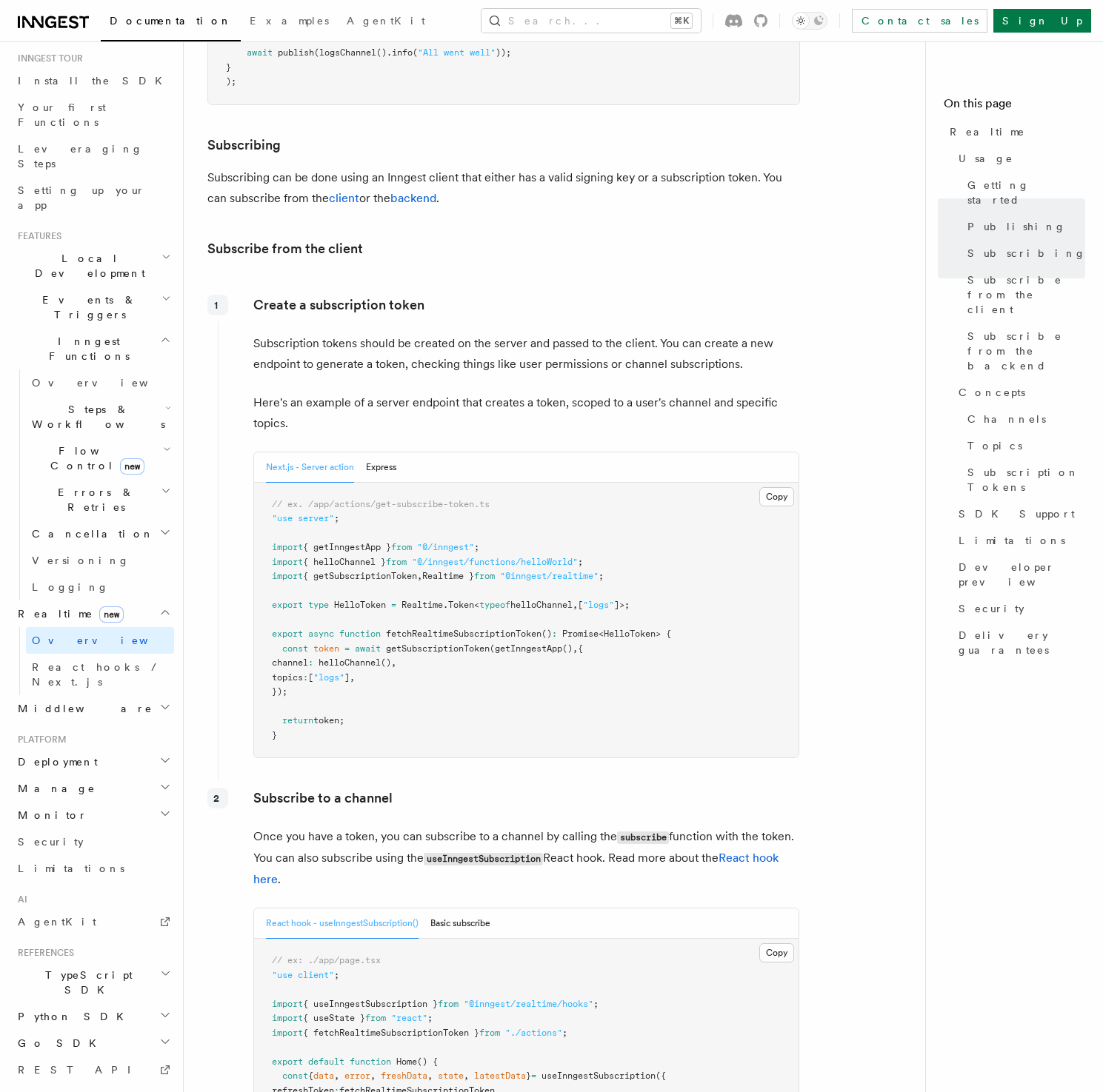
scroll to position [1609, 0]
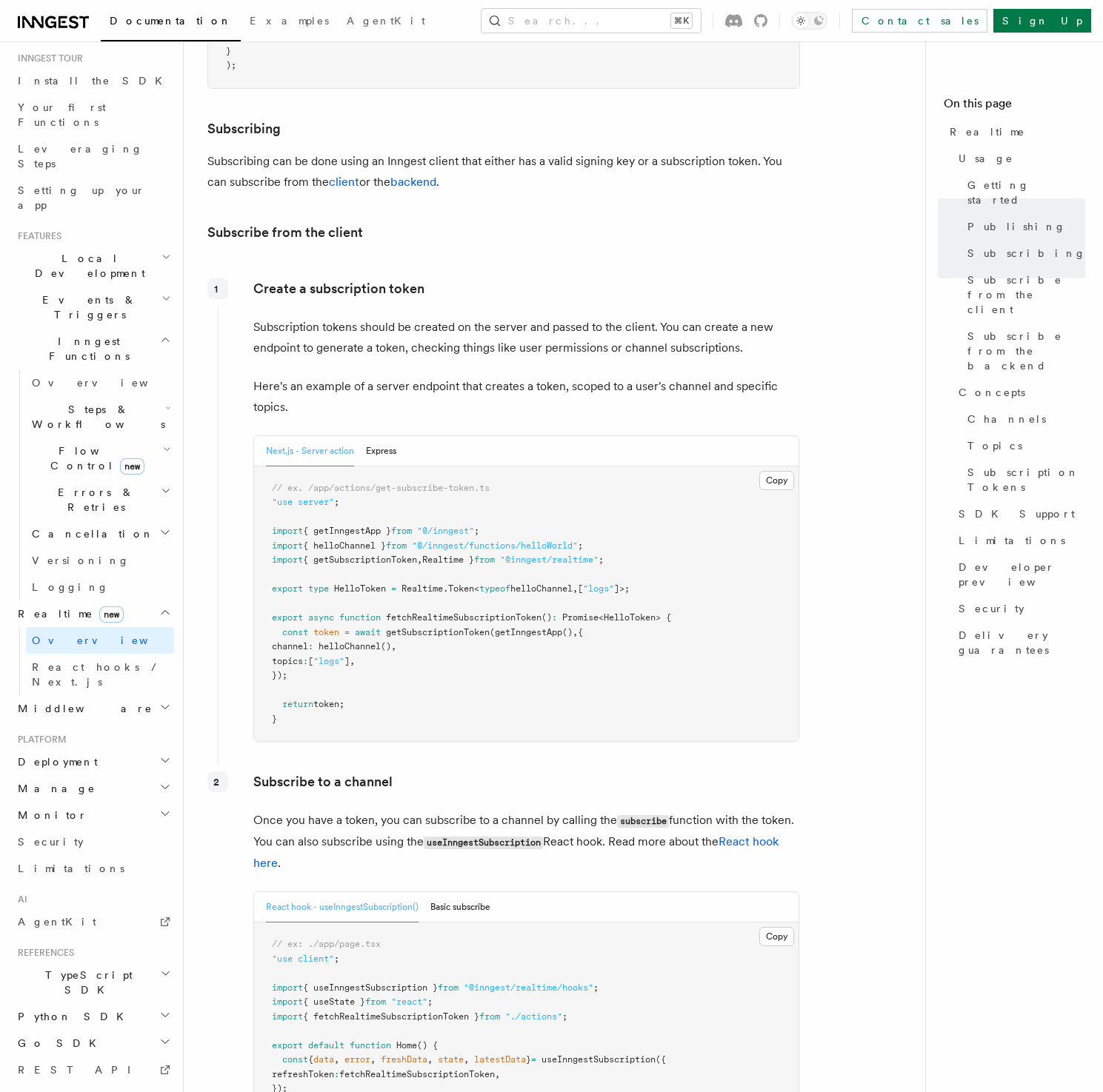
click at [514, 376] on p "Here's an example of a server endpoint that creates a token, scoped to a user's…" at bounding box center [526, 396] width 546 height 41
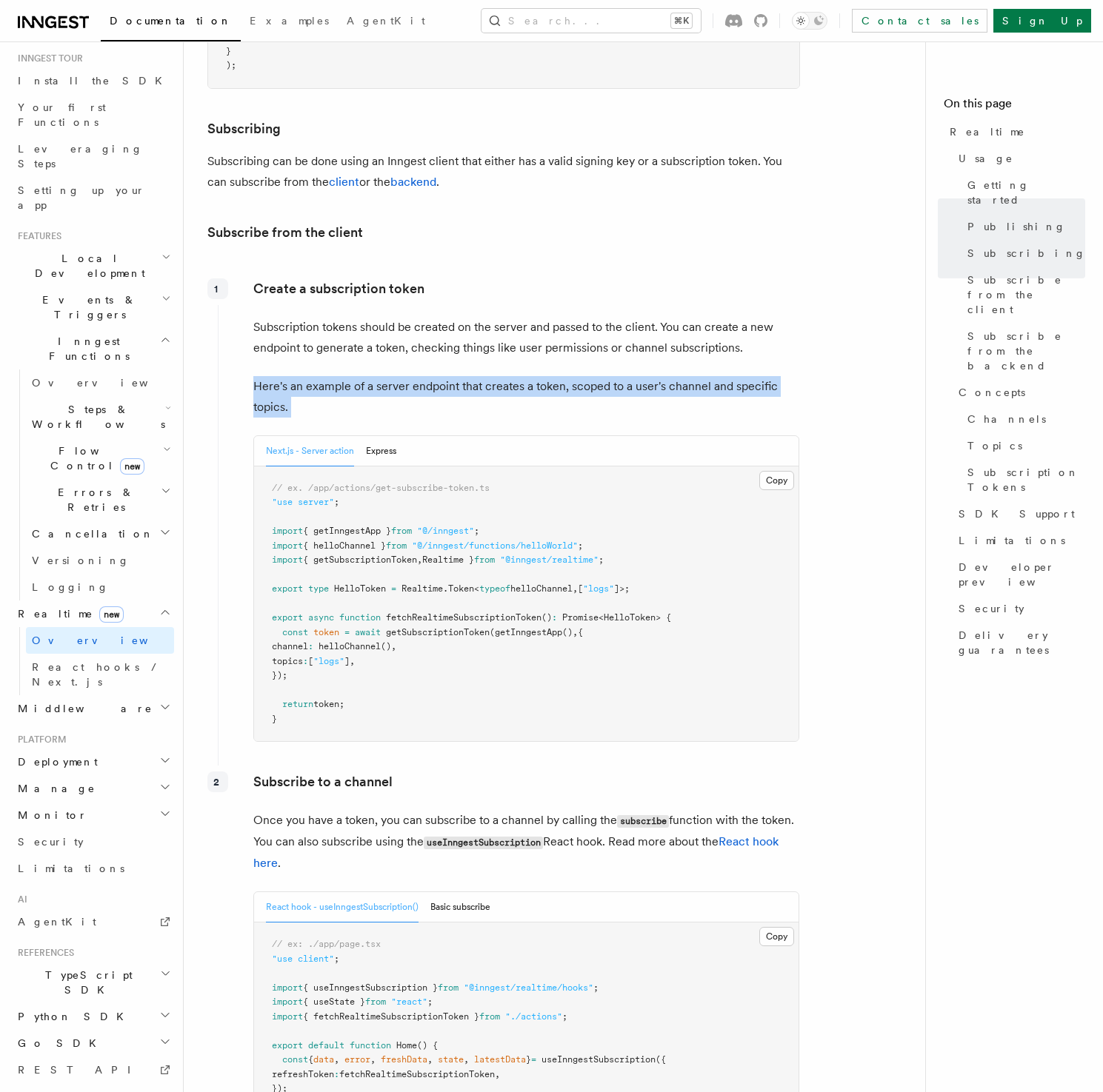
click at [514, 376] on p "Here's an example of a server endpoint that creates a token, scoped to a user's…" at bounding box center [526, 396] width 546 height 41
click at [519, 376] on p "Here's an example of a server endpoint that creates a token, scoped to a user's…" at bounding box center [526, 396] width 546 height 41
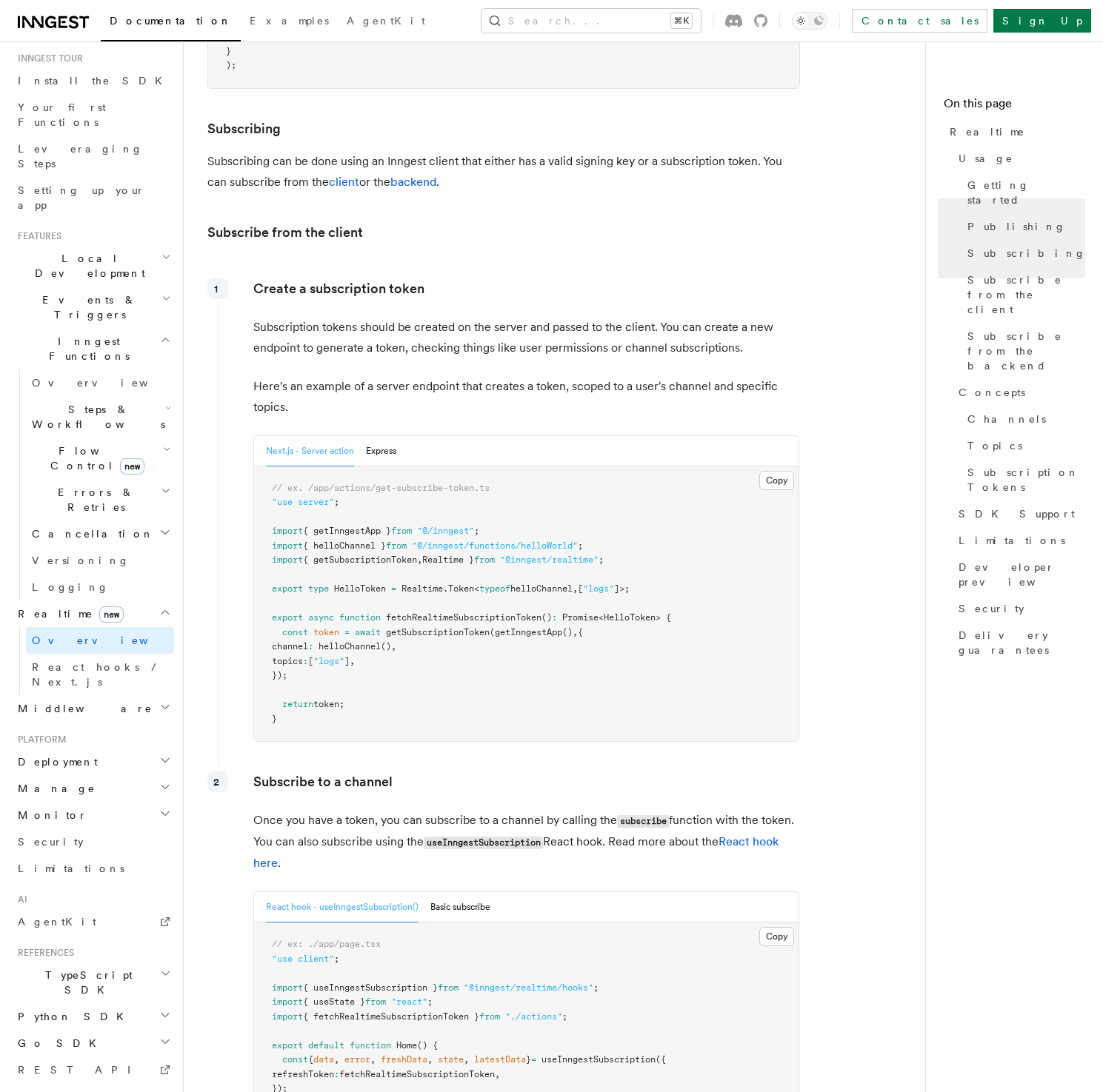
click at [531, 376] on p "Here's an example of a server endpoint that creates a token, scoped to a user's…" at bounding box center [526, 396] width 546 height 41
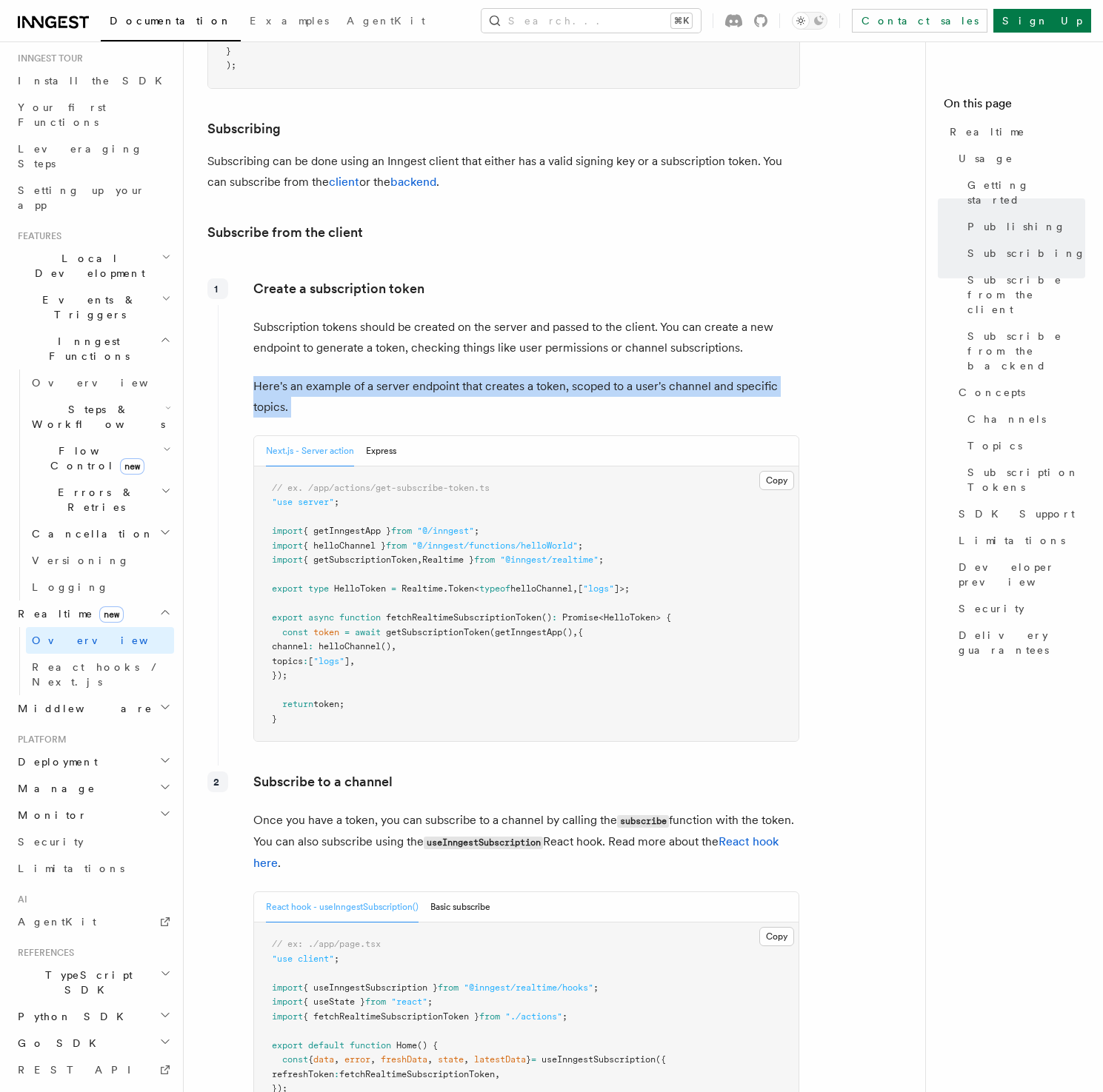
click at [531, 376] on p "Here's an example of a server endpoint that creates a token, scoped to a user's…" at bounding box center [526, 396] width 546 height 41
click at [551, 376] on p "Here's an example of a server endpoint that creates a token, scoped to a user's…" at bounding box center [526, 396] width 546 height 41
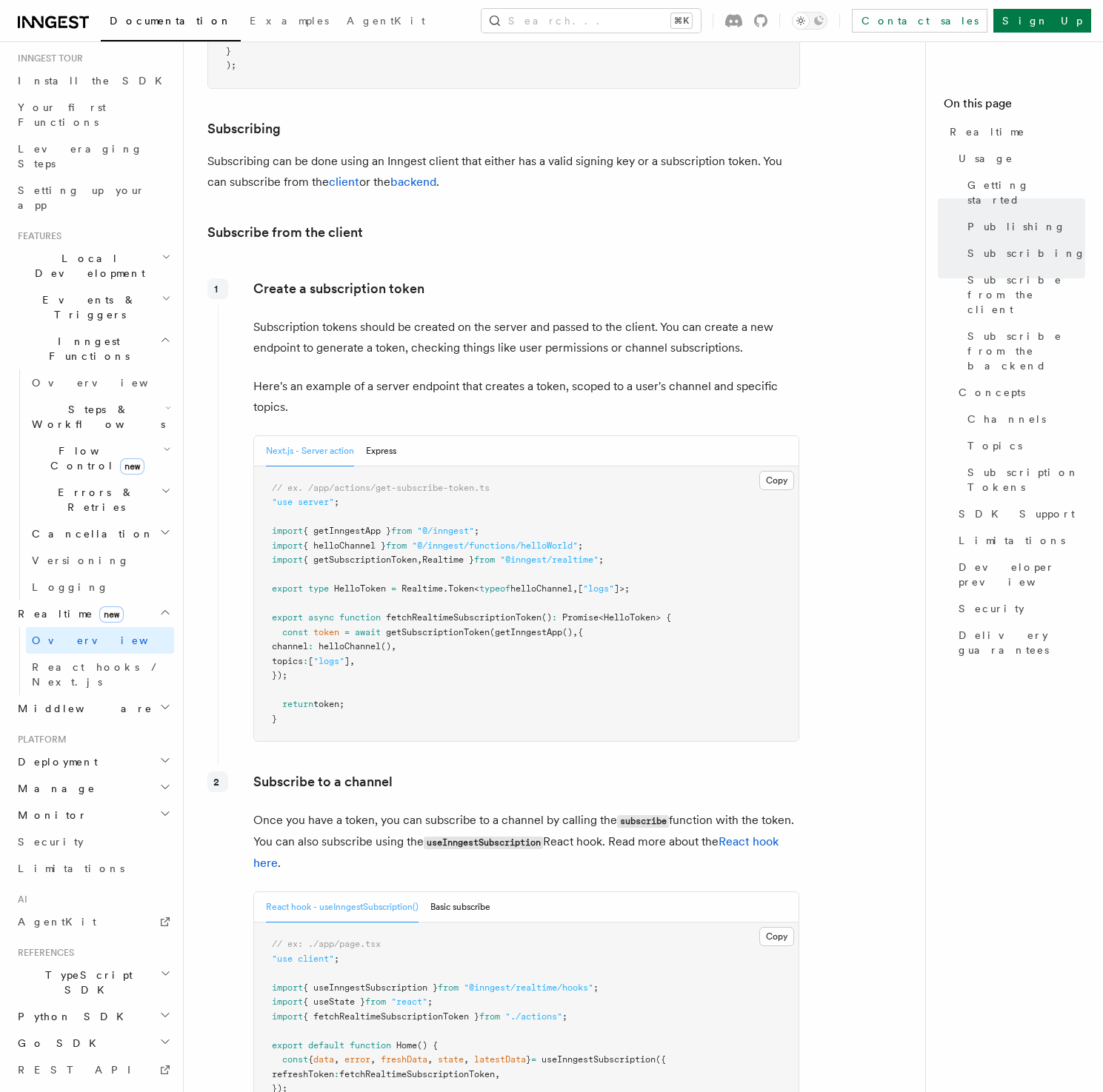
click at [536, 376] on p "Here's an example of a server endpoint that creates a token, scoped to a user's…" at bounding box center [526, 396] width 546 height 41
click at [532, 376] on p "Here's an example of a server endpoint that creates a token, scoped to a user's…" at bounding box center [526, 396] width 546 height 41
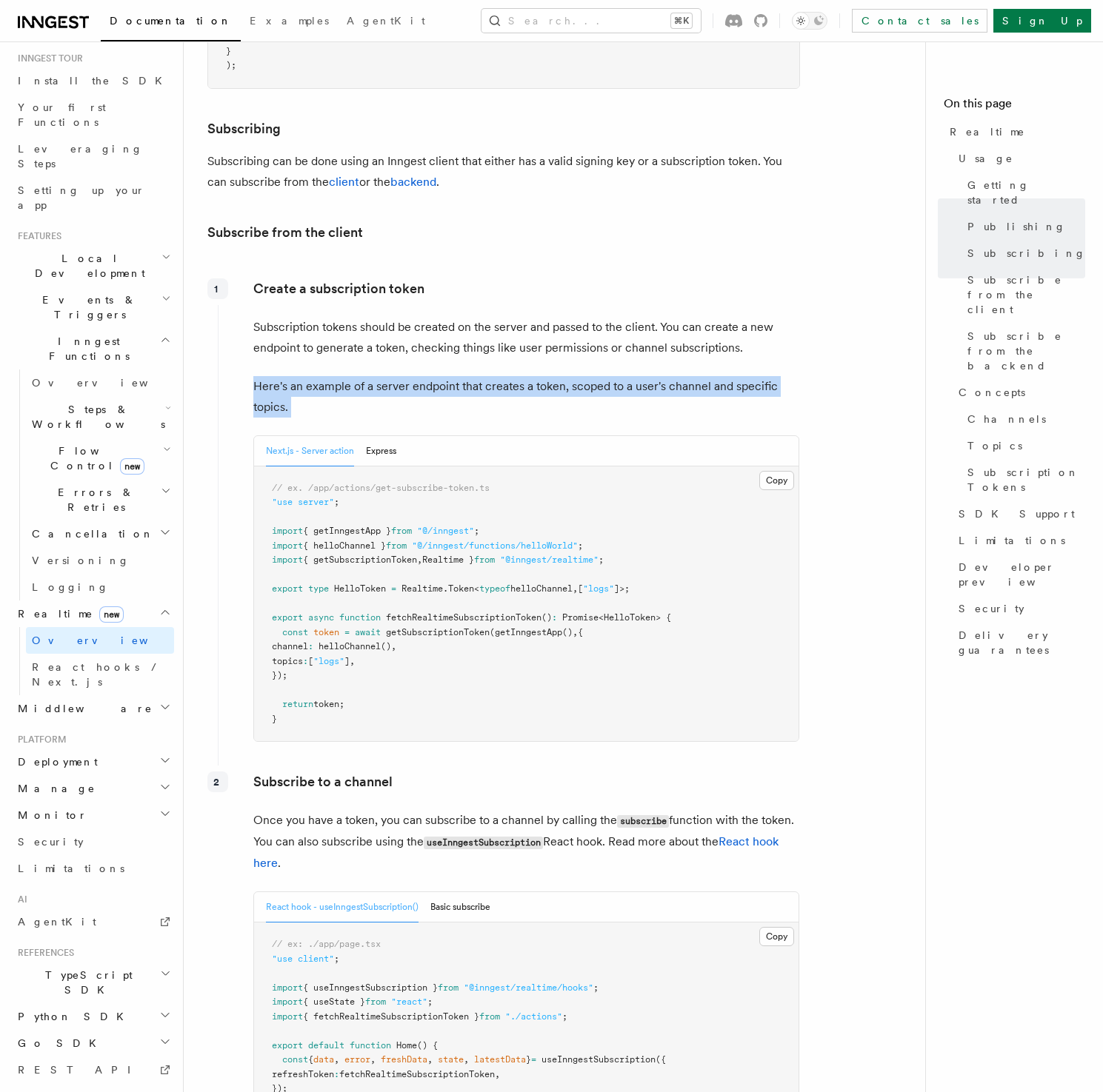
click at [532, 376] on p "Here's an example of a server endpoint that creates a token, scoped to a user's…" at bounding box center [526, 396] width 546 height 41
click at [530, 376] on p "Here's an example of a server endpoint that creates a token, scoped to a user's…" at bounding box center [526, 396] width 546 height 41
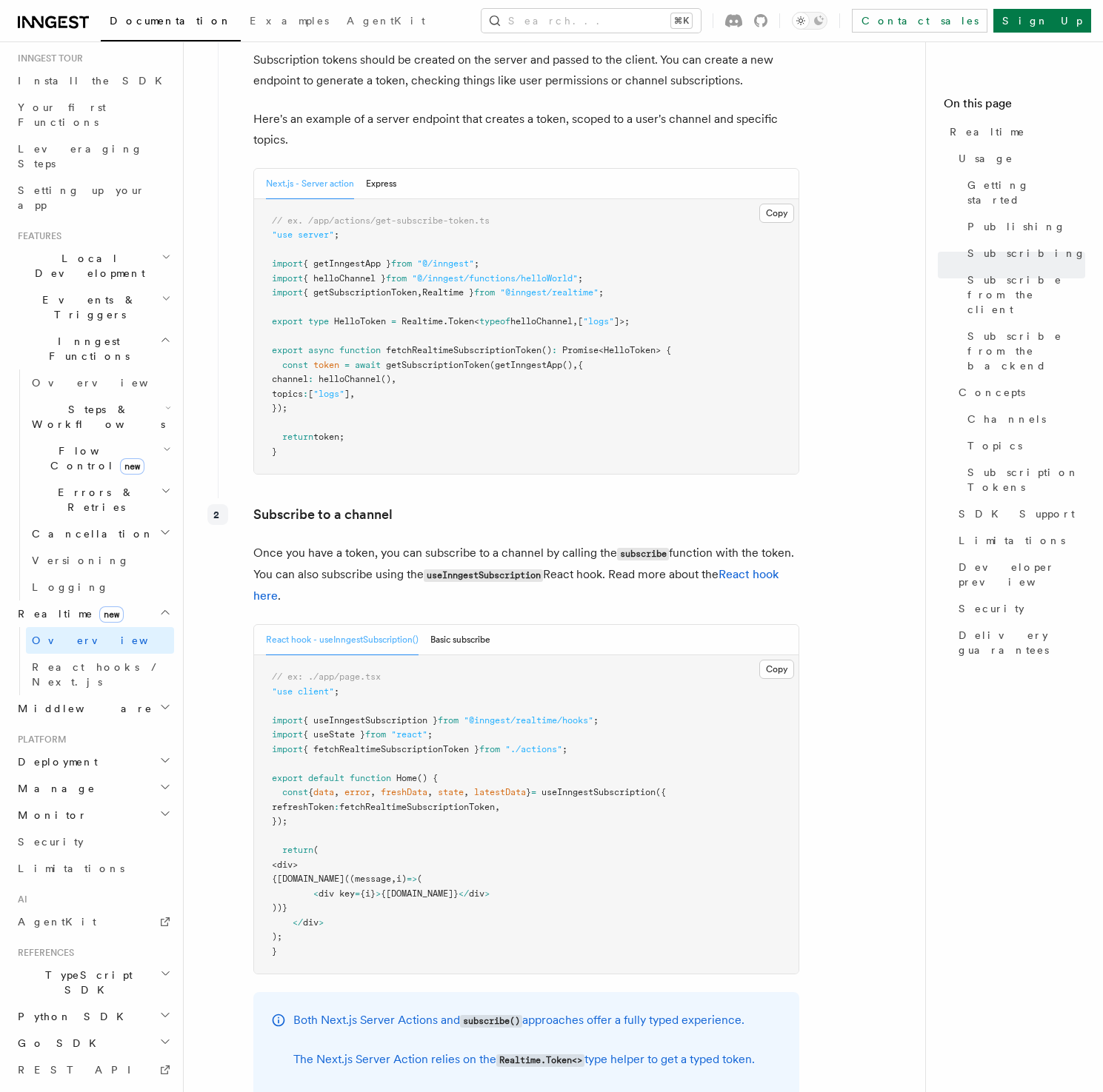
scroll to position [1897, 0]
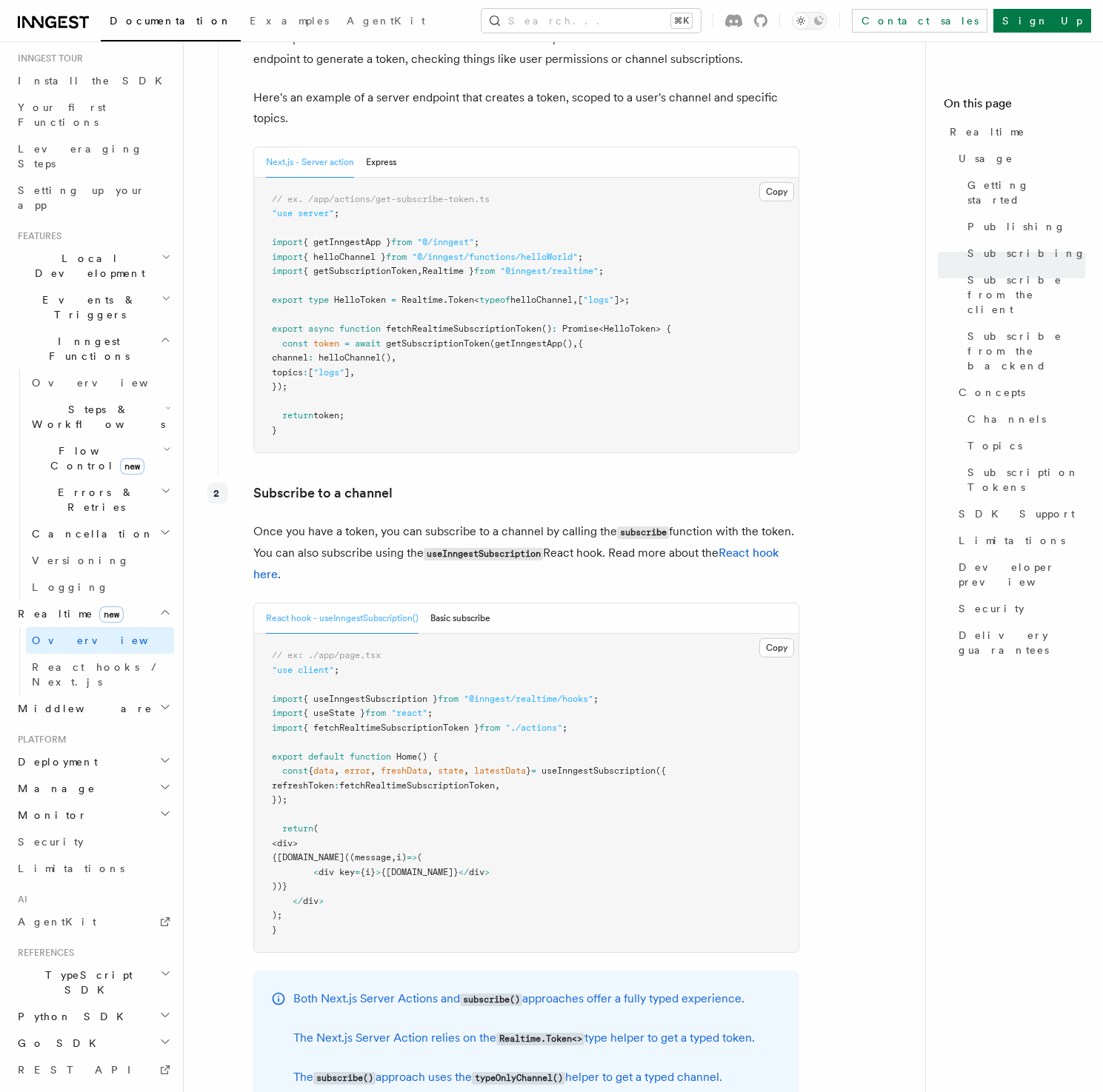
click at [534, 483] on p "Subscribe to a channel" at bounding box center [526, 494] width 546 height 21
click at [542, 483] on p "Subscribe to a channel" at bounding box center [526, 494] width 546 height 21
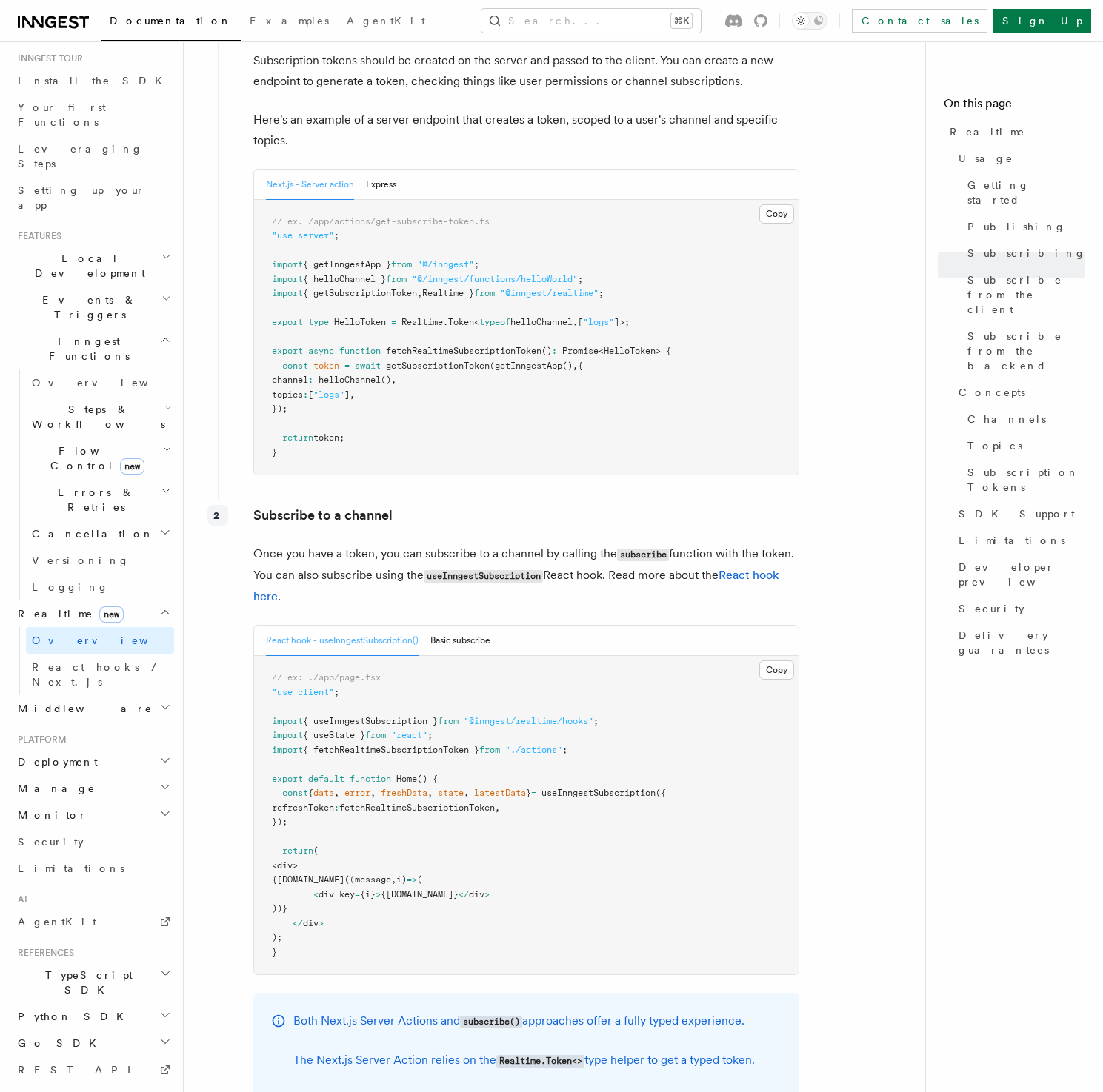
scroll to position [1881, 0]
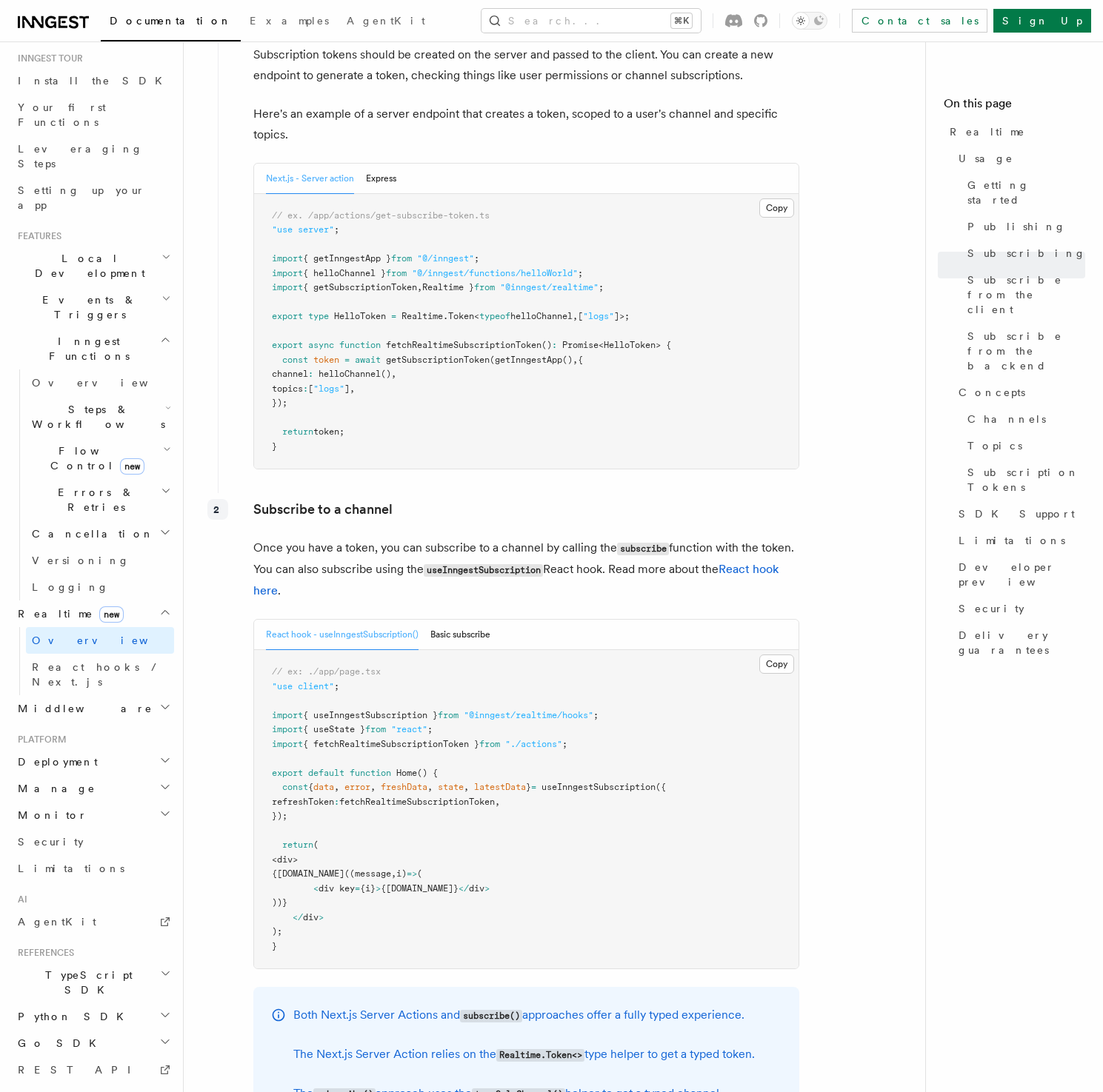
click at [466, 650] on pre "// ex: ./app/page.tsx "use client" ; import { useInngestSubscription } from "@i…" at bounding box center [527, 809] width 545 height 318
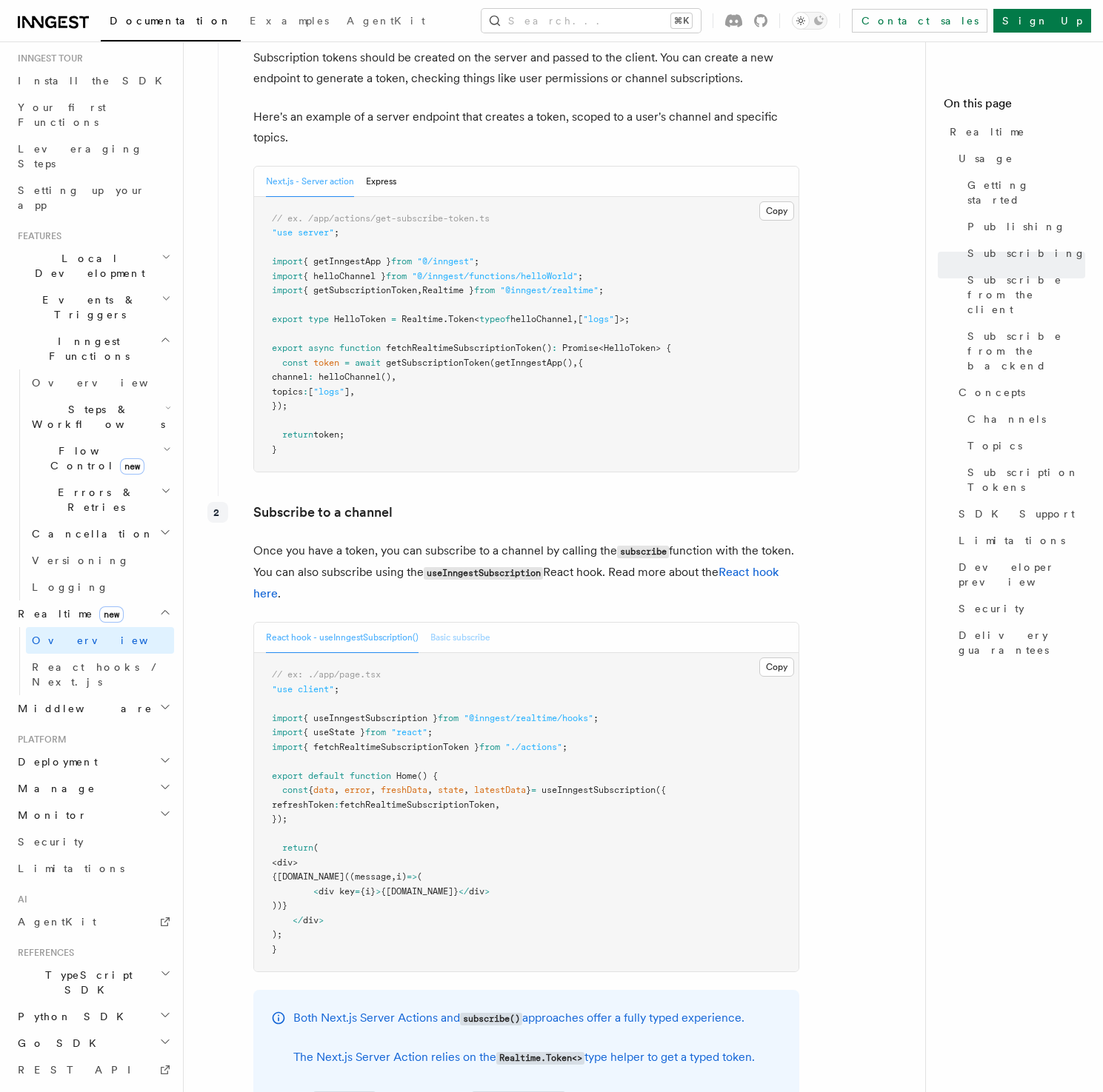
click at [470, 622] on button "Basic subscribe" at bounding box center [460, 638] width 60 height 31
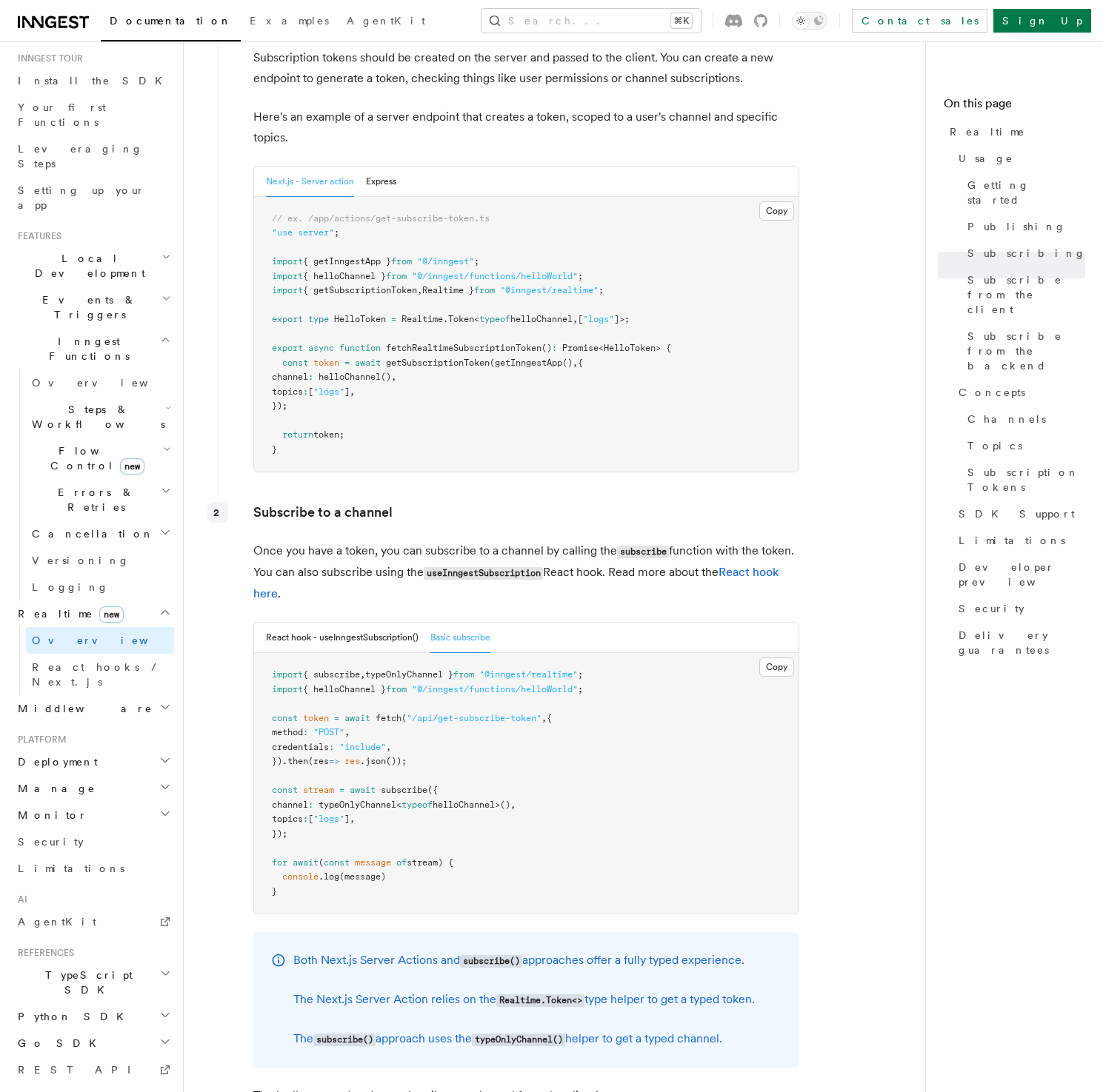
click at [505, 577] on div "Subscribe to a channel Once you have a token, you can subscribe to a channel by…" at bounding box center [508, 809] width 582 height 628
click at [505, 569] on p "Once you have a token, you can subscribe to a channel by calling the subscribe …" at bounding box center [526, 572] width 546 height 63
click at [337, 622] on button "React hook - useInngestSubscription()" at bounding box center [341, 638] width 153 height 31
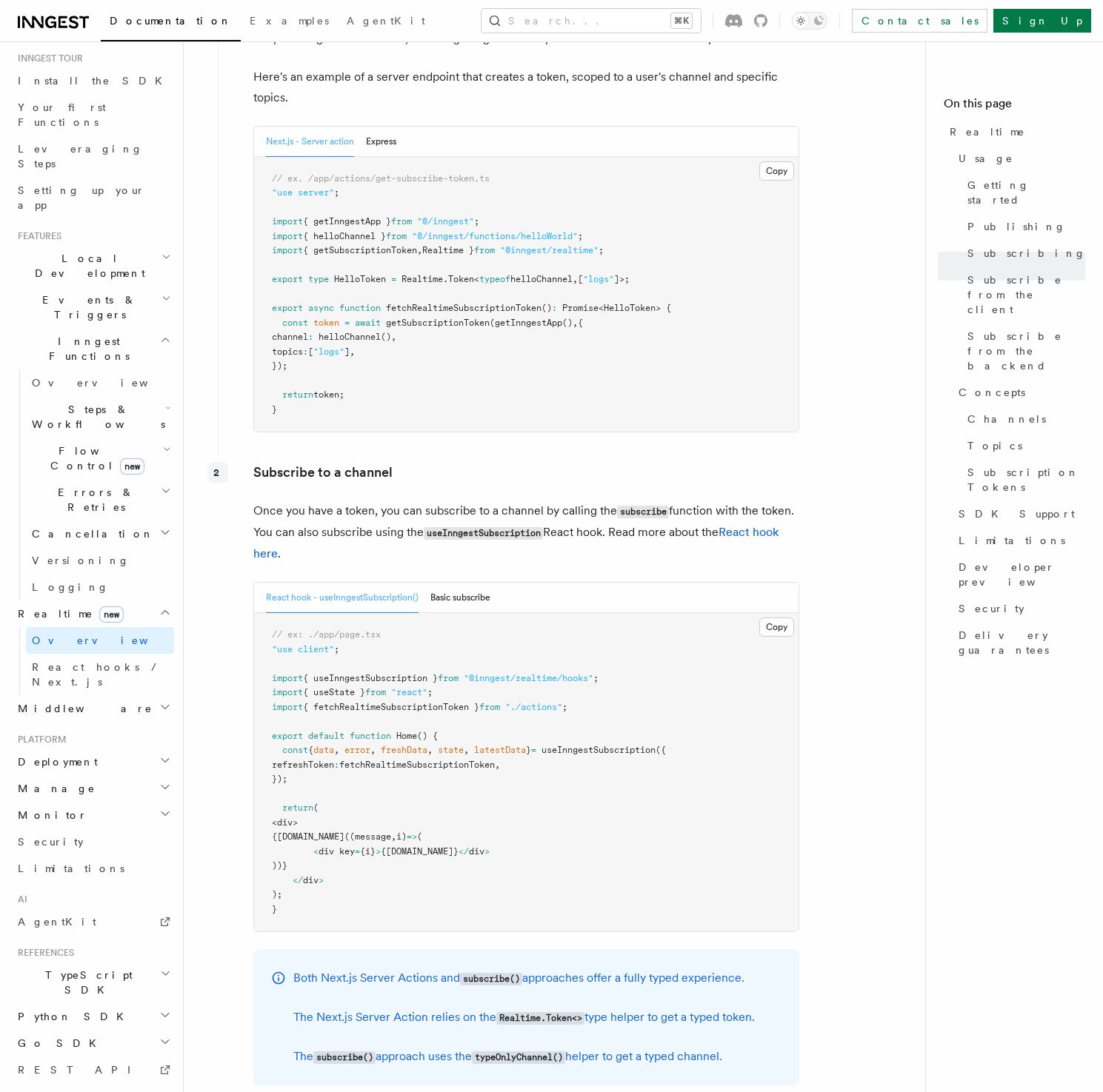
scroll to position [1918, 0]
click at [510, 613] on pre "// ex: ./app/page.tsx "use client" ; import { useInngestSubscription } from "@i…" at bounding box center [527, 772] width 545 height 318
click at [509, 613] on pre "// ex: ./app/page.tsx "use client" ; import { useInngestSubscription } from "@i…" at bounding box center [527, 772] width 545 height 318
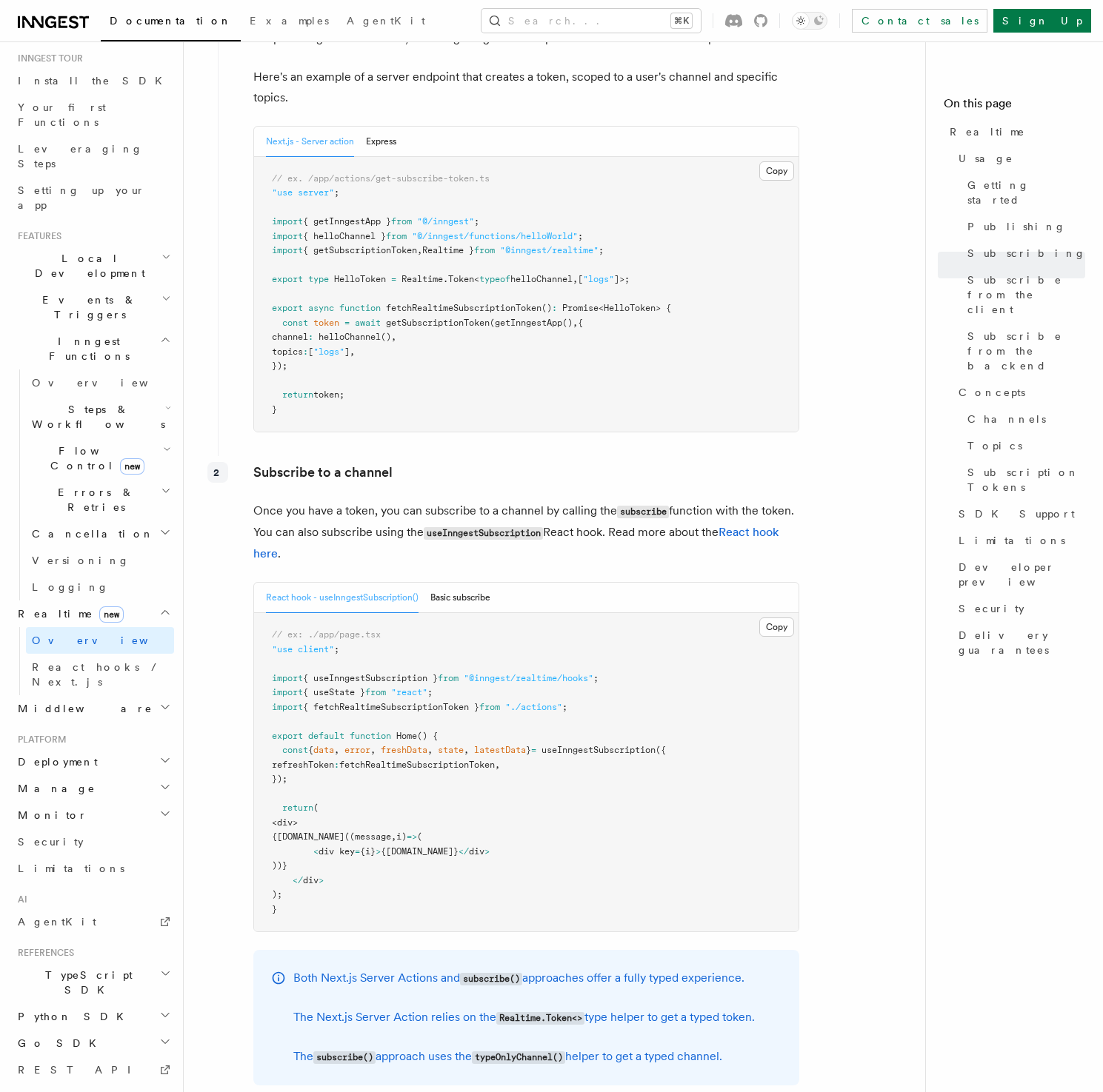
click at [507, 617] on pre "// ex: ./app/page.tsx "use client" ; import { useInngestSubscription } from "@i…" at bounding box center [527, 772] width 545 height 318
click at [517, 613] on pre "// ex: ./app/page.tsx "use client" ; import { useInngestSubscription } from "@i…" at bounding box center [527, 772] width 545 height 318
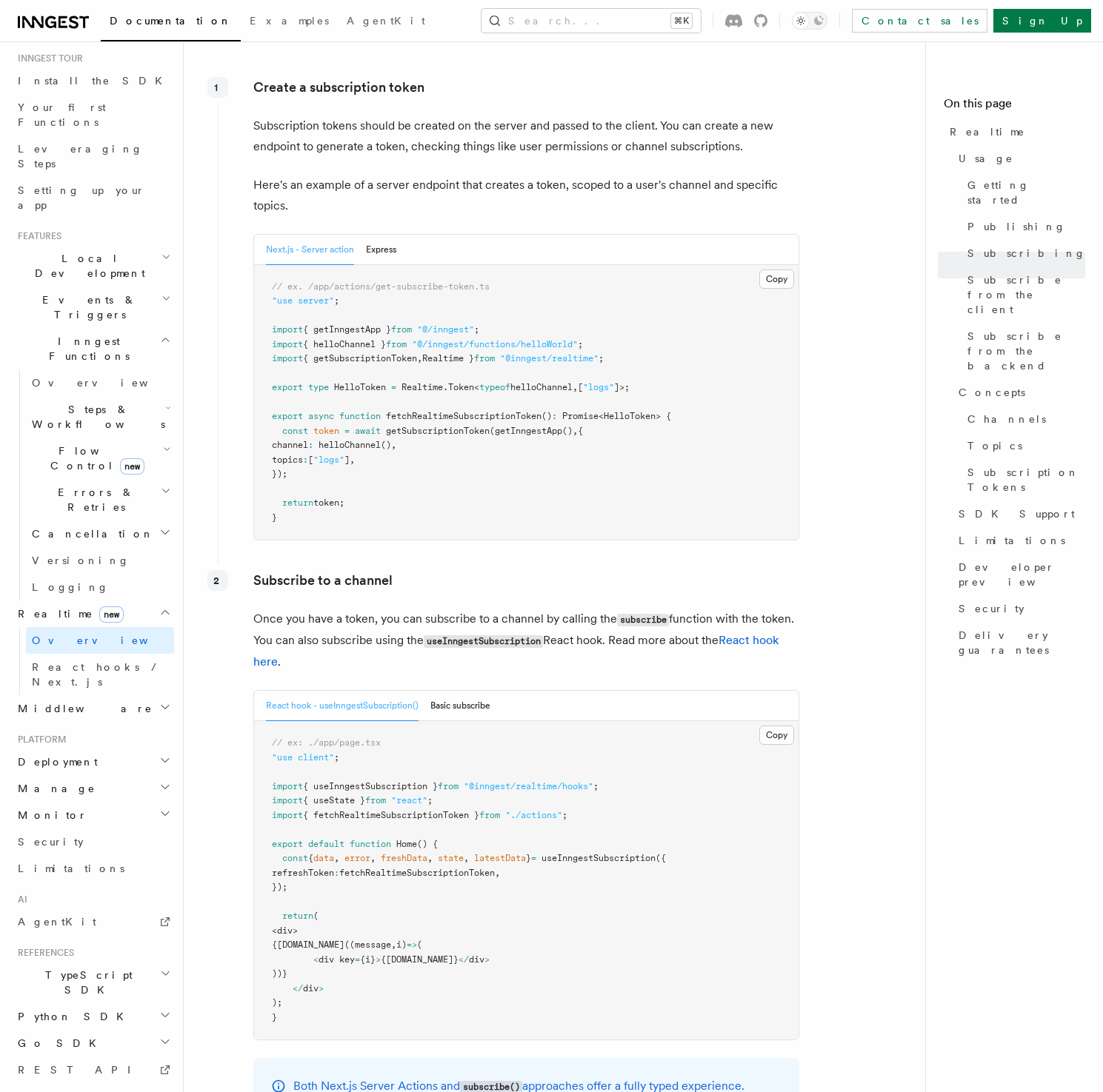
scroll to position [1808, 0]
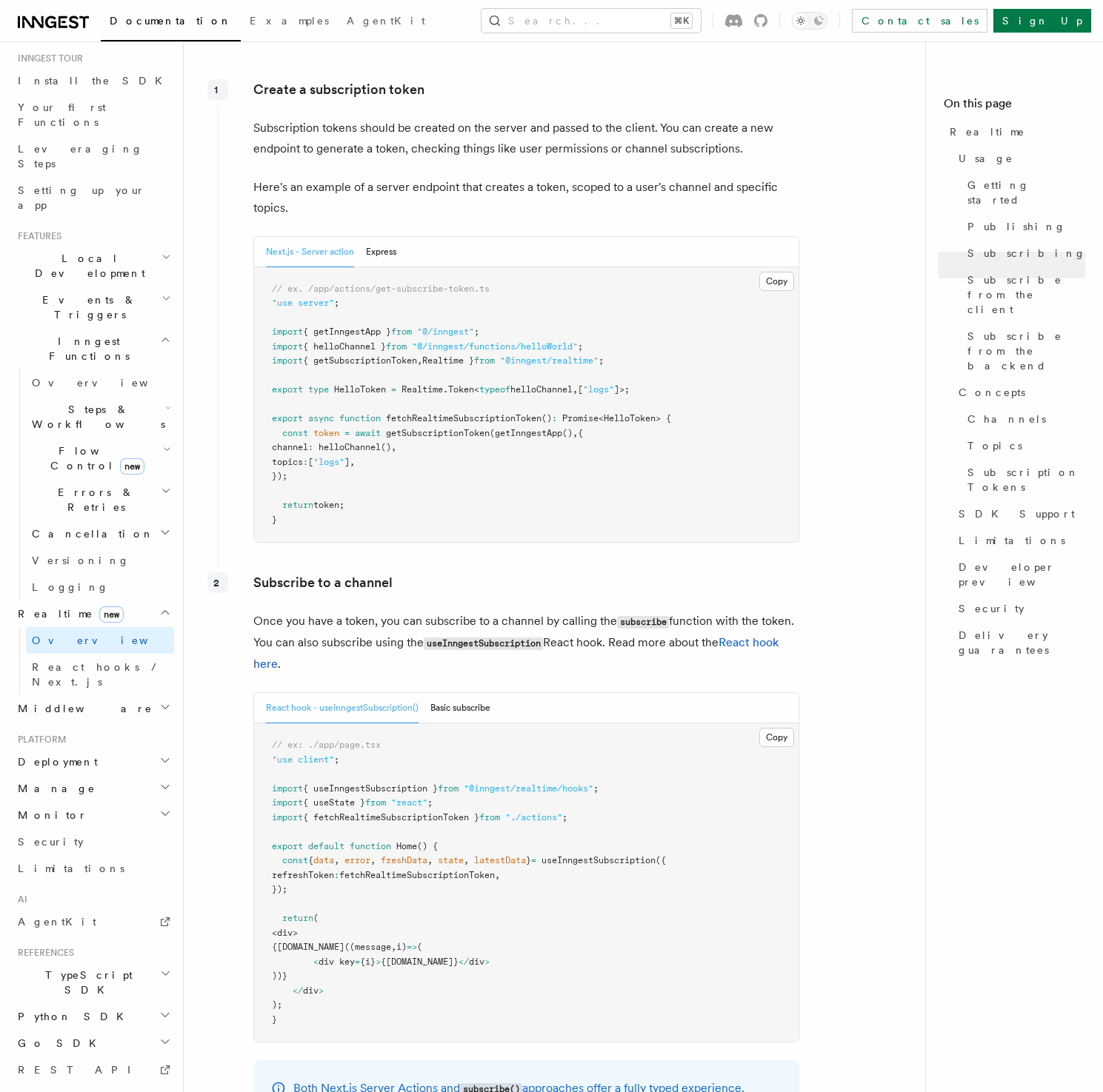
click at [507, 567] on div "Subscribe to a channel Once you have a token, you can subscribe to a channel by…" at bounding box center [508, 909] width 582 height 685
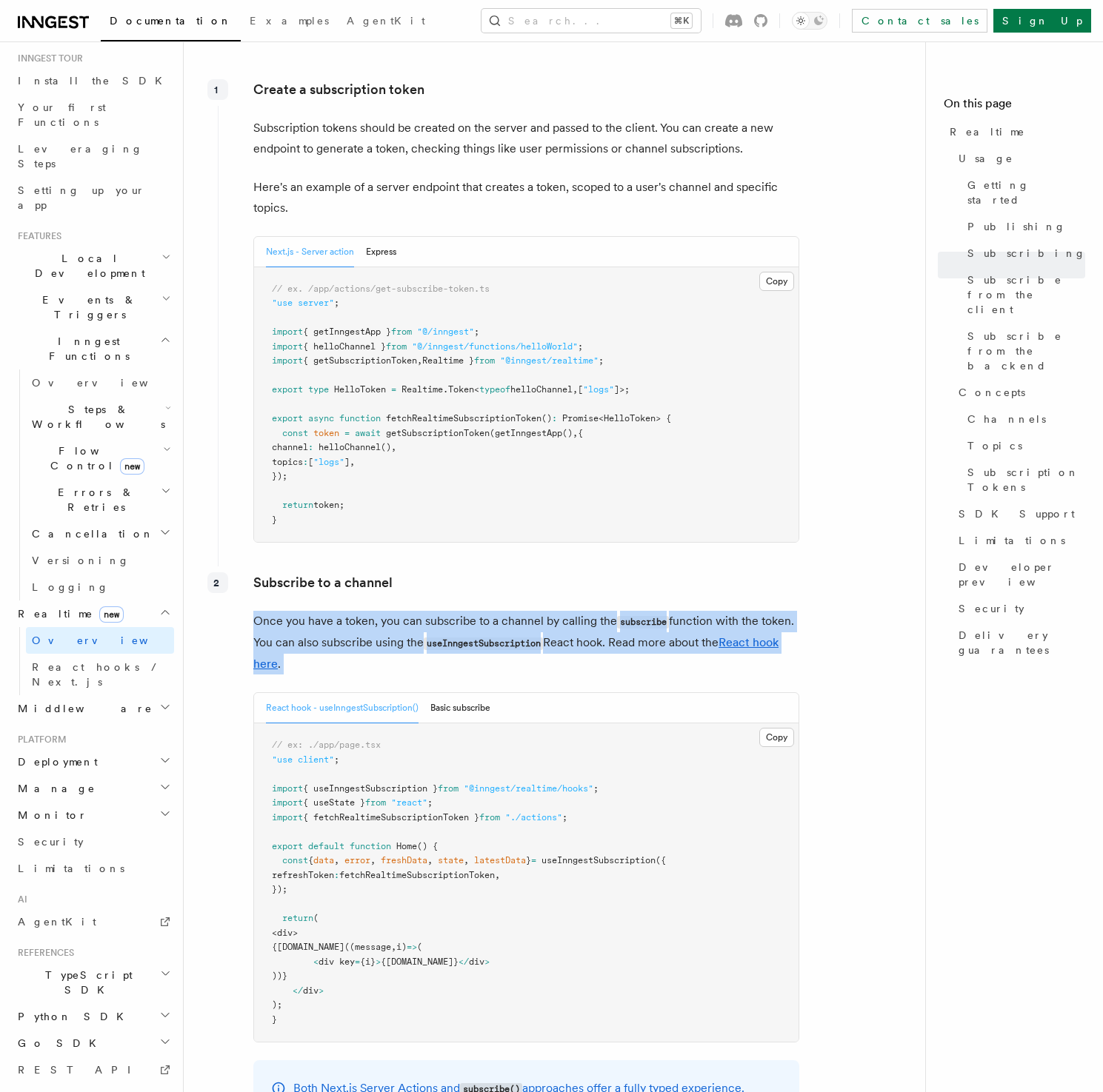
click at [507, 567] on div "Subscribe to a channel Once you have a token, you can subscribe to a channel by…" at bounding box center [508, 909] width 582 height 685
click at [527, 575] on div "Subscribe to a channel Once you have a token, you can subscribe to a channel by…" at bounding box center [508, 909] width 582 height 685
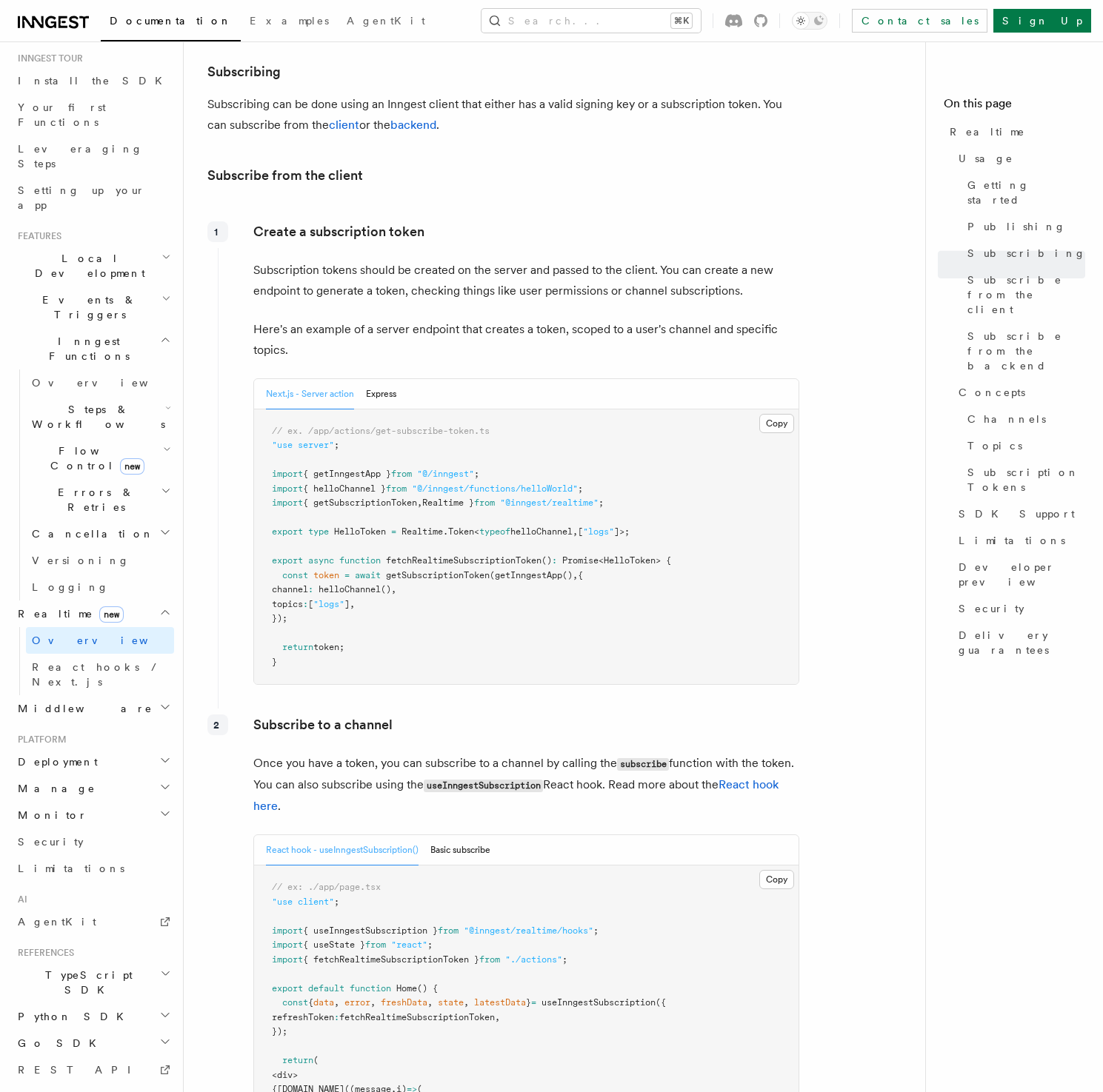
scroll to position [1662, 0]
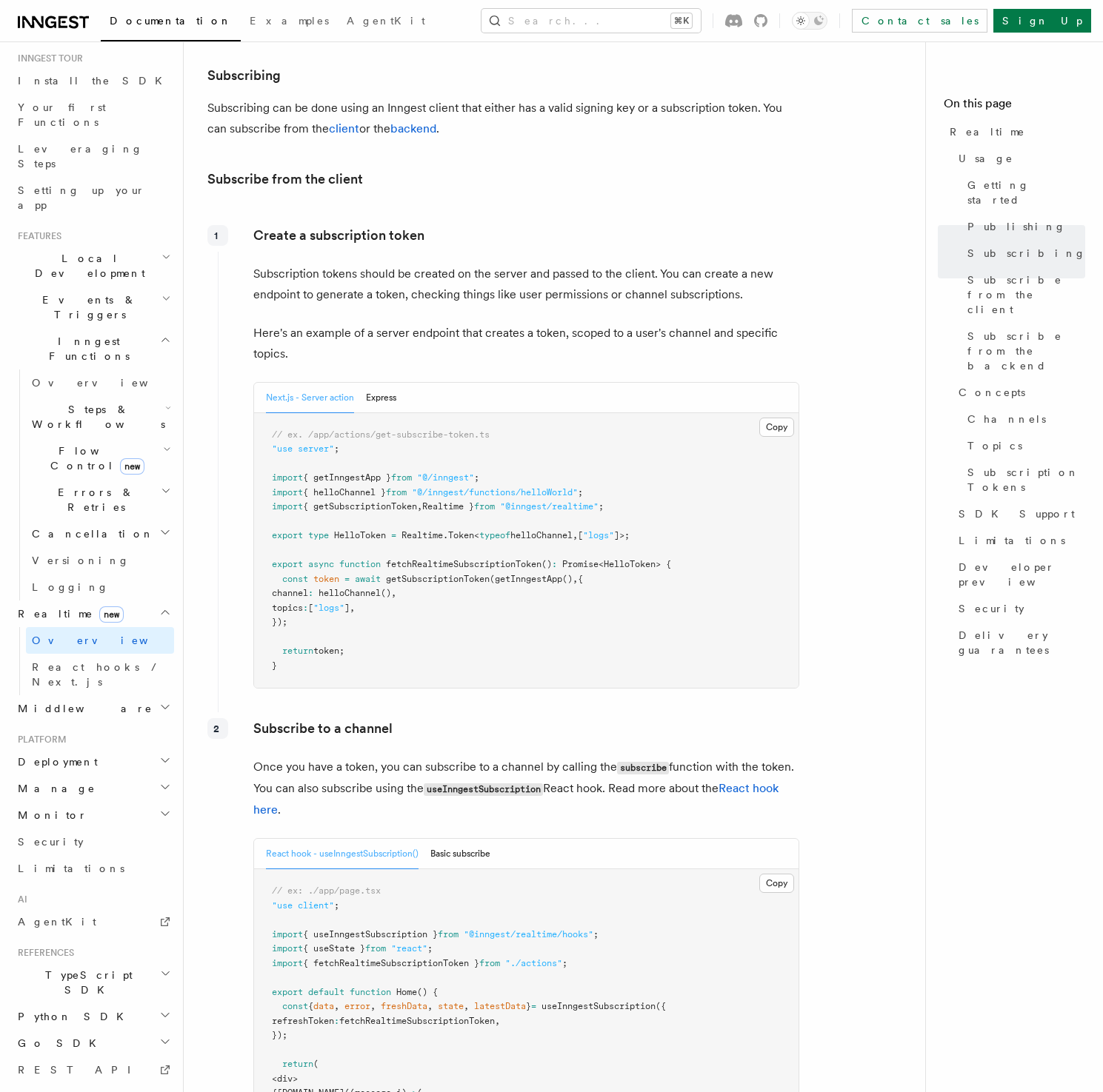
click at [514, 323] on p "Here's an example of a server endpoint that creates a token, scoped to a user's…" at bounding box center [526, 343] width 546 height 41
click at [533, 323] on p "Here's an example of a server endpoint that creates a token, scoped to a user's…" at bounding box center [526, 343] width 546 height 41
click at [994, 465] on span "Subscription Tokens" at bounding box center [1026, 479] width 118 height 30
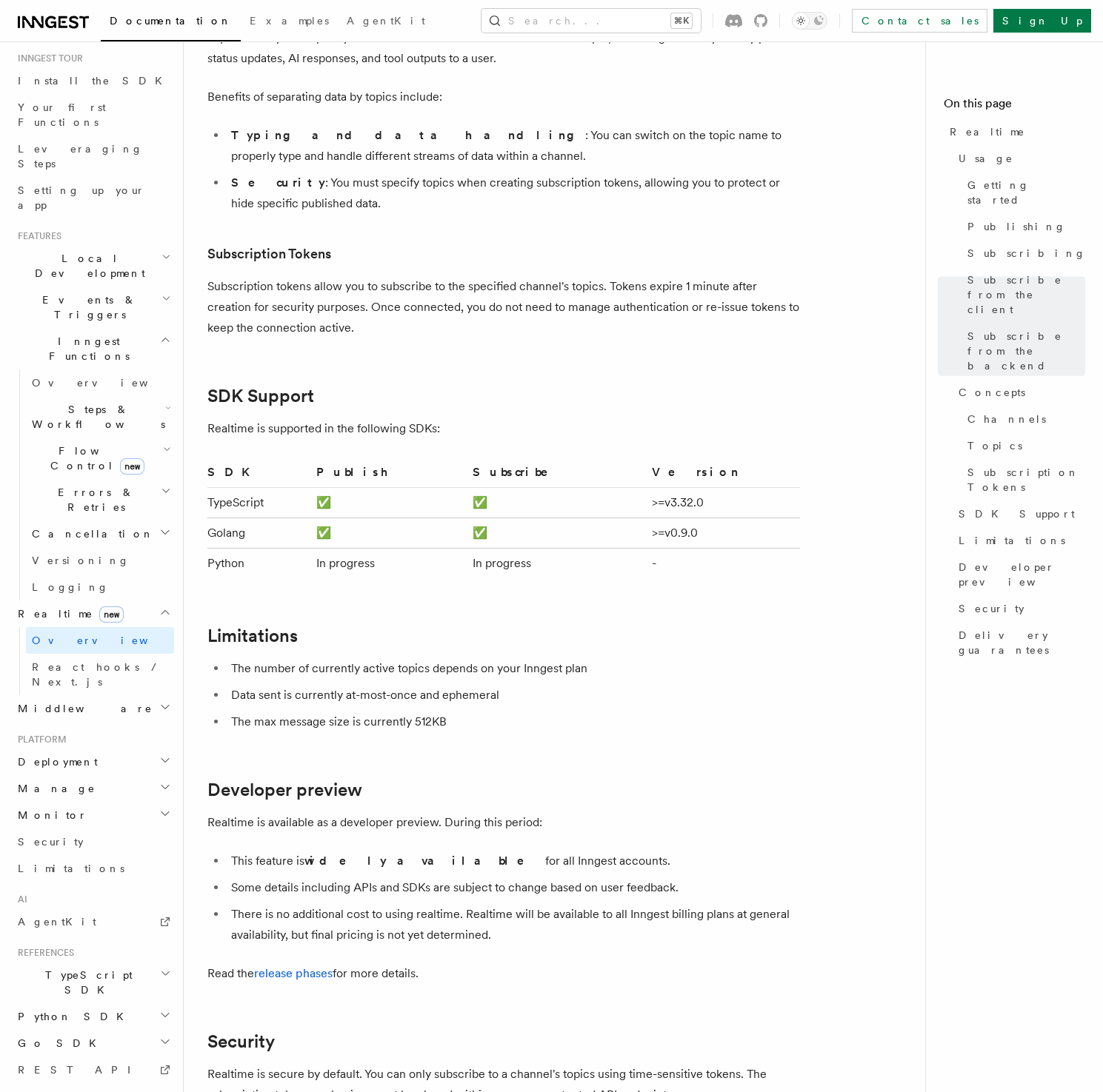
scroll to position [4244, 0]
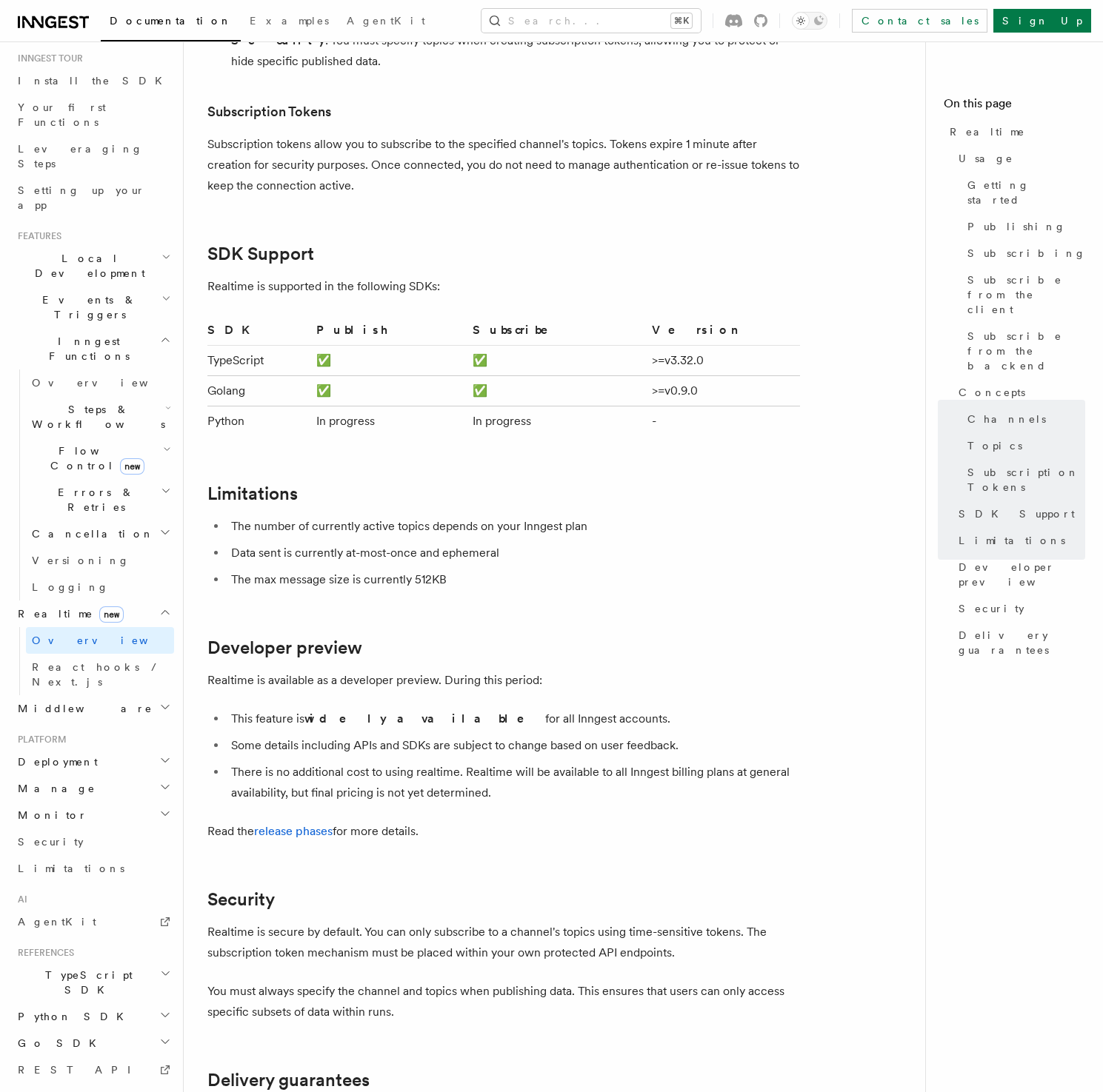
click at [505, 148] on p "Subscription tokens allow you to subscribe to the specified channel's topics. T…" at bounding box center [504, 165] width 593 height 62
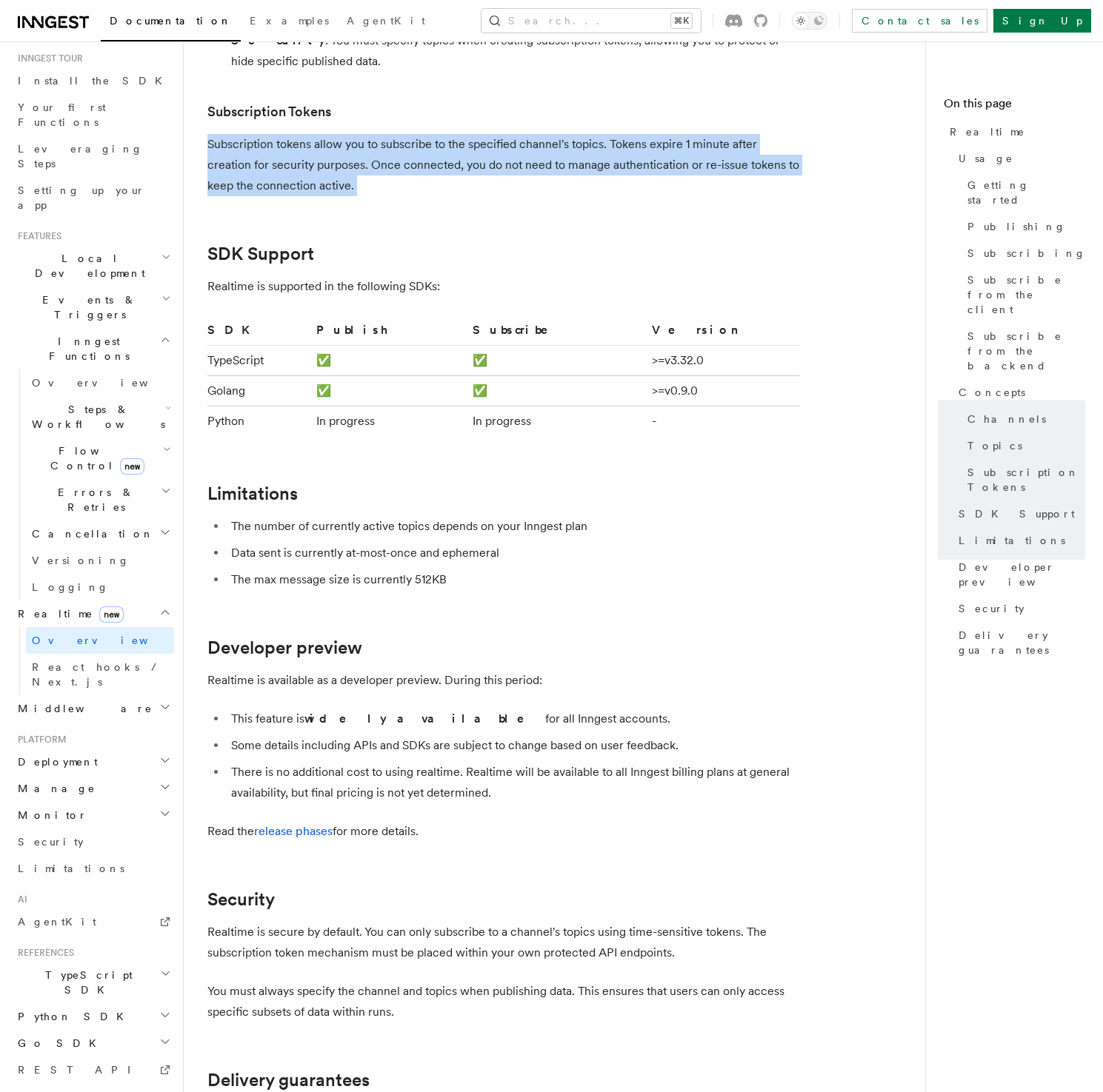
click at [505, 148] on p "Subscription tokens allow you to subscribe to the specified channel's topics. T…" at bounding box center [504, 165] width 593 height 62
click at [538, 151] on p "Subscription tokens allow you to subscribe to the specified channel's topics. T…" at bounding box center [504, 165] width 593 height 62
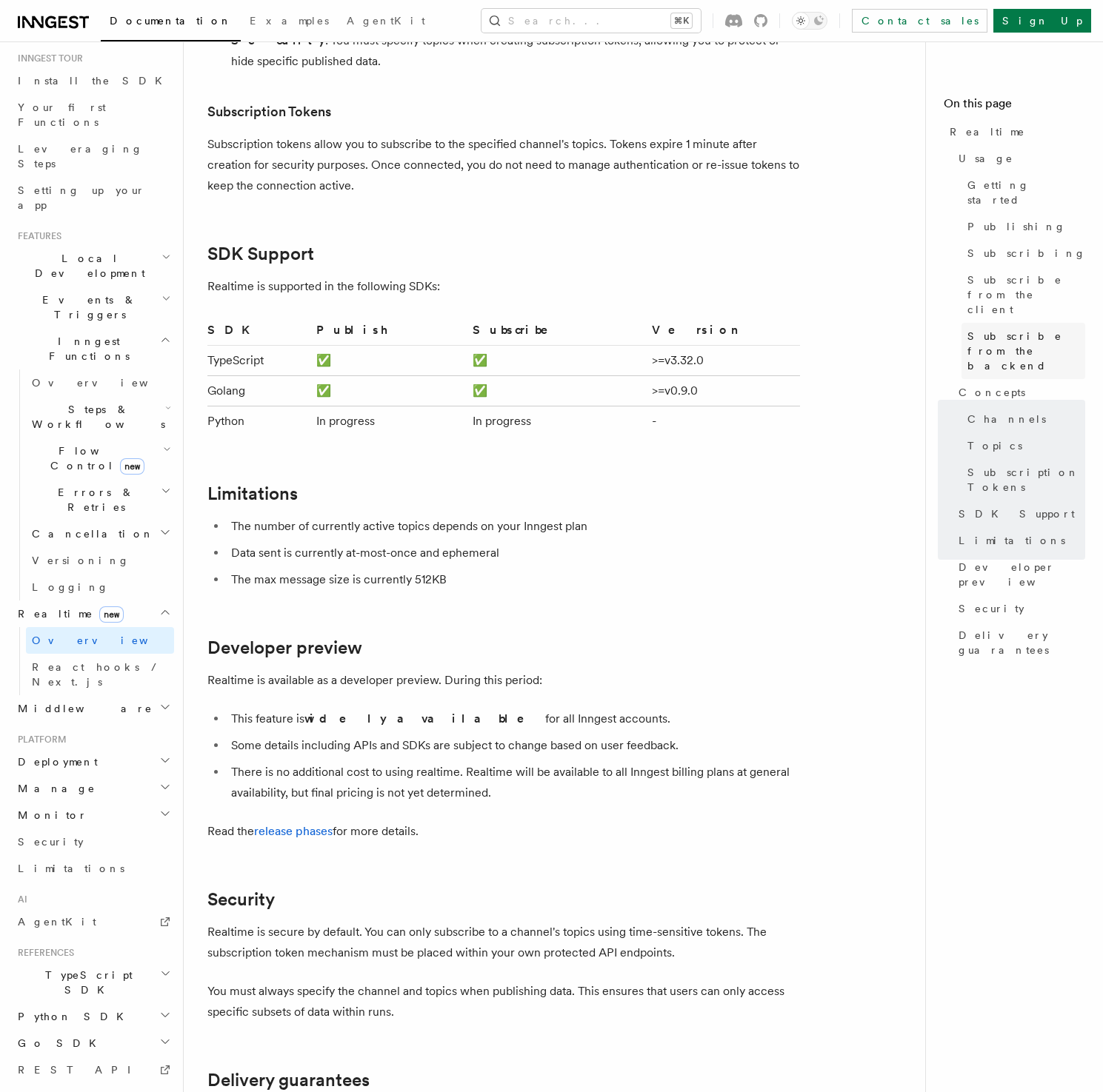
click at [1021, 329] on span "Subscribe from the backend" at bounding box center [1026, 351] width 118 height 44
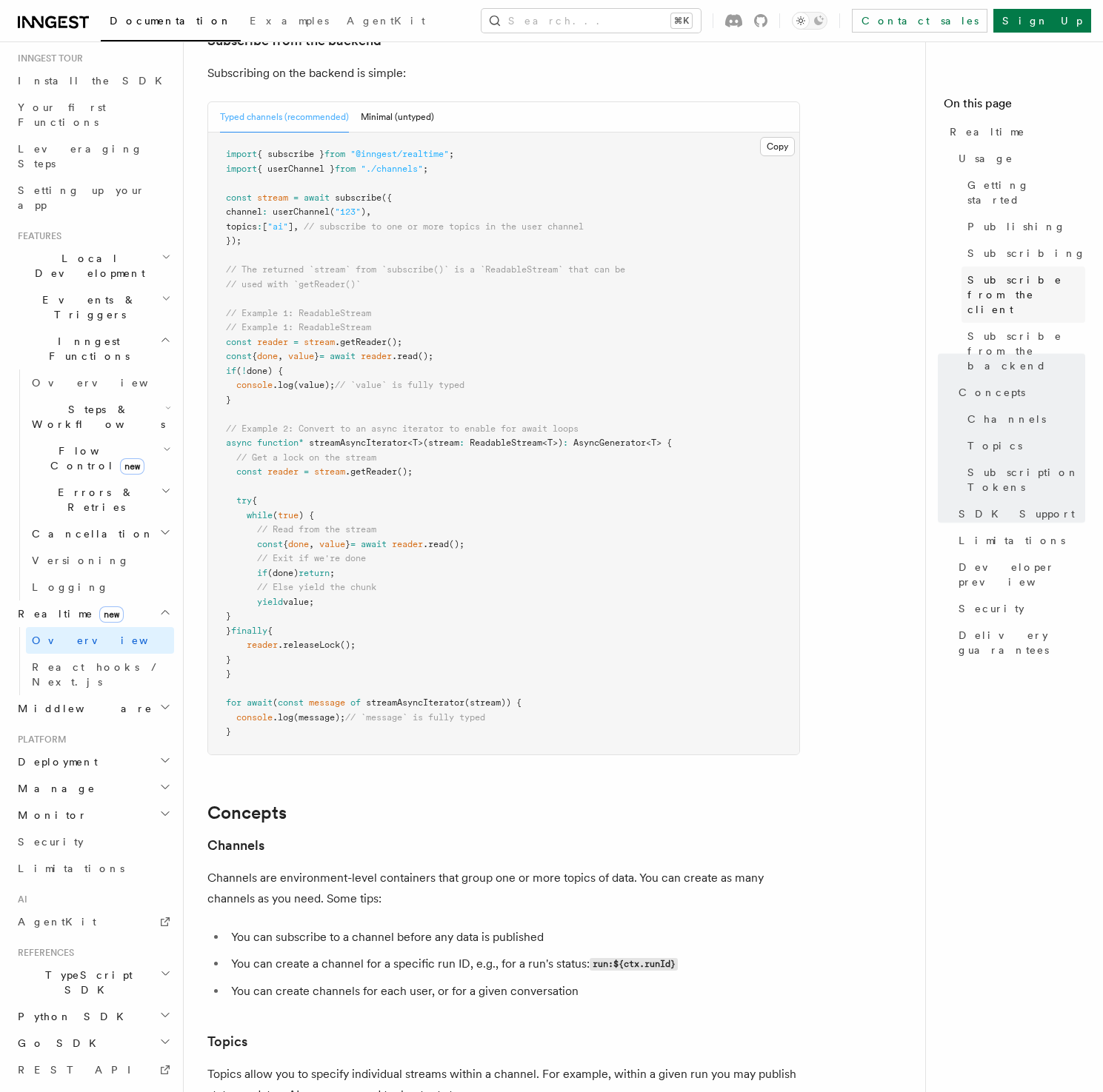
click at [1022, 272] on span "Subscribe from the client" at bounding box center [1026, 294] width 118 height 44
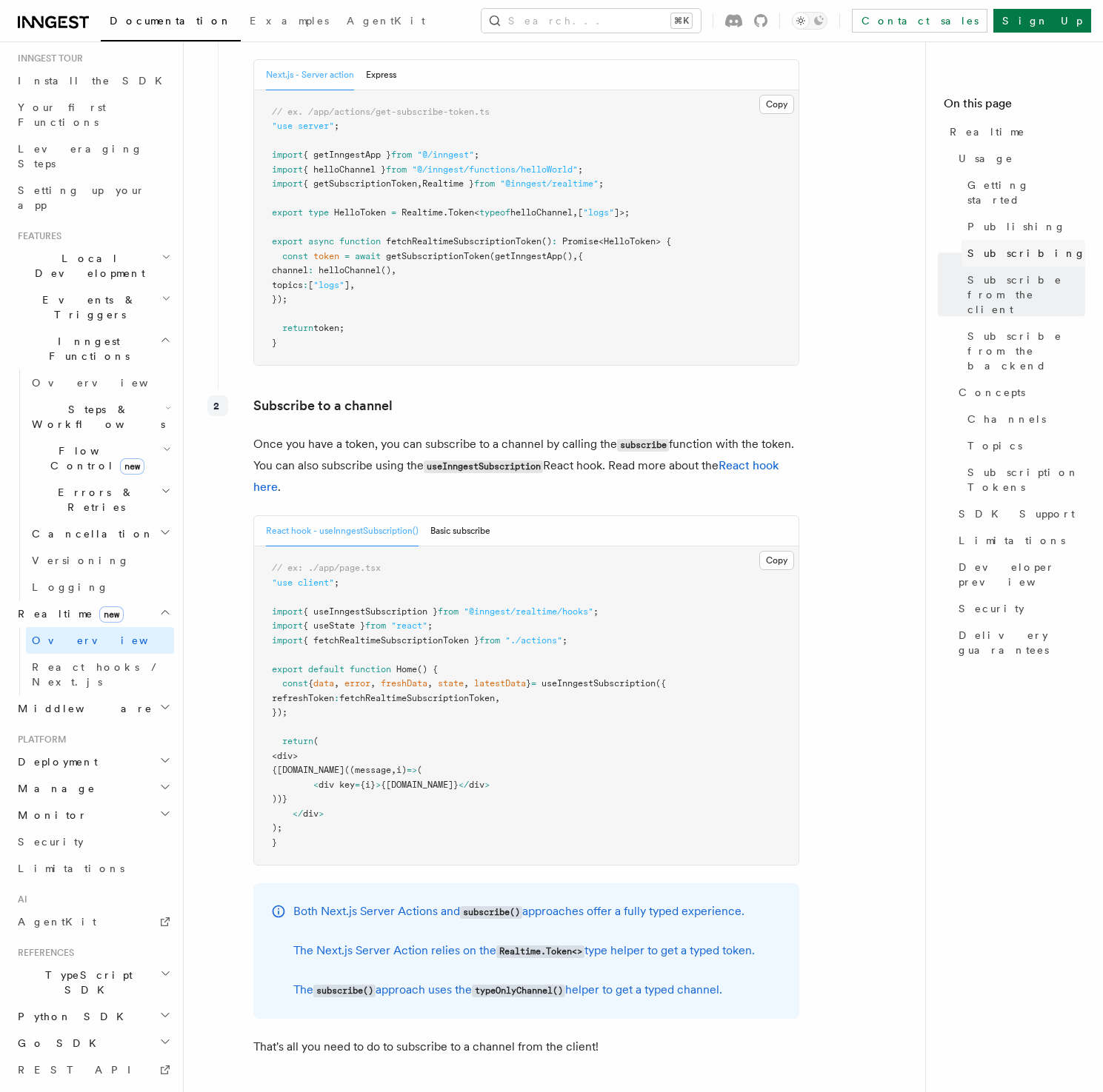
scroll to position [1728, 0]
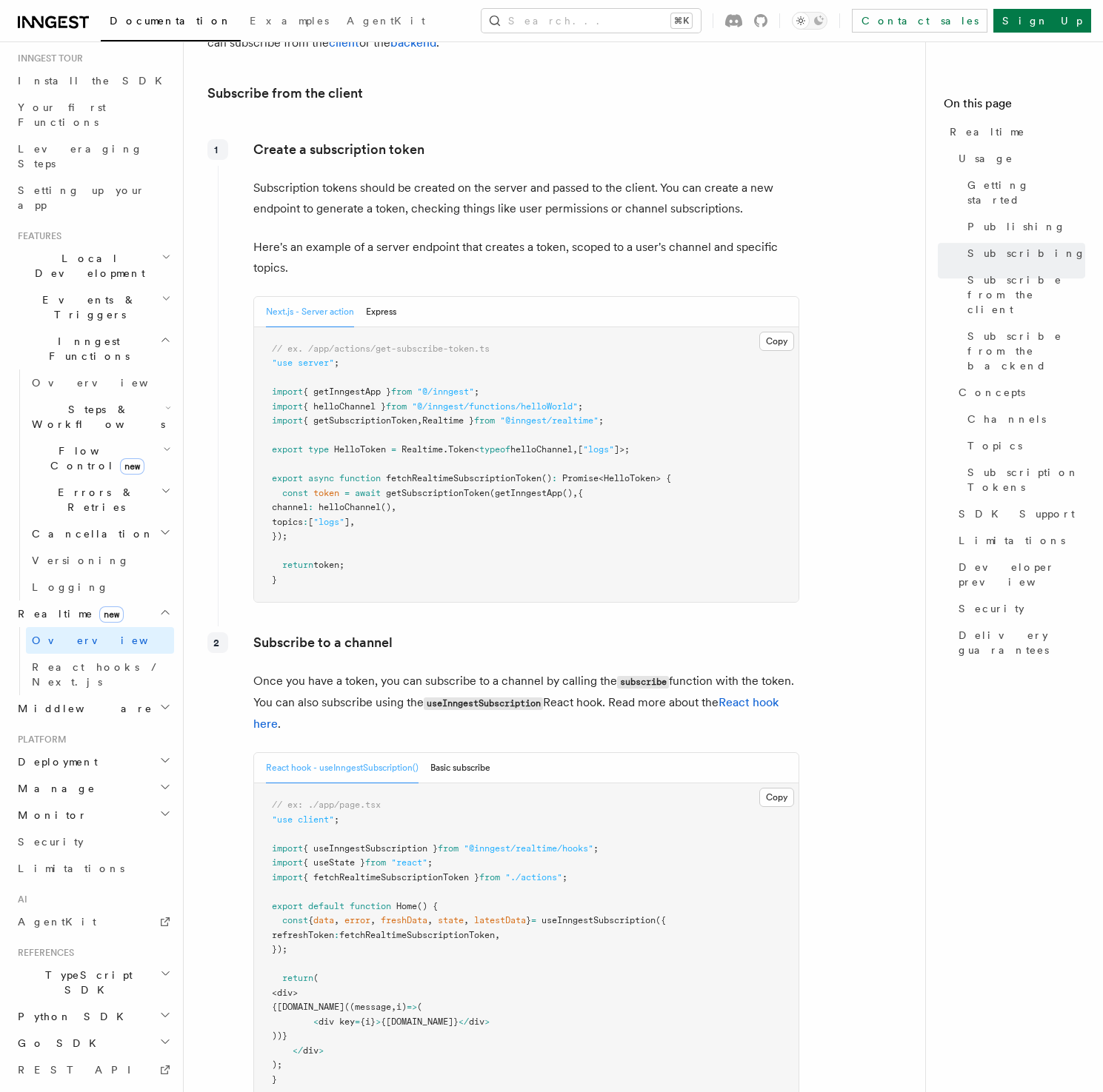
scroll to position [1755, 0]
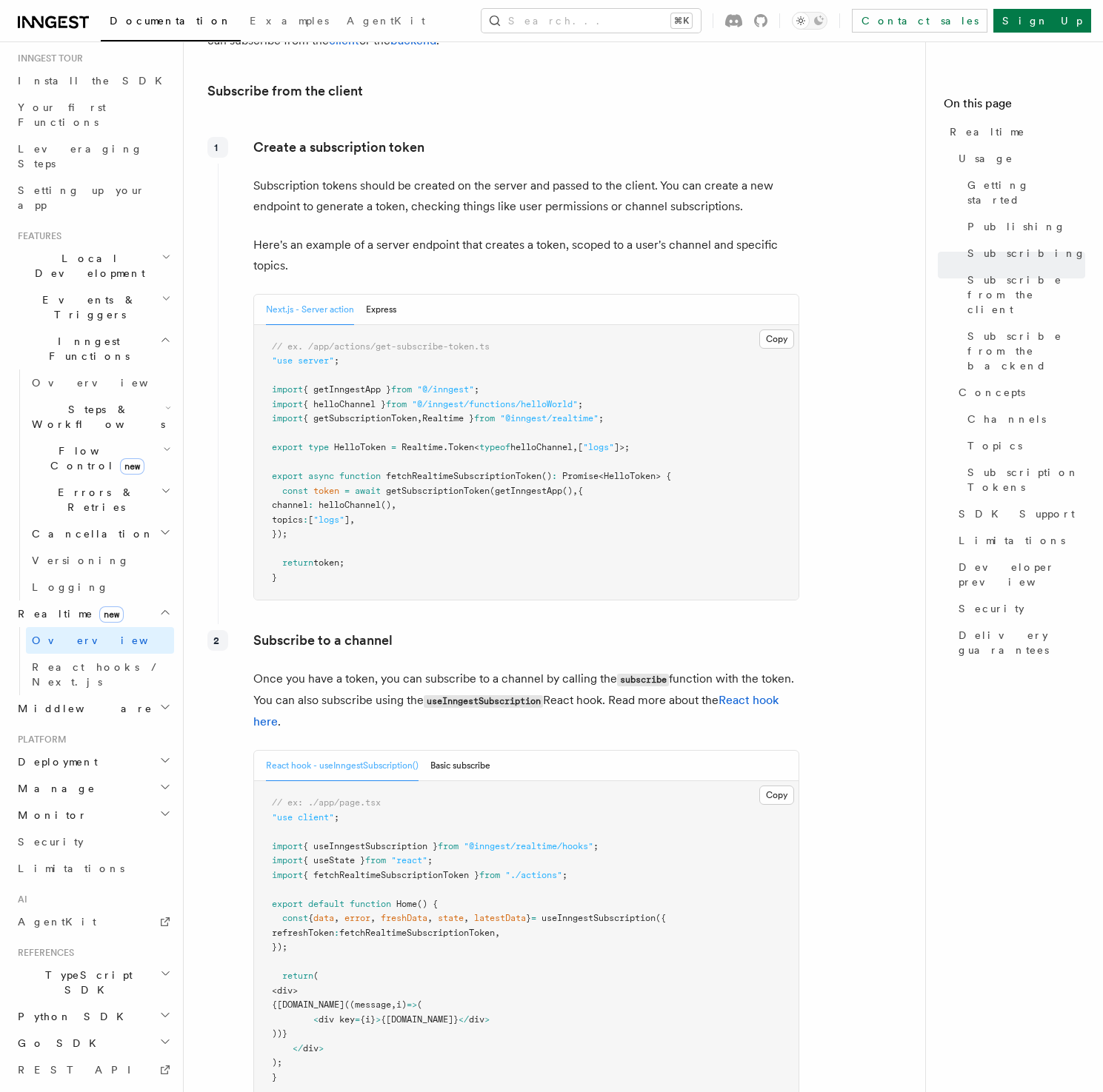
scroll to position [1747, 0]
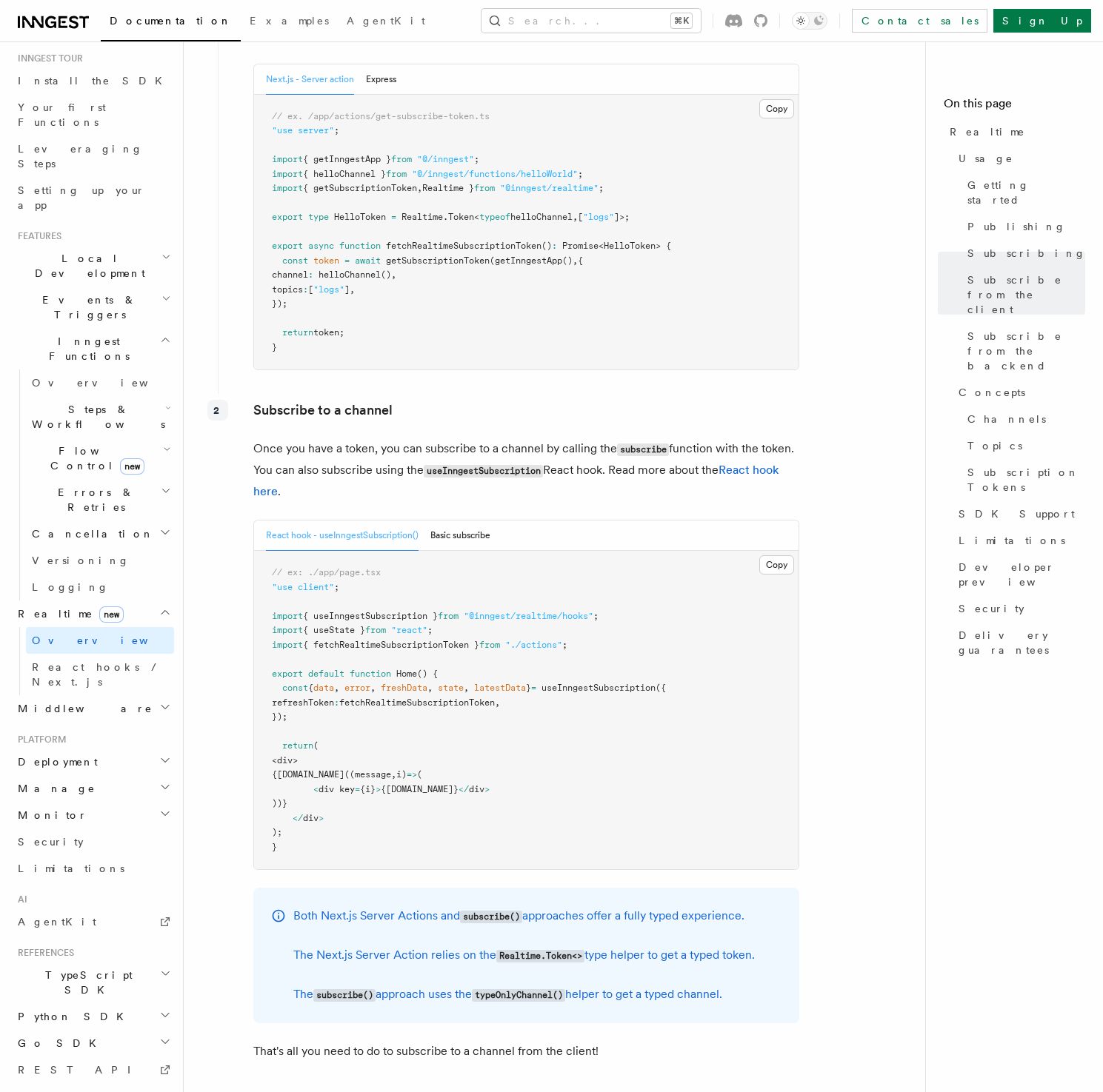
scroll to position [1968, 0]
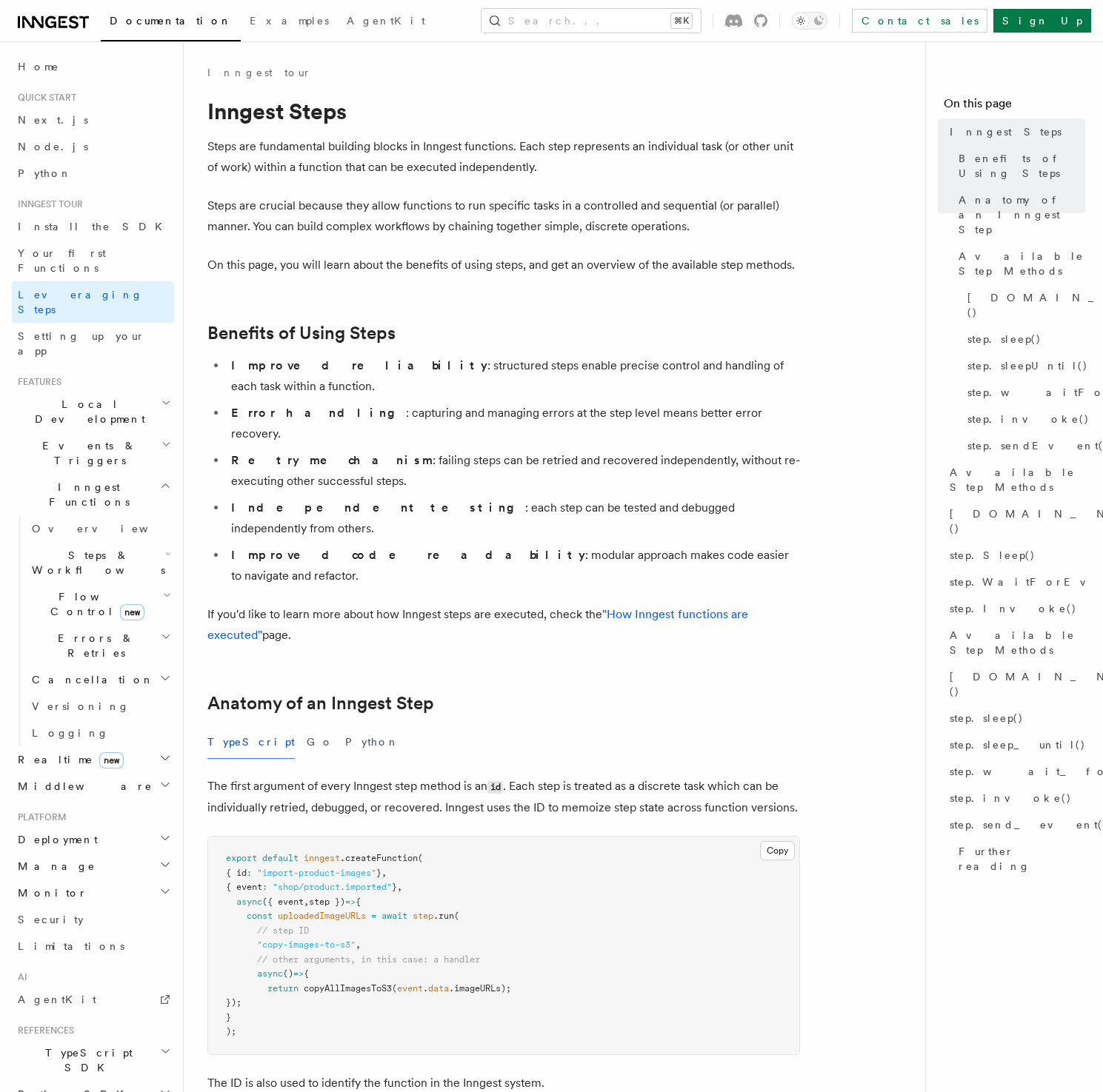
click at [525, 451] on li "Retry mechanism : failing steps can be retried and recovered independently, wit…" at bounding box center [513, 471] width 574 height 41
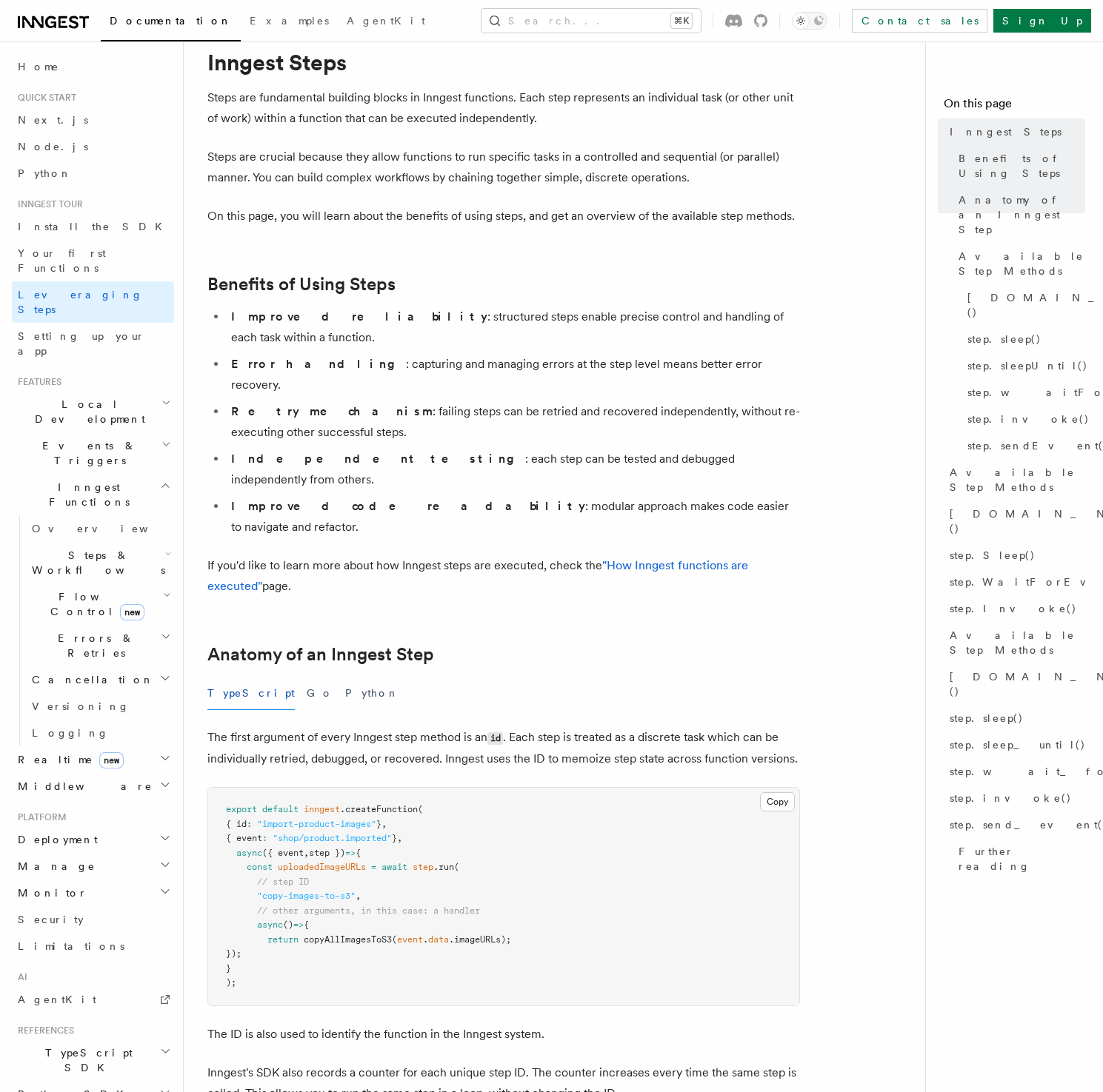
scroll to position [196, 0]
